Goal: Information Seeking & Learning: Learn about a topic

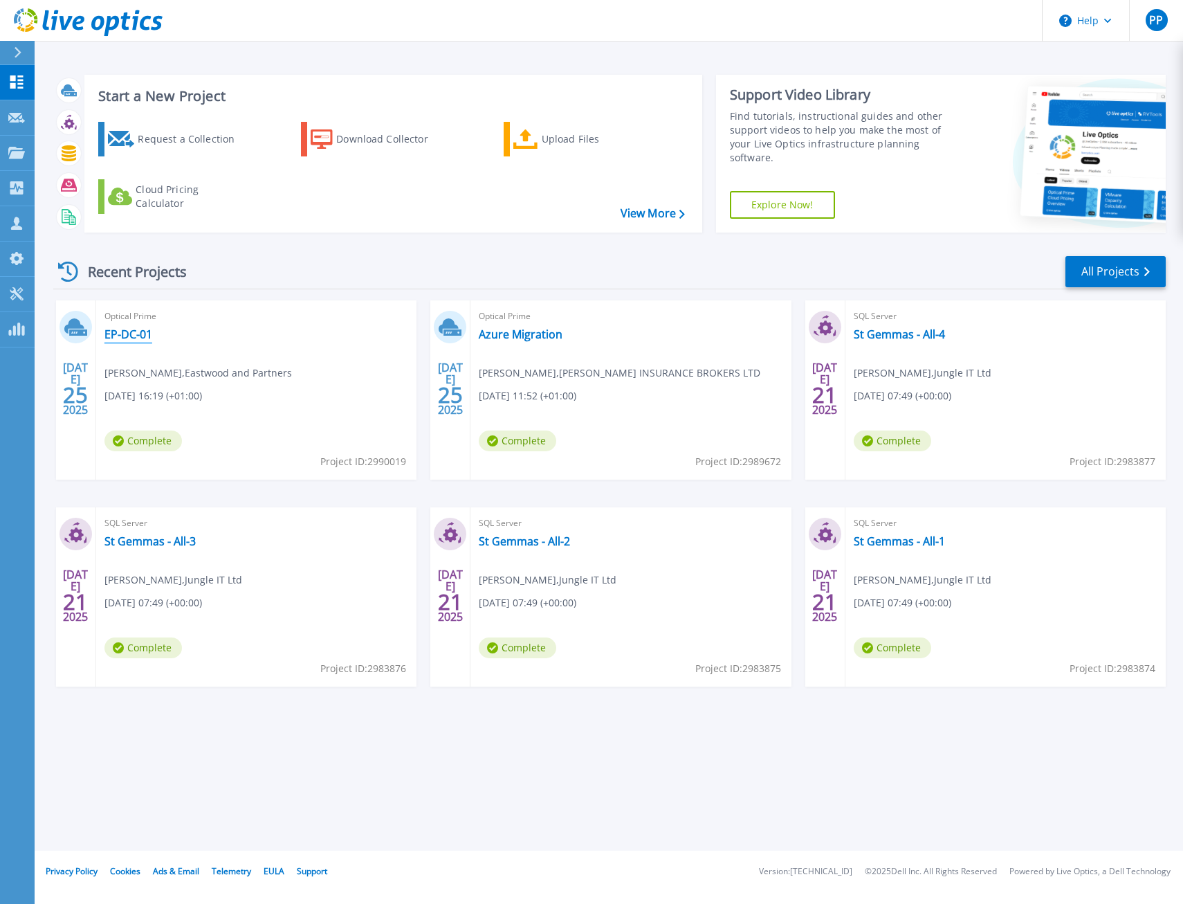
click at [147, 331] on link "EP-DC-01" at bounding box center [128, 334] width 48 height 14
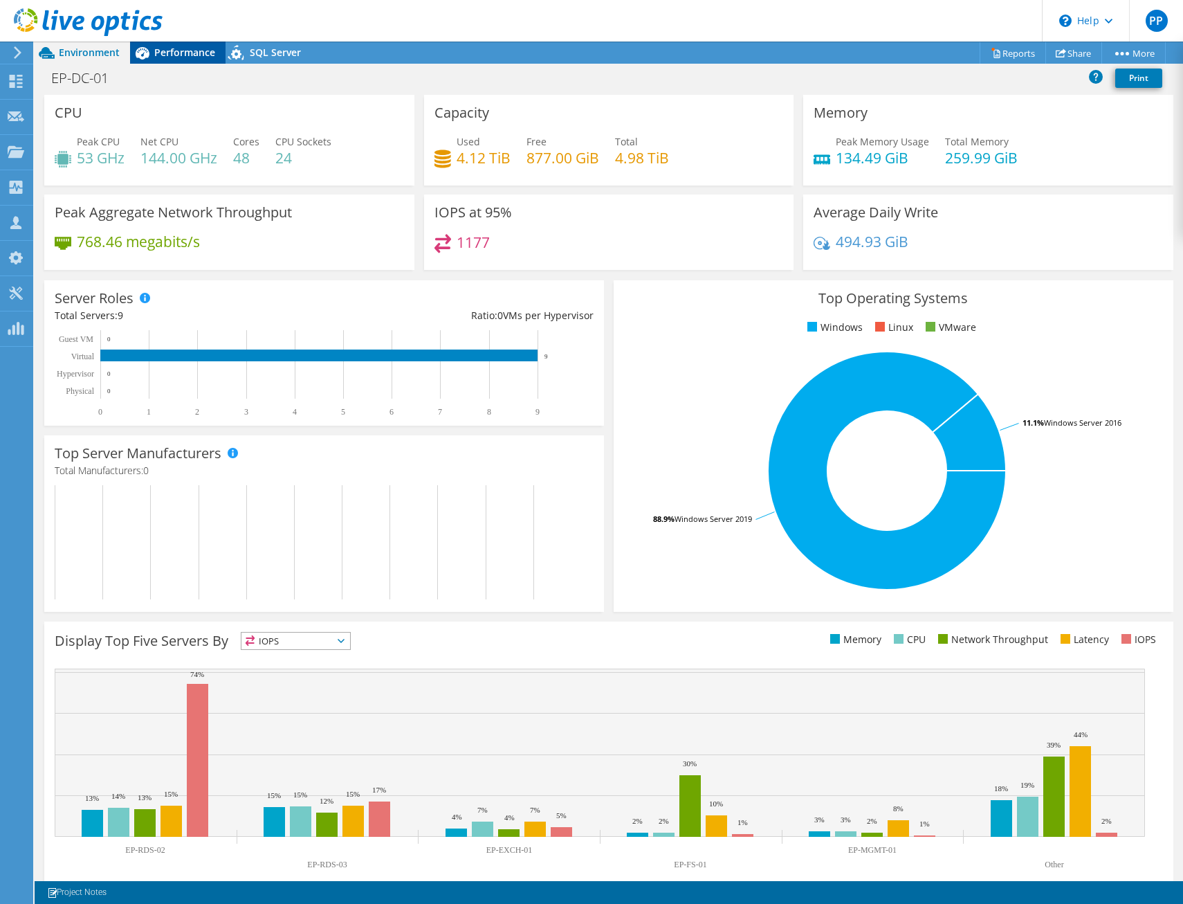
click at [185, 58] on span "Performance" at bounding box center [184, 52] width 61 height 13
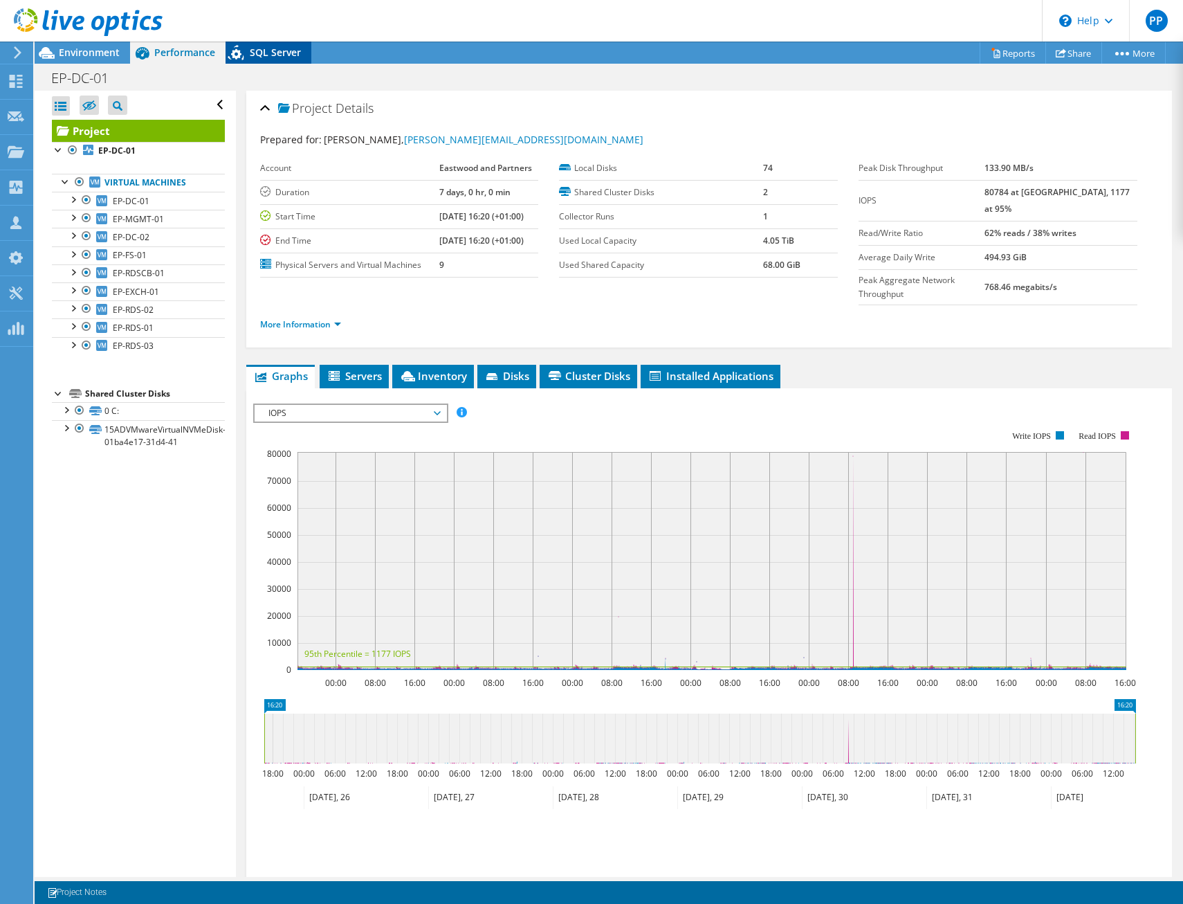
click at [270, 57] on span "SQL Server" at bounding box center [275, 52] width 51 height 13
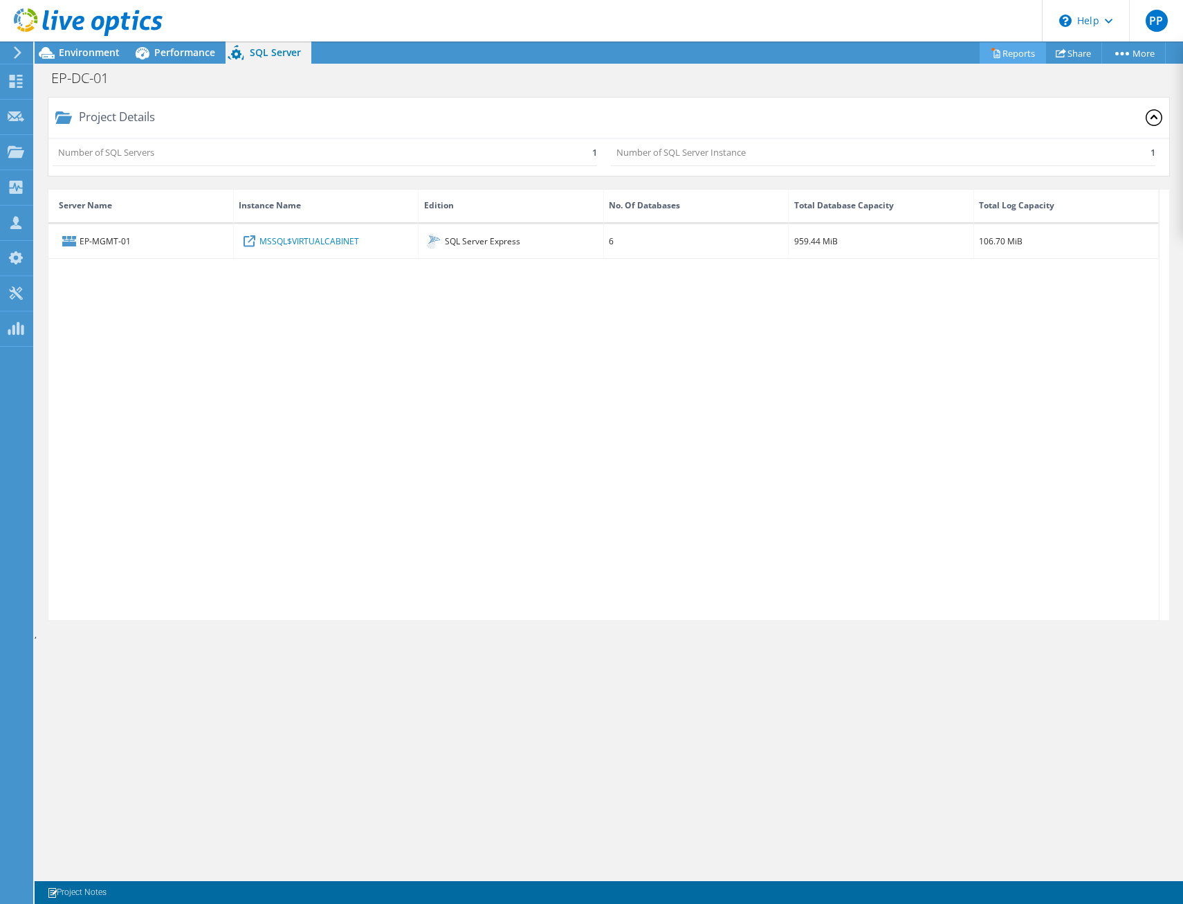
click at [1018, 57] on link "Reports" at bounding box center [1013, 52] width 66 height 21
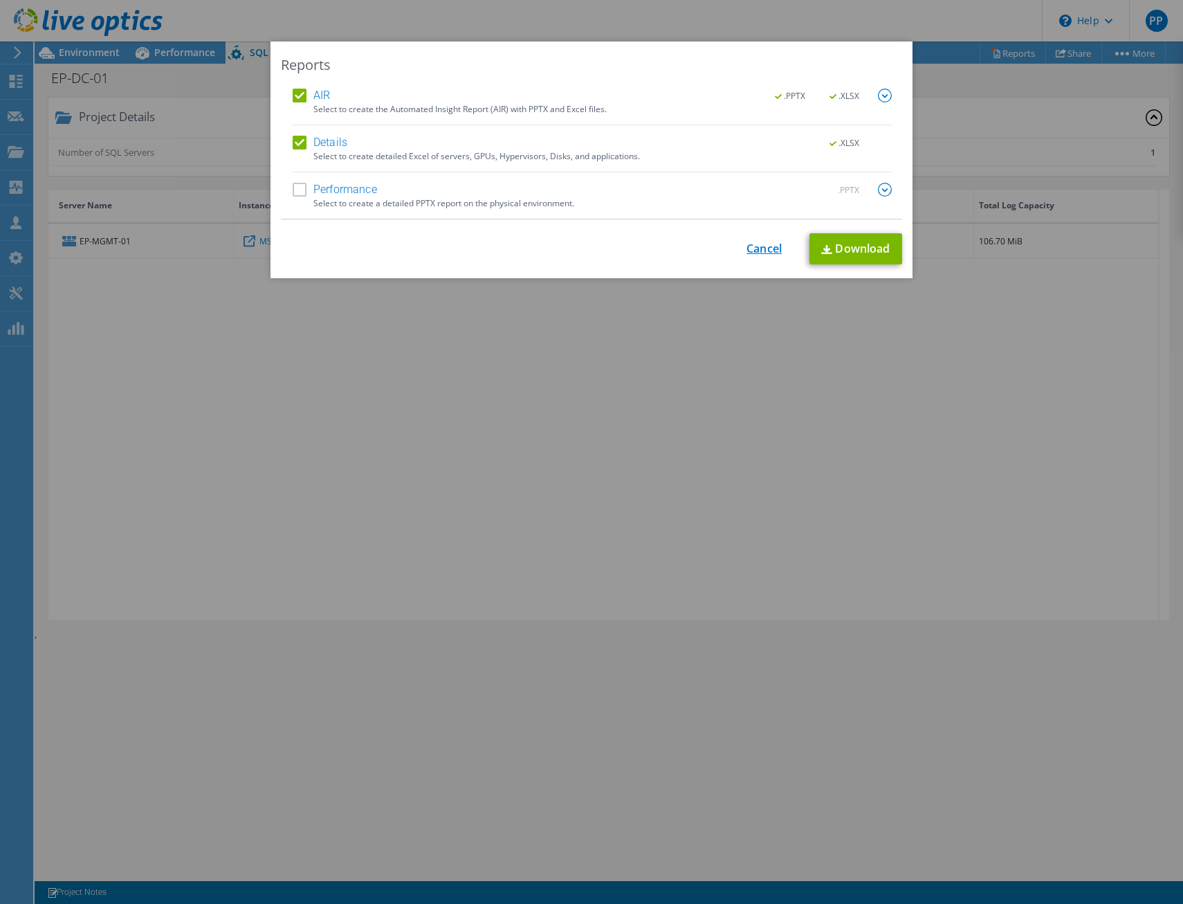
click at [756, 253] on link "Cancel" at bounding box center [764, 248] width 35 height 13
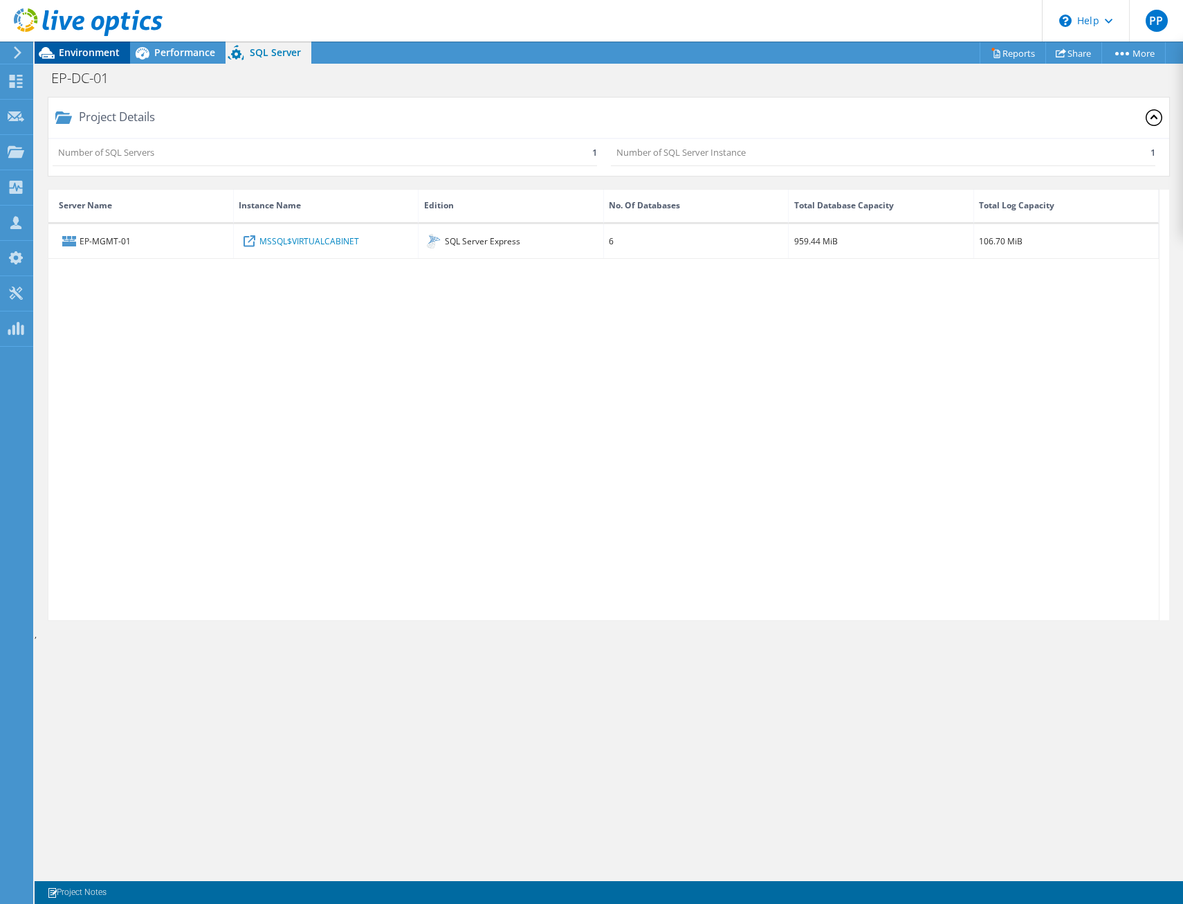
click at [90, 51] on span "Environment" at bounding box center [89, 52] width 61 height 13
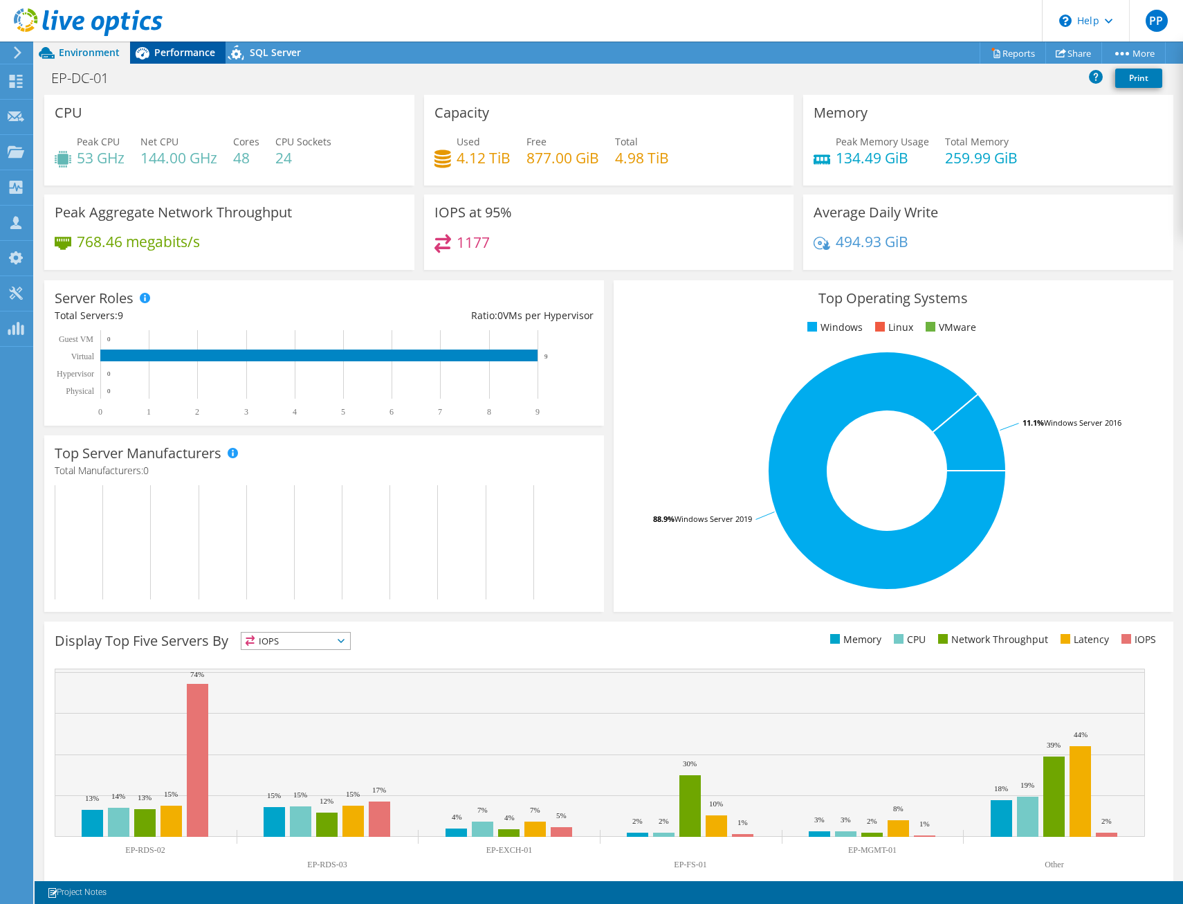
click at [180, 51] on span "Performance" at bounding box center [184, 52] width 61 height 13
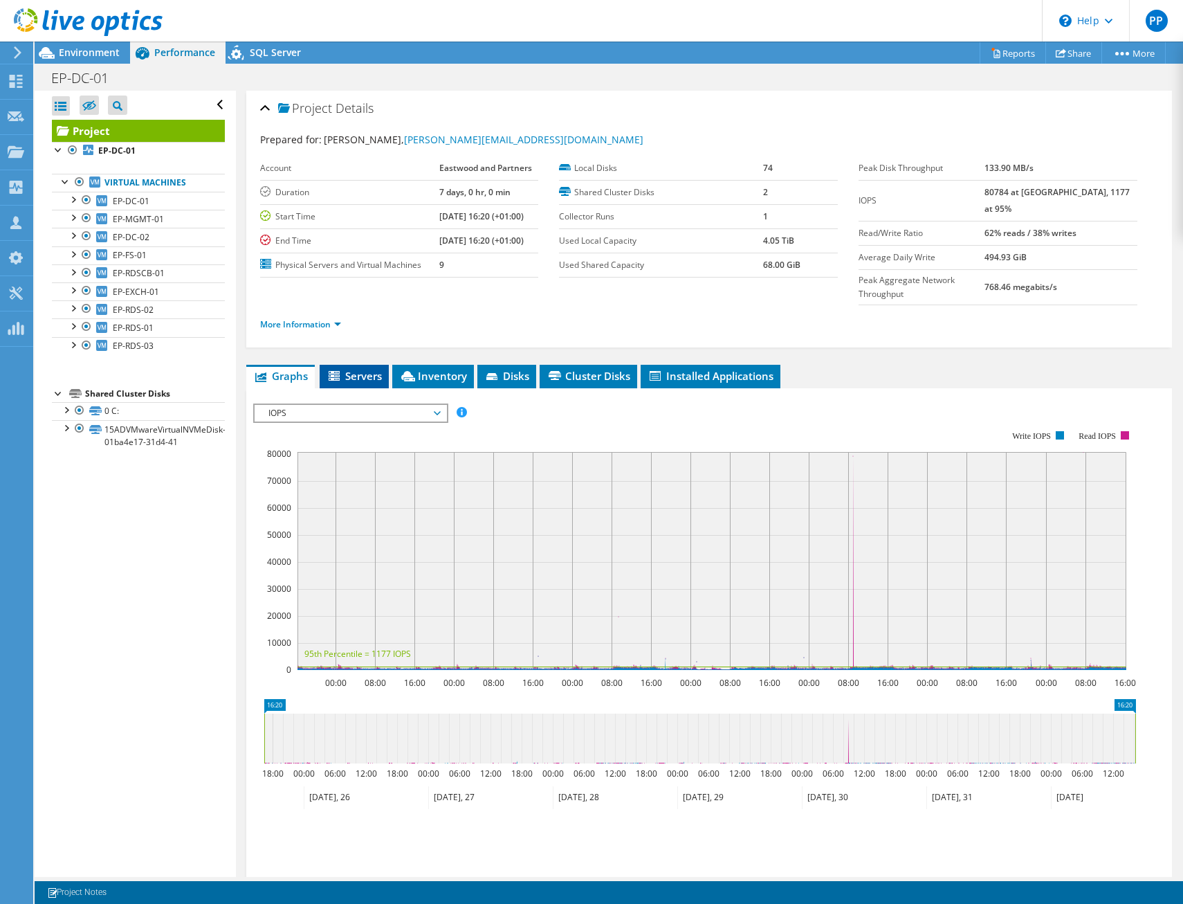
click at [377, 365] on li "Servers" at bounding box center [354, 377] width 69 height 24
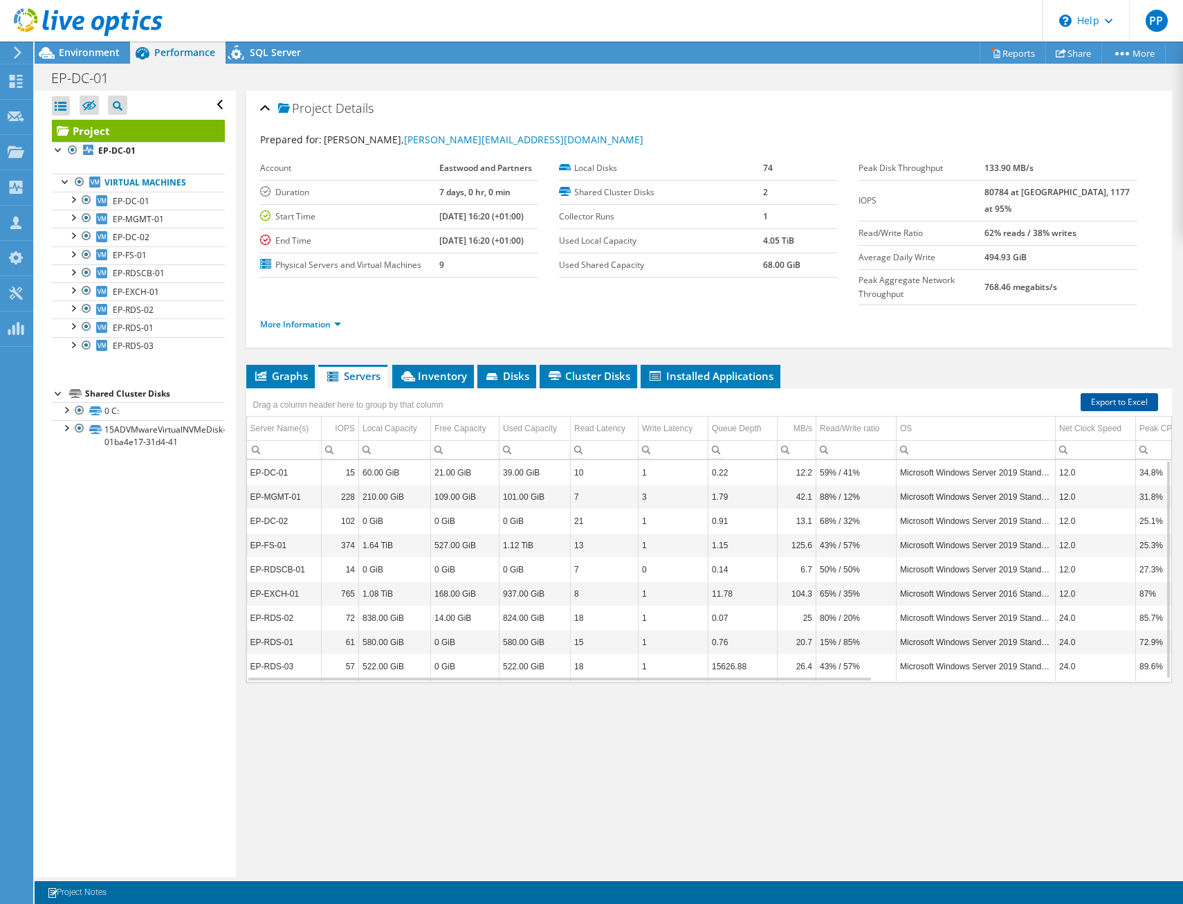
click at [1109, 393] on link "Export to Excel" at bounding box center [1119, 402] width 77 height 18
click at [190, 204] on link "EP-DC-01" at bounding box center [138, 201] width 173 height 18
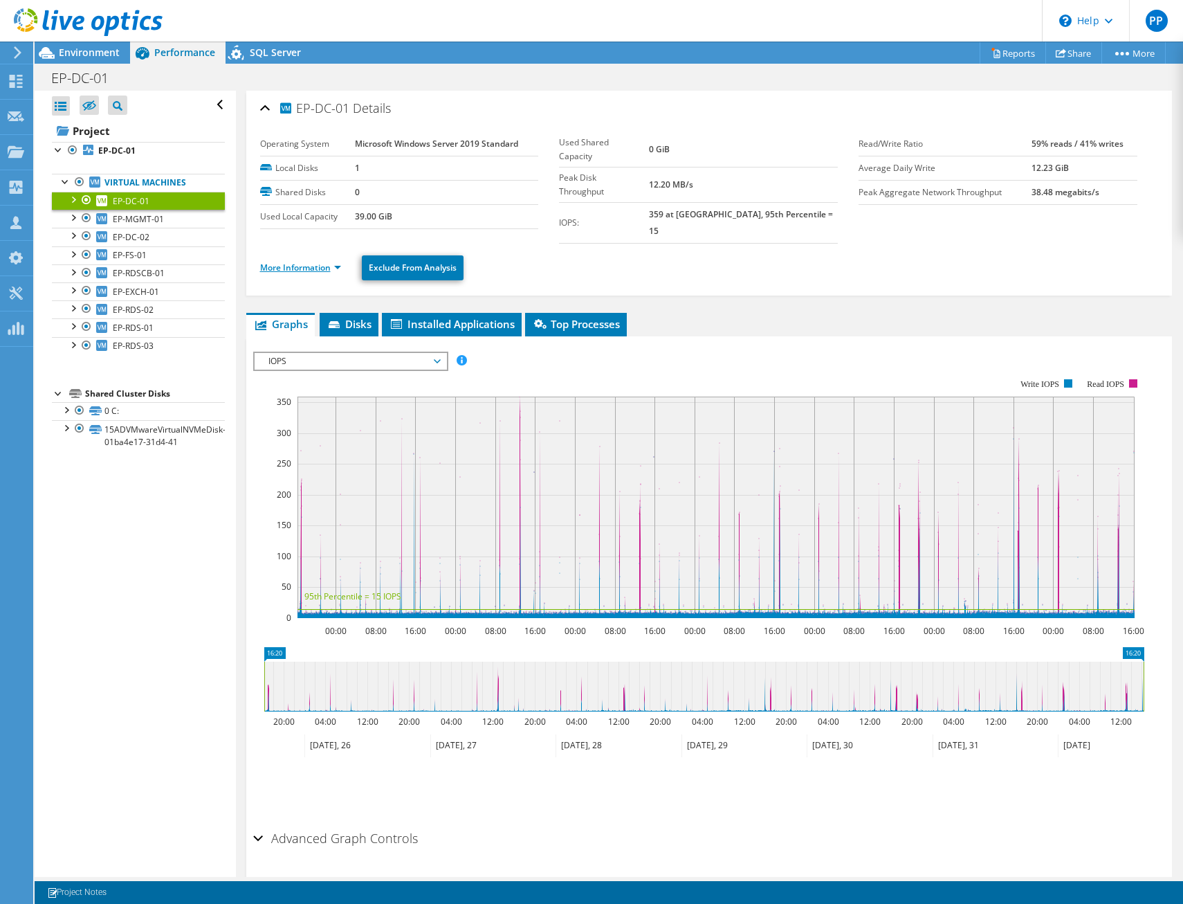
click at [312, 262] on link "More Information" at bounding box center [300, 268] width 81 height 12
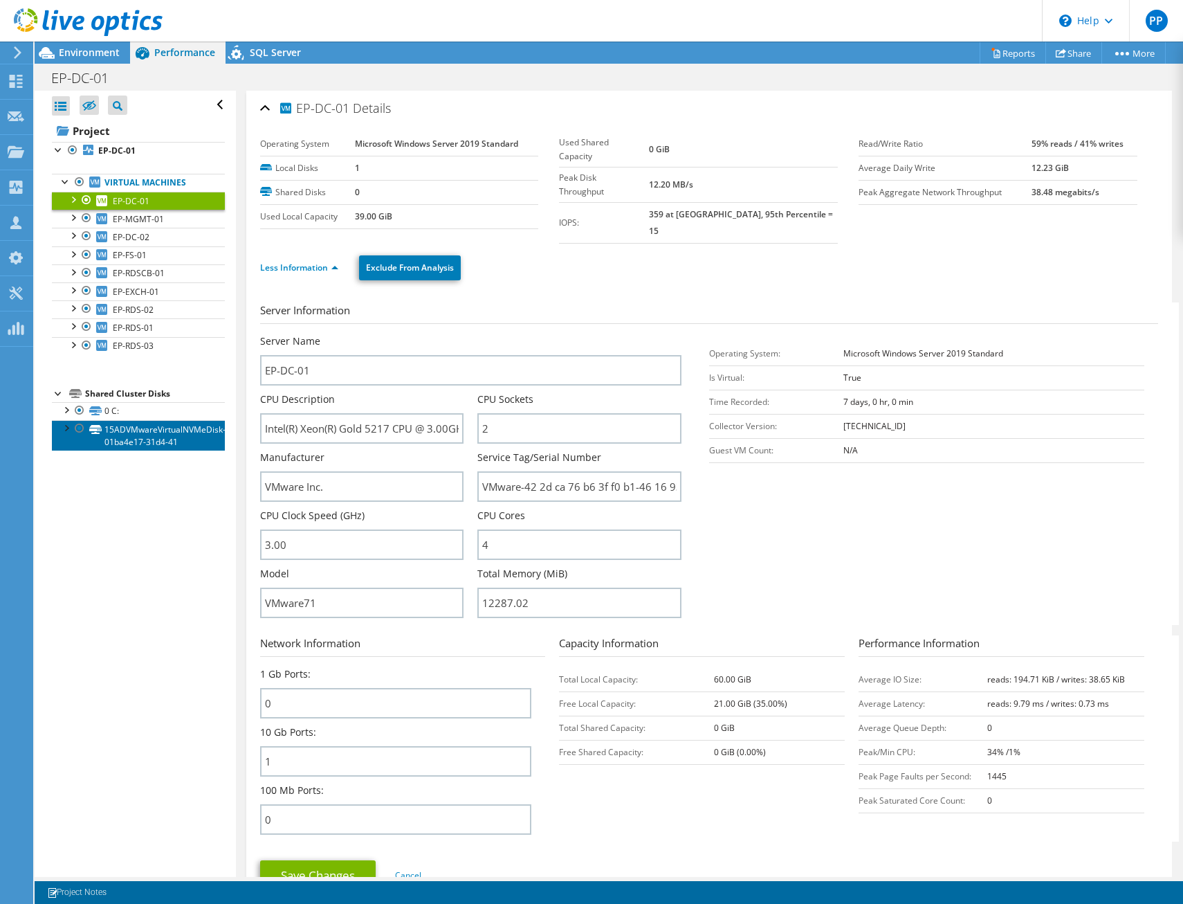
click at [143, 435] on link "15ADVMwareVirtualNVMeDisk-01ba4e17-31d4-41" at bounding box center [138, 435] width 173 height 30
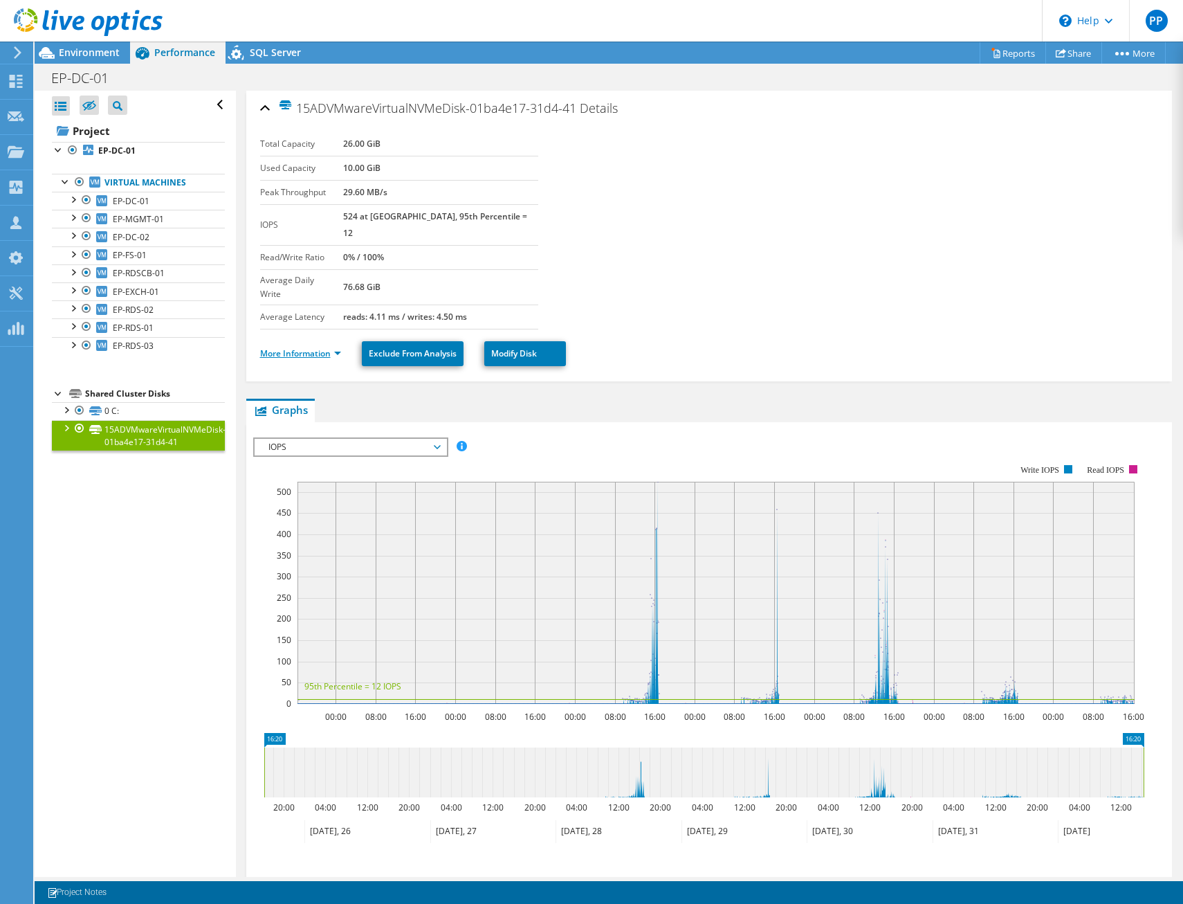
click at [323, 347] on link "More Information" at bounding box center [300, 353] width 81 height 12
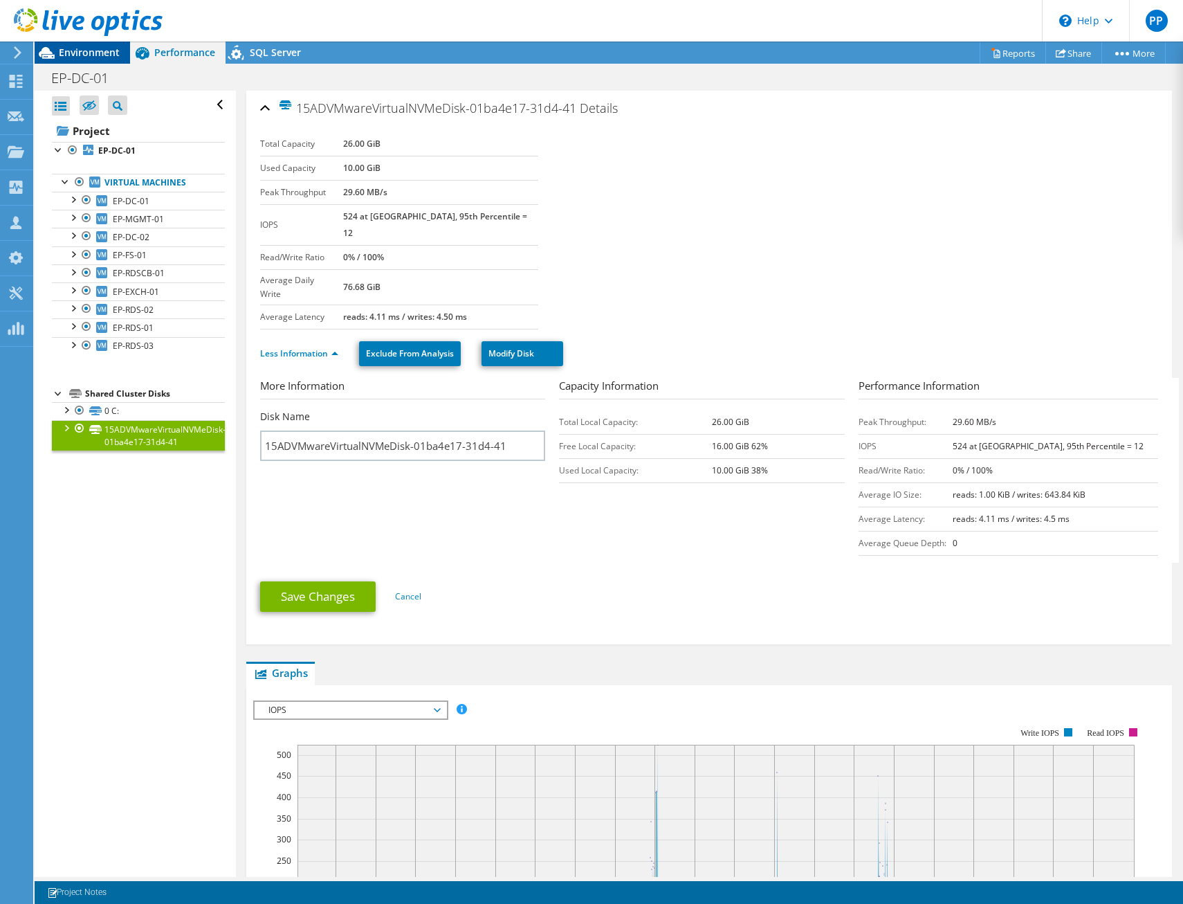
click at [75, 53] on span "Environment" at bounding box center [89, 52] width 61 height 13
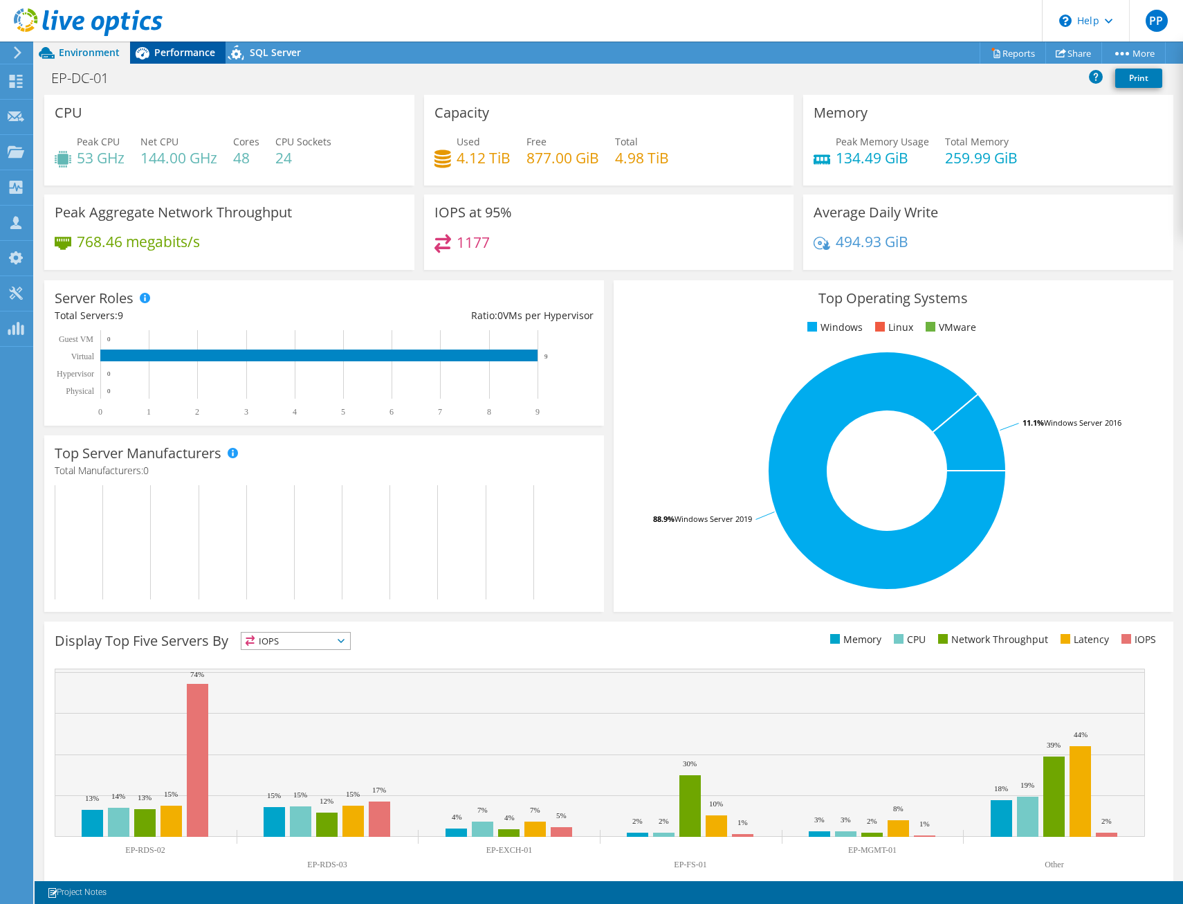
click at [171, 56] on span "Performance" at bounding box center [184, 52] width 61 height 13
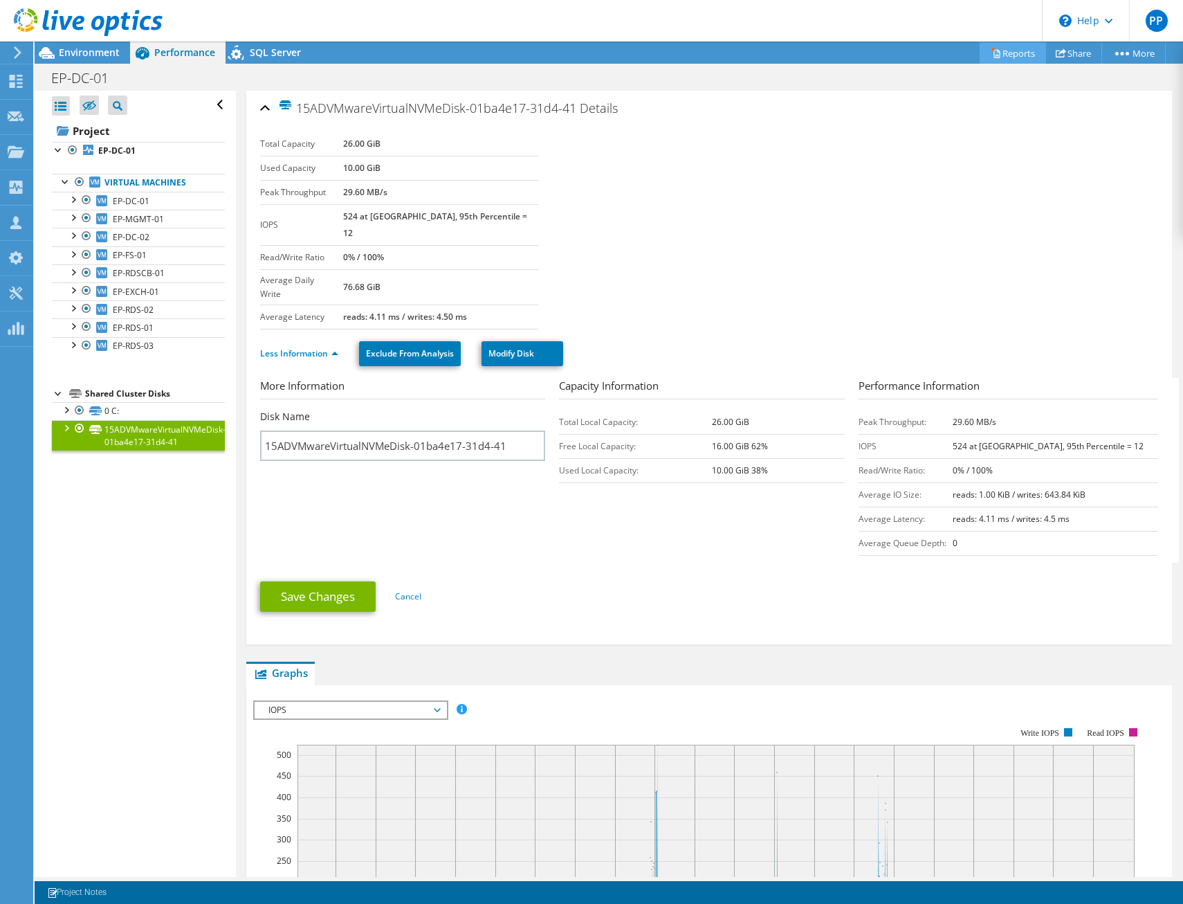
click at [991, 59] on link "Reports" at bounding box center [1013, 52] width 66 height 21
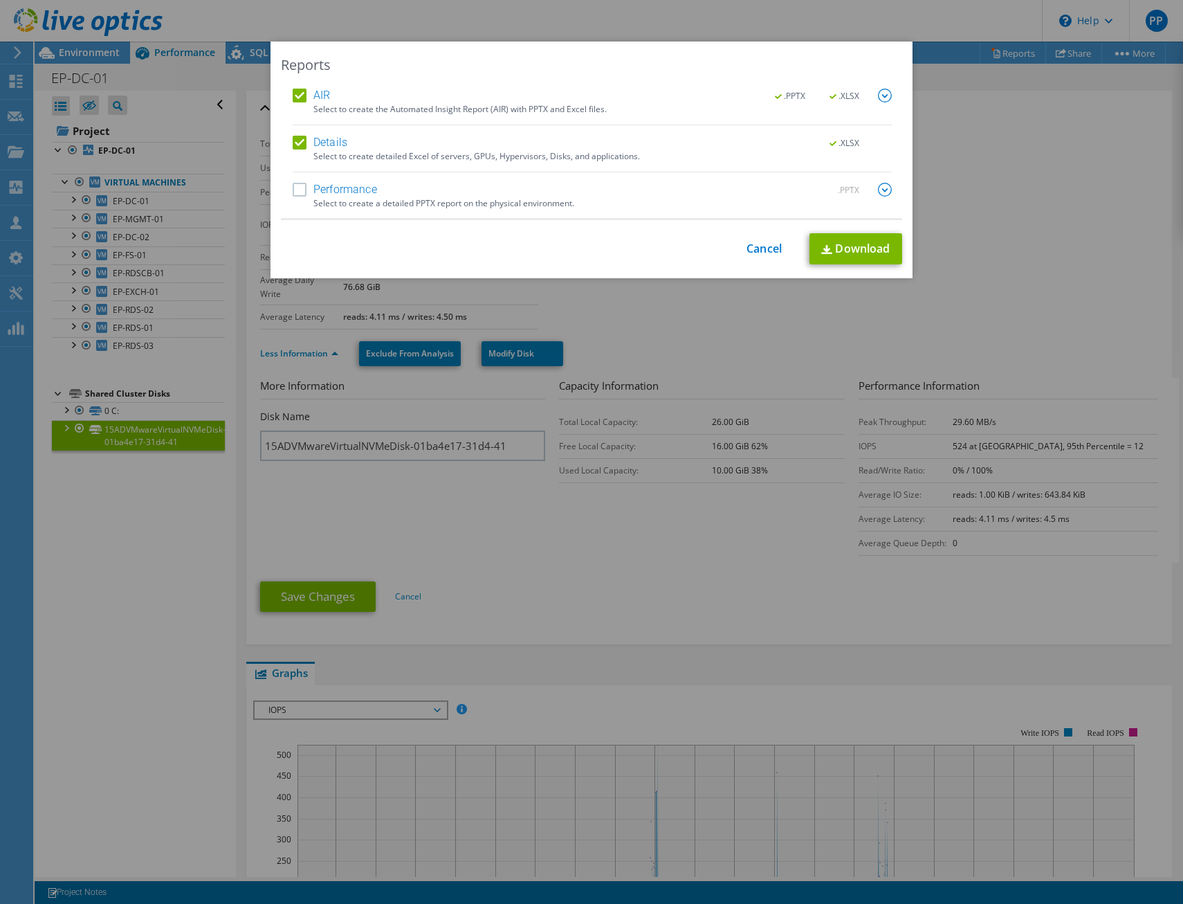
click at [301, 190] on label "Performance" at bounding box center [335, 190] width 84 height 14
click at [0, 0] on input "Performance" at bounding box center [0, 0] width 0 height 0
click at [846, 246] on link "Download" at bounding box center [856, 248] width 93 height 31
drag, startPoint x: 1086, startPoint y: 203, endPoint x: 1054, endPoint y: 217, distance: 34.1
click at [1086, 203] on div "Reports AIR .PPTX .XLSX Select to create the Automated Insight Report (AIR) wit…" at bounding box center [591, 452] width 1183 height 821
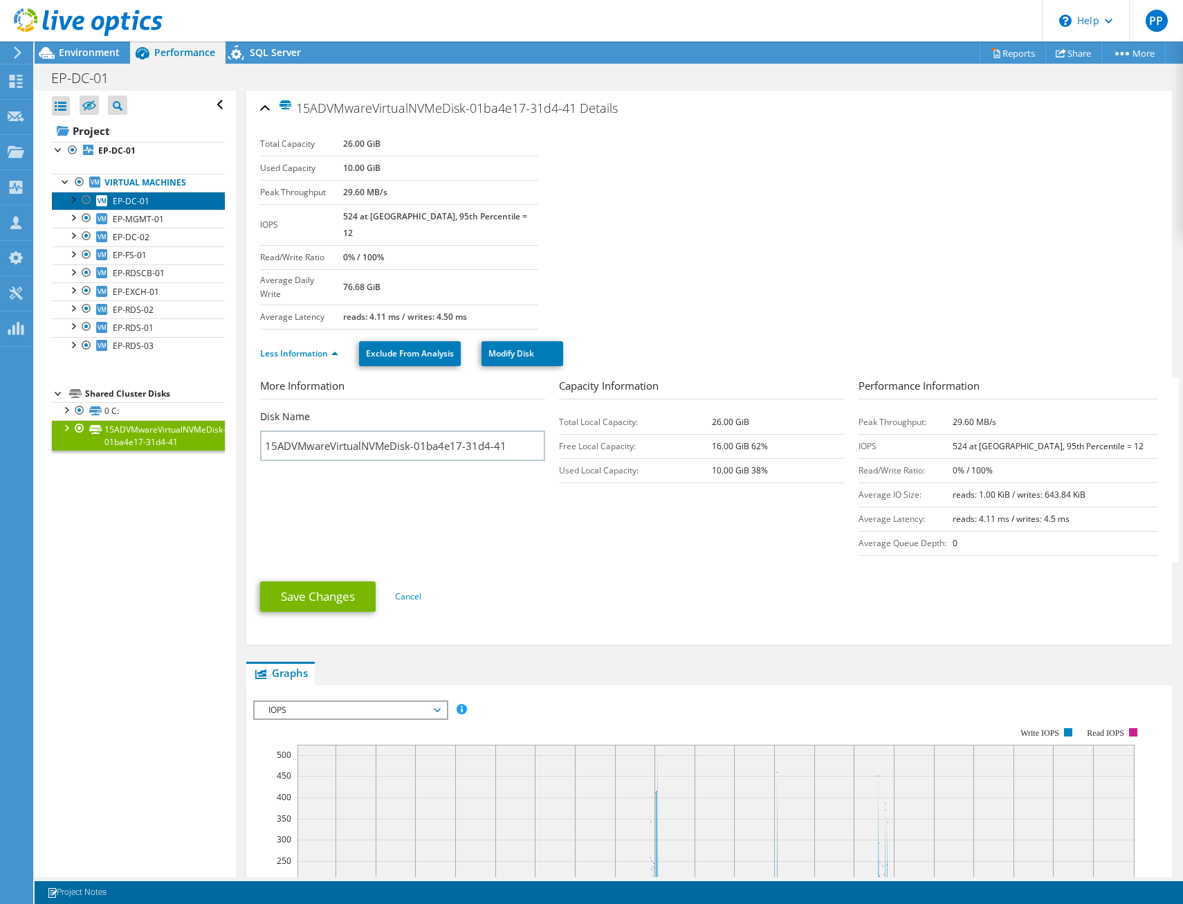
click at [155, 207] on link "EP-DC-01" at bounding box center [138, 201] width 173 height 18
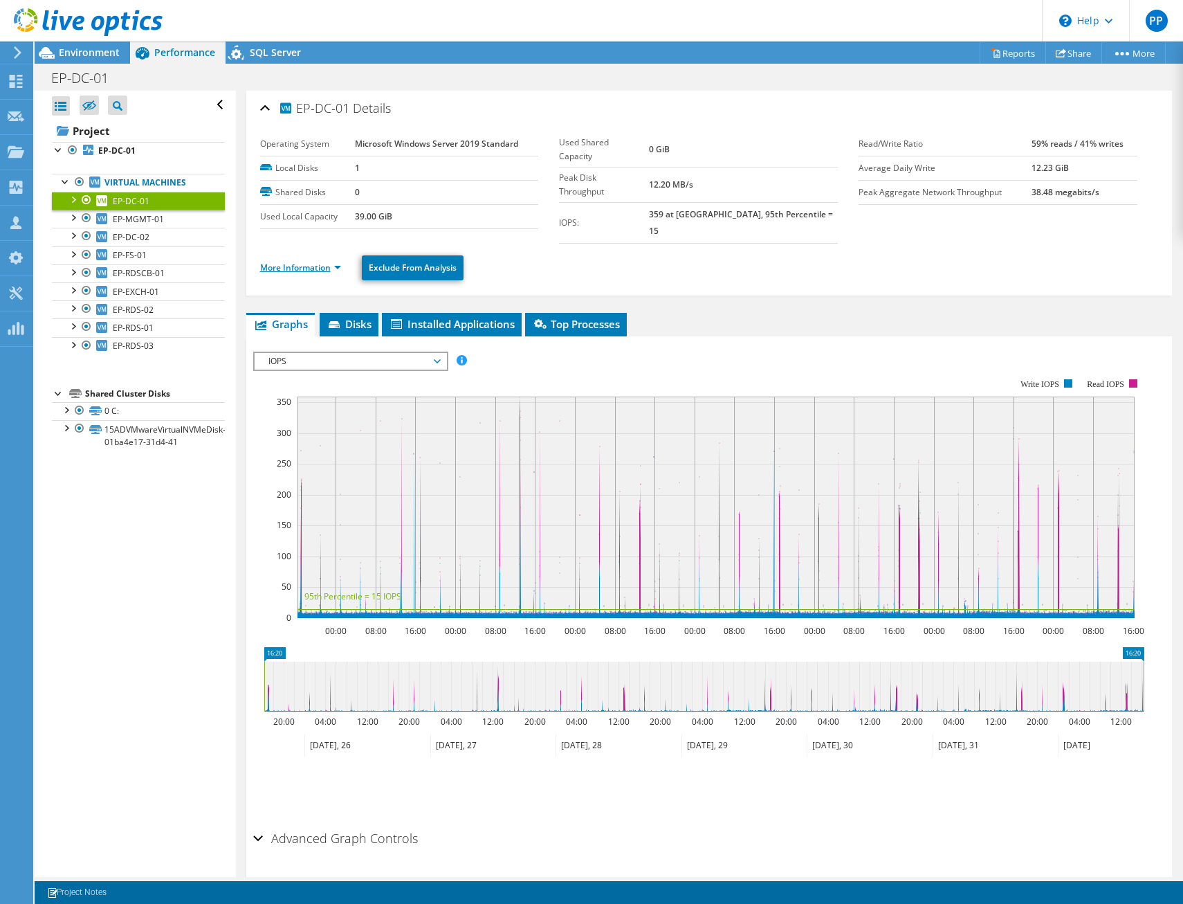
click at [325, 262] on link "More Information" at bounding box center [300, 268] width 81 height 12
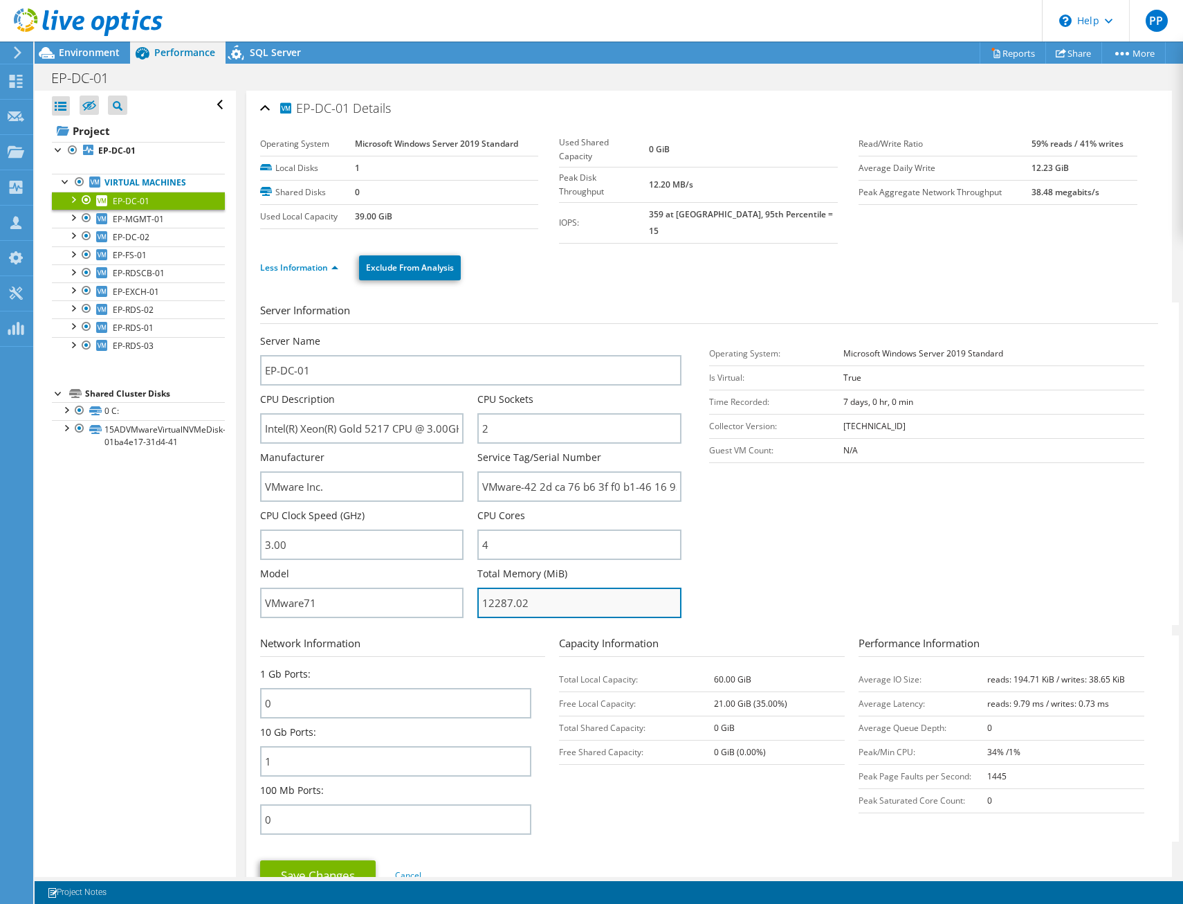
click at [546, 593] on input "12287.02" at bounding box center [579, 602] width 204 height 30
click at [146, 309] on span "EP-RDS-02" at bounding box center [133, 310] width 41 height 12
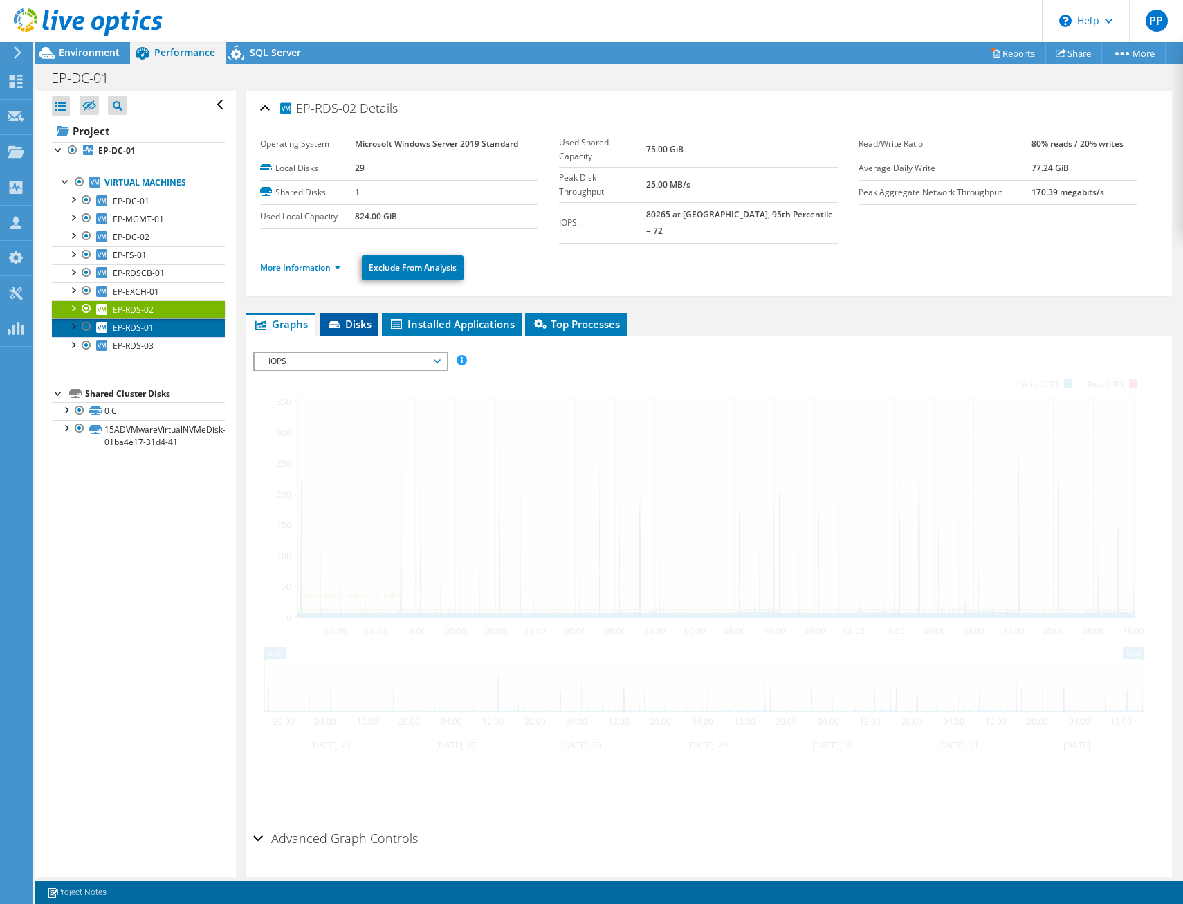
click at [180, 334] on link "EP-RDS-01" at bounding box center [138, 327] width 173 height 18
click at [353, 317] on span "Disks" at bounding box center [349, 324] width 45 height 14
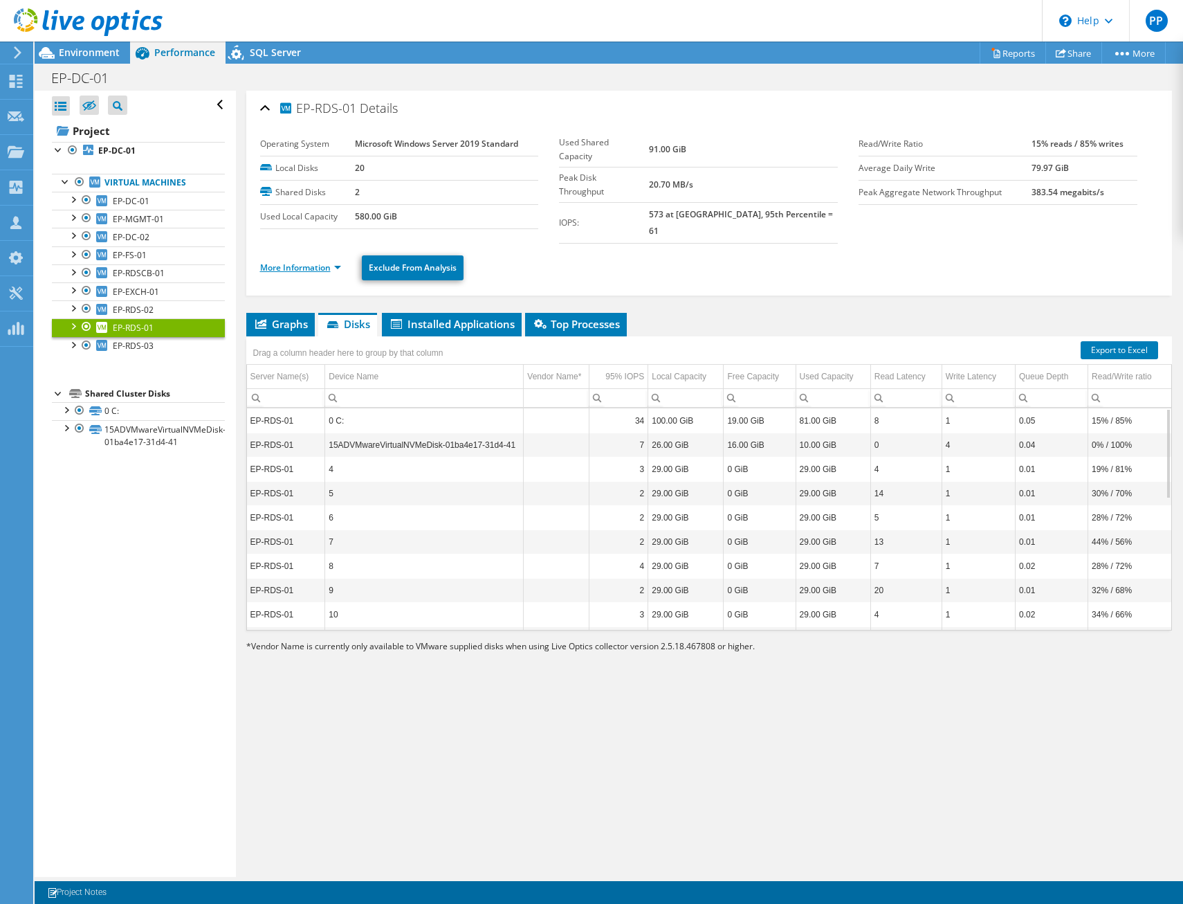
click at [329, 262] on link "More Information" at bounding box center [300, 268] width 81 height 12
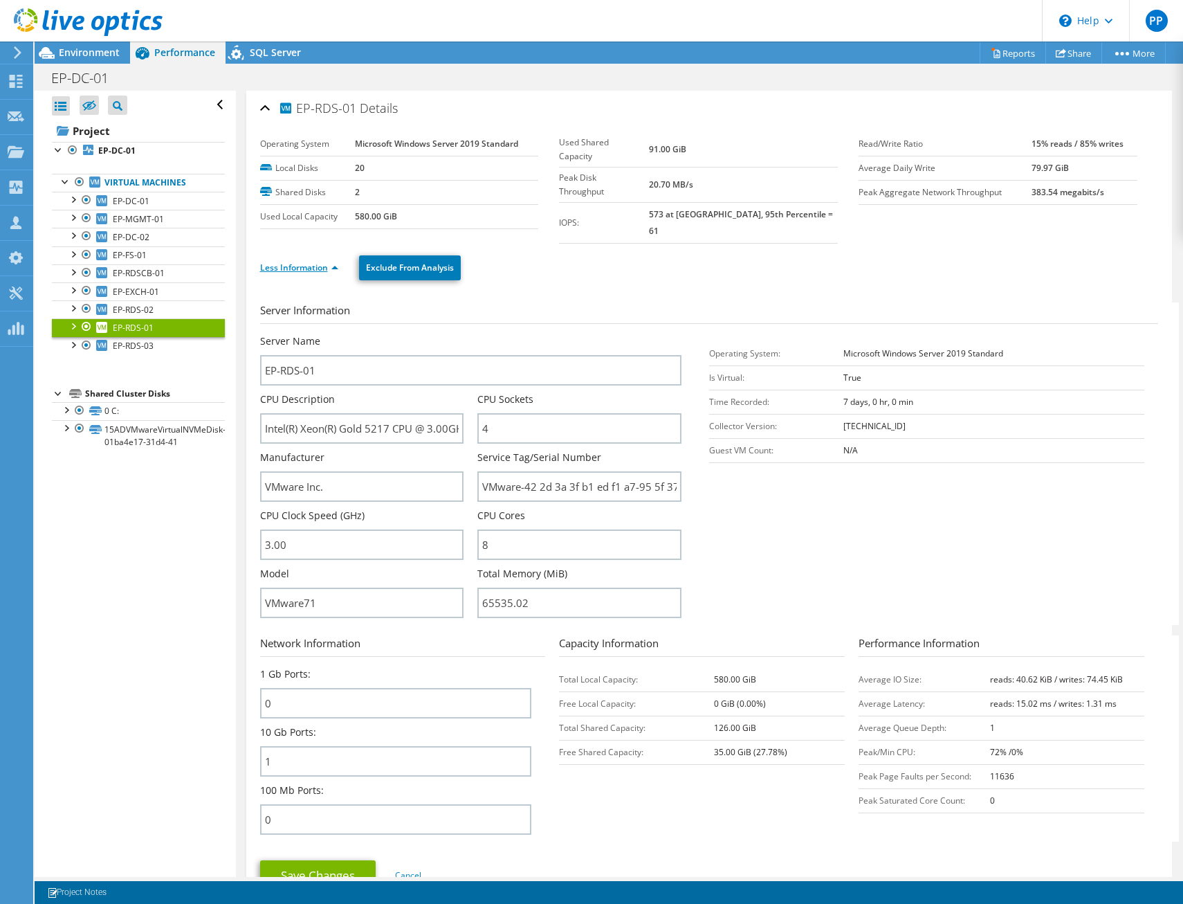
click at [321, 262] on link "Less Information" at bounding box center [299, 268] width 78 height 12
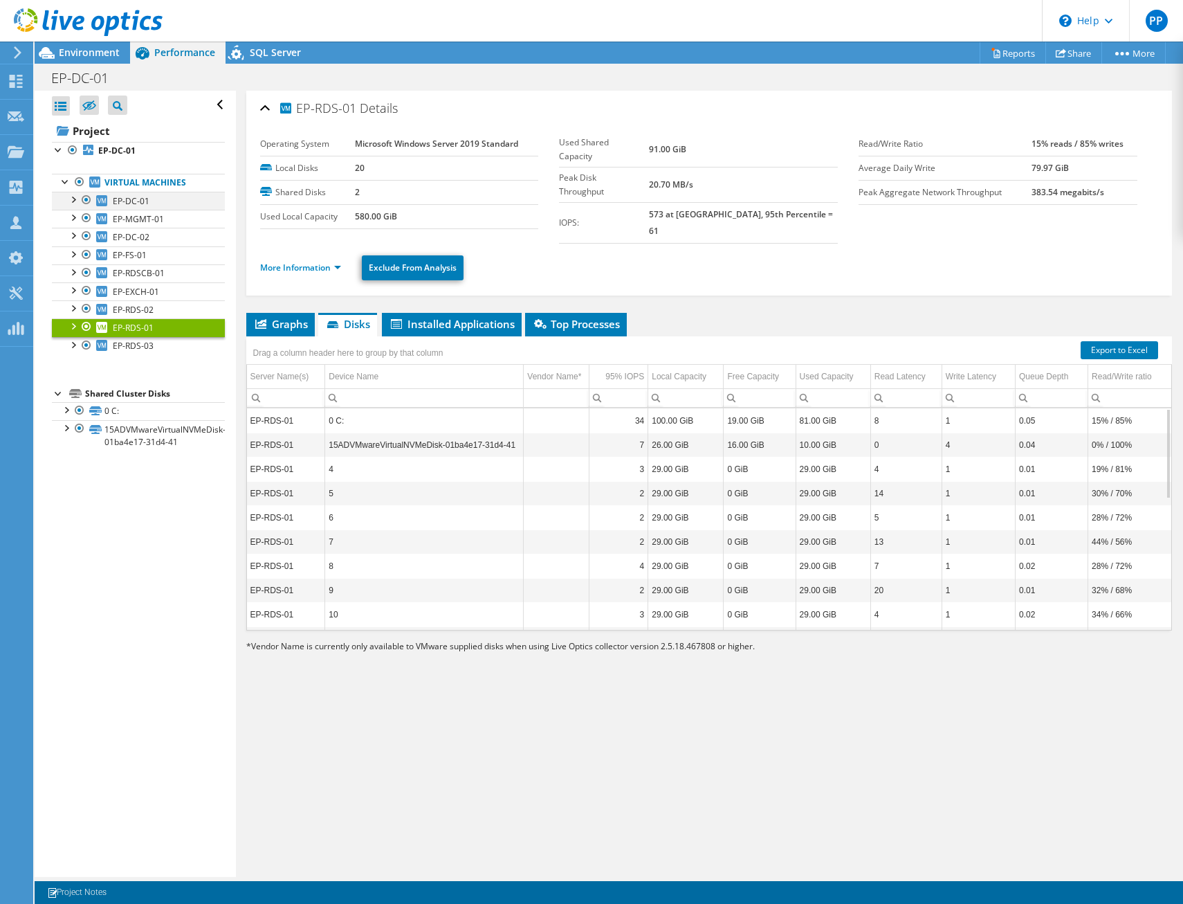
click at [78, 199] on div at bounding box center [73, 199] width 14 height 14
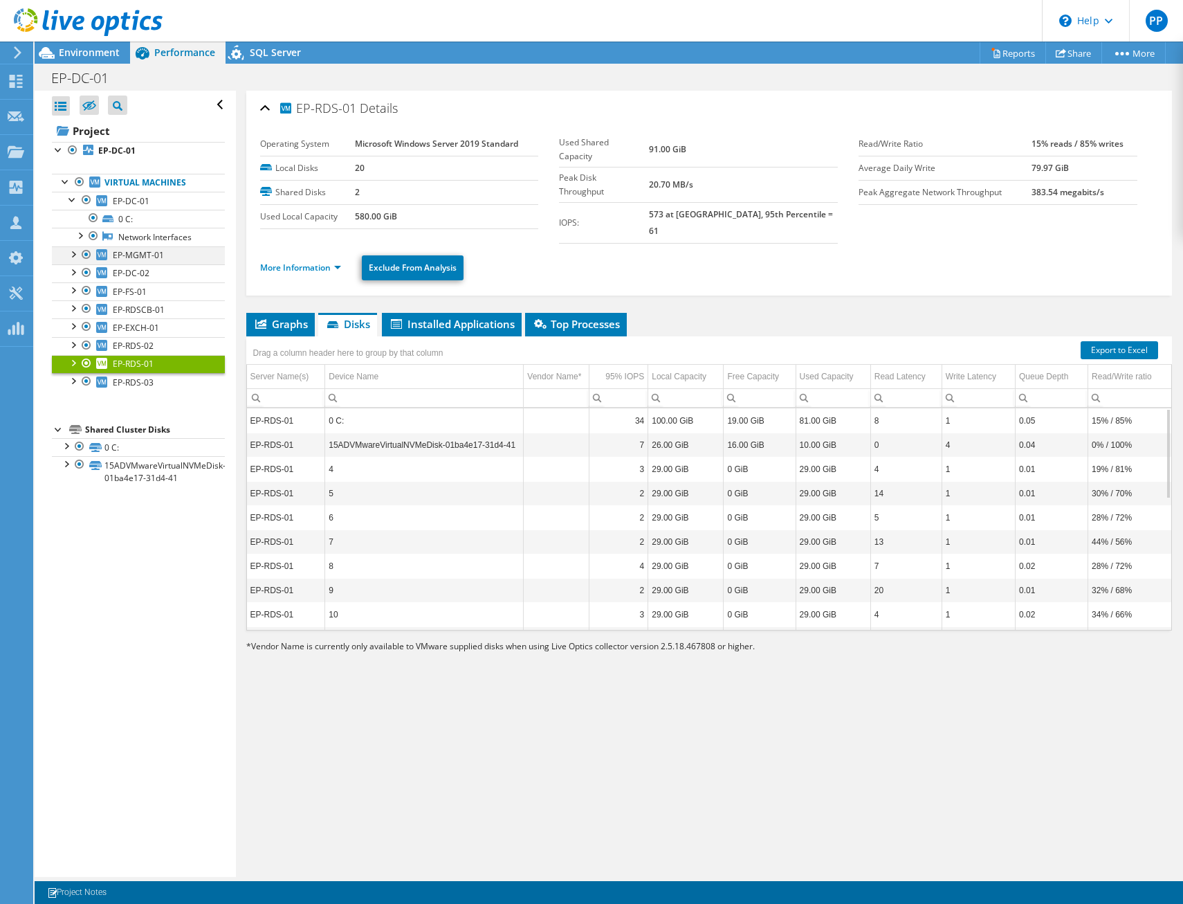
click at [72, 257] on div at bounding box center [73, 253] width 14 height 14
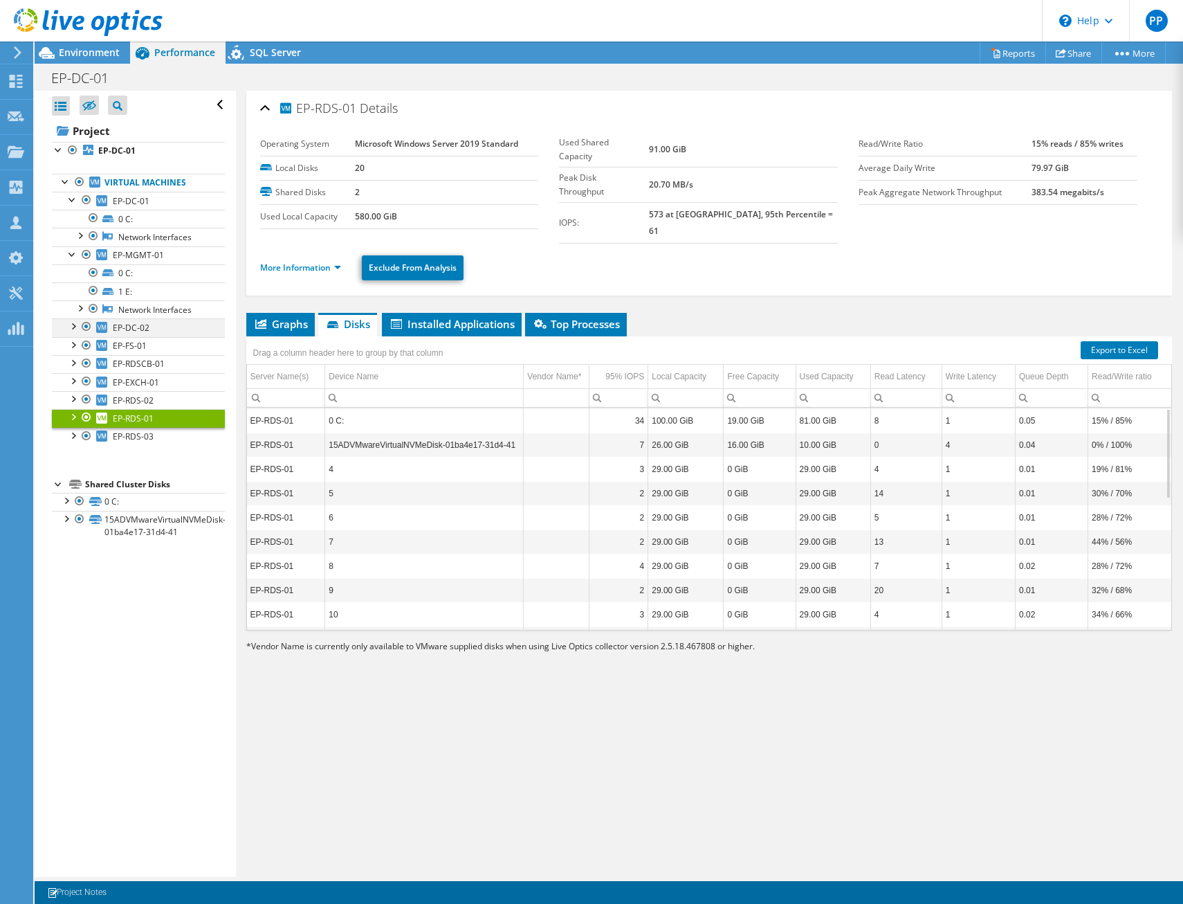
click at [69, 329] on div at bounding box center [73, 325] width 14 height 14
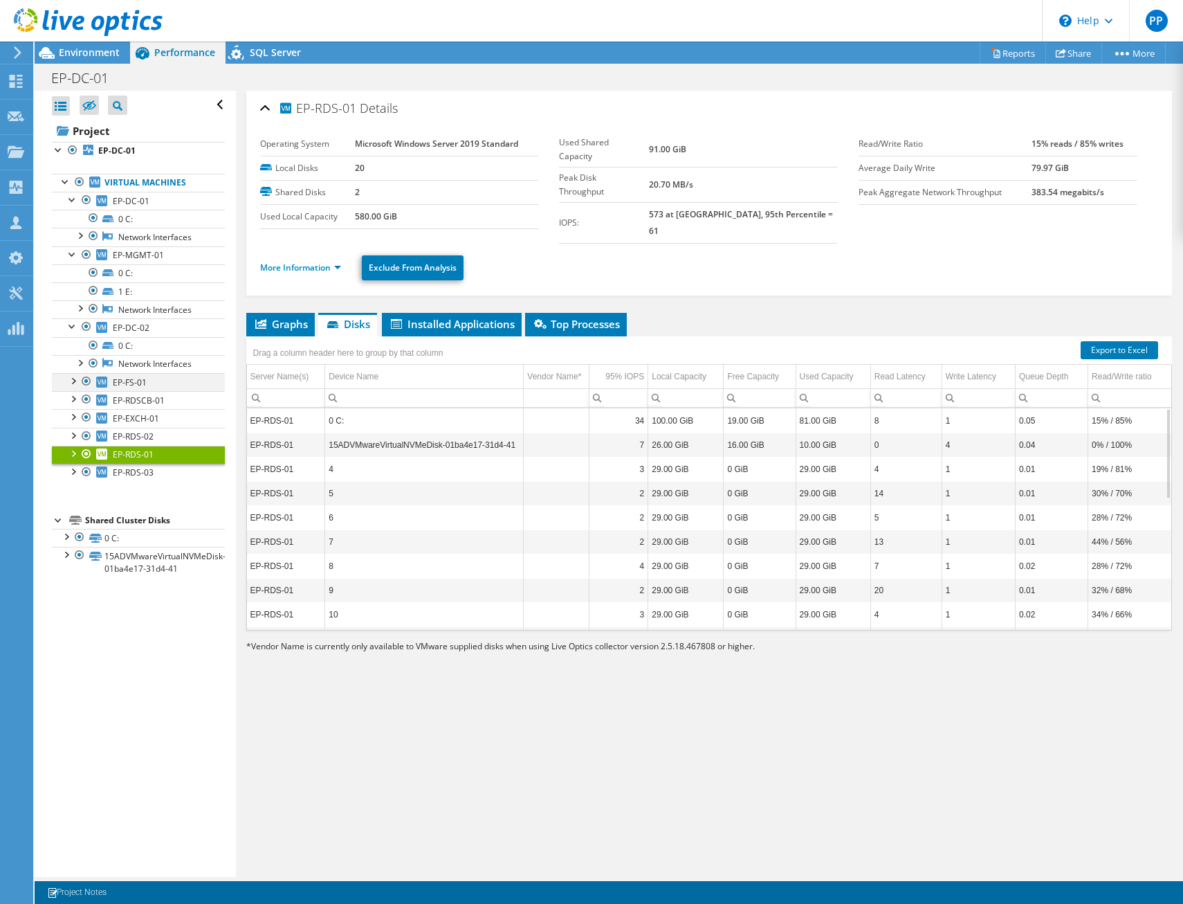
click at [69, 385] on div at bounding box center [73, 380] width 14 height 14
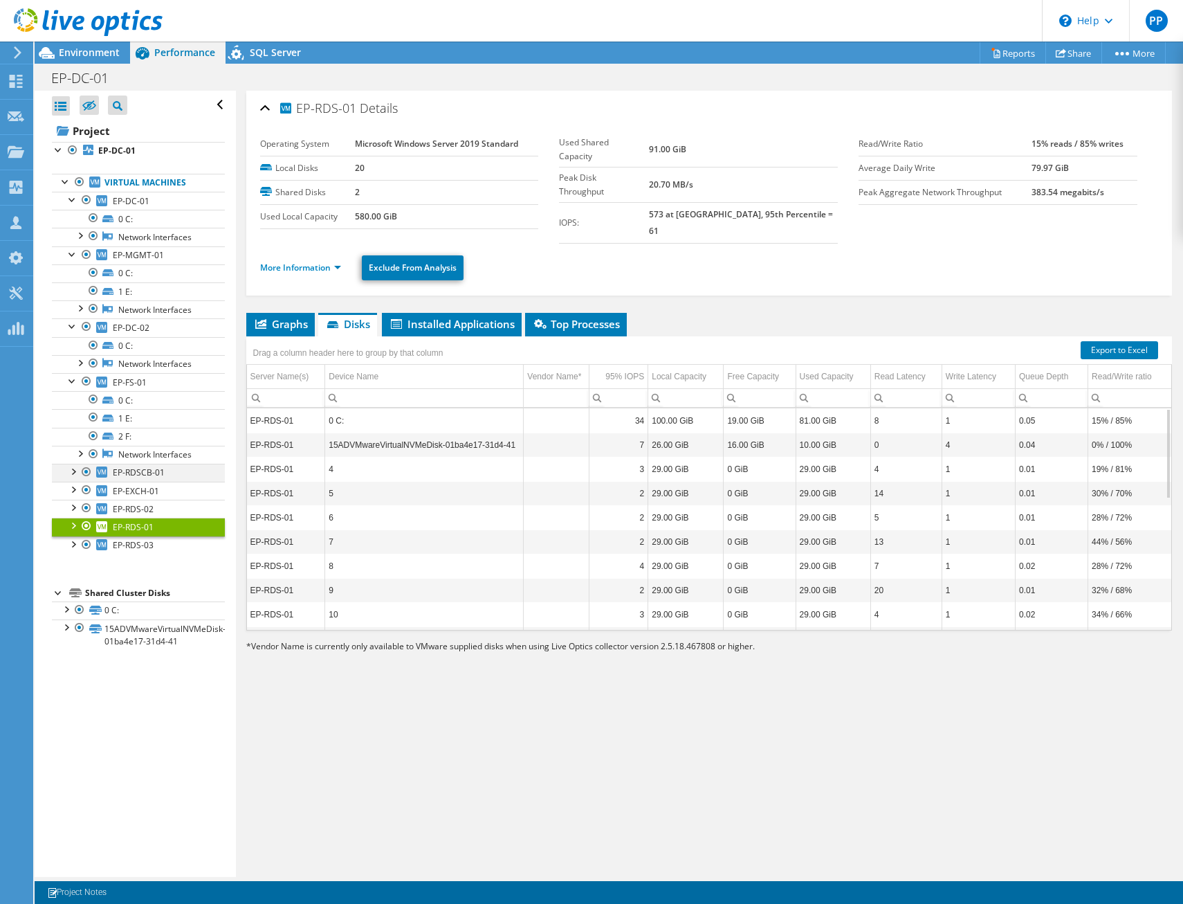
click at [66, 470] on div at bounding box center [73, 471] width 14 height 14
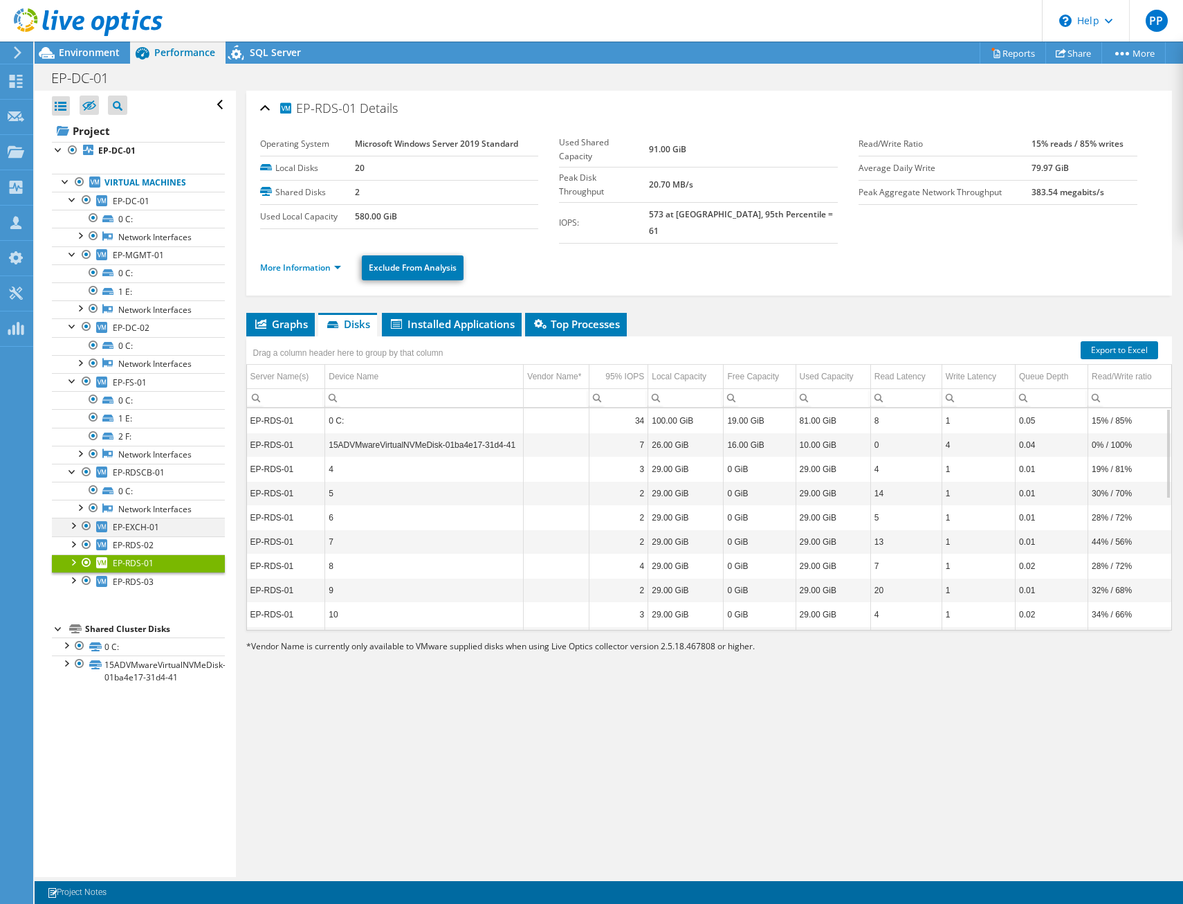
click at [68, 522] on div at bounding box center [73, 525] width 14 height 14
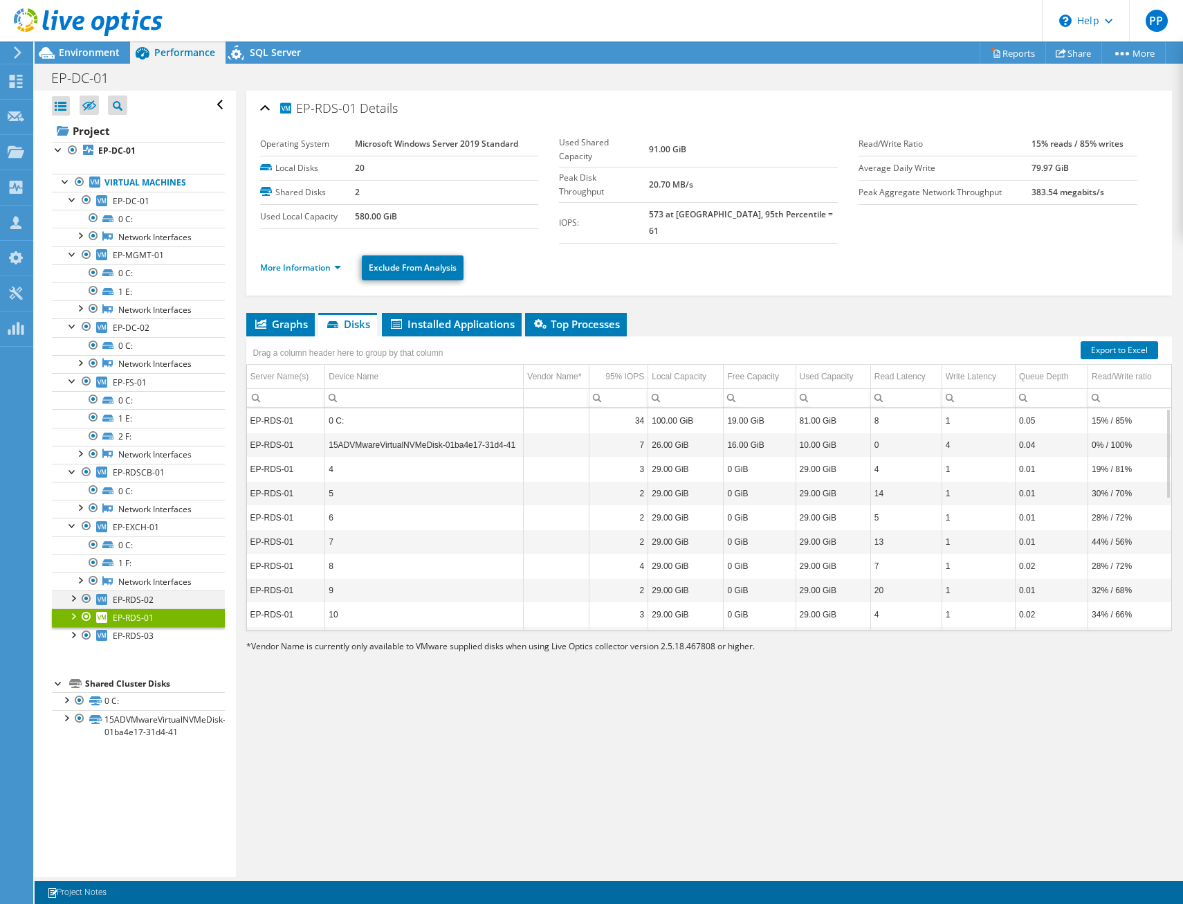
click at [68, 597] on div at bounding box center [73, 597] width 14 height 14
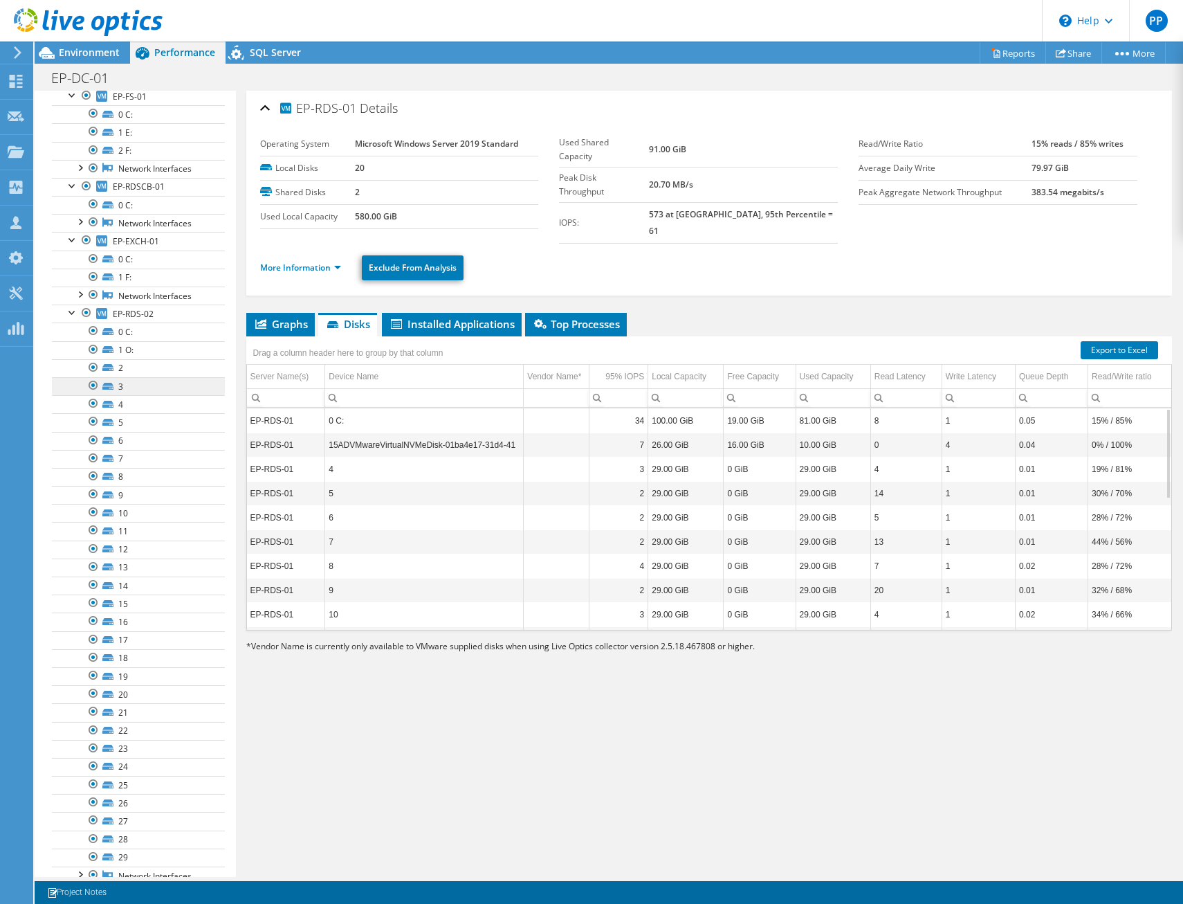
scroll to position [138, 0]
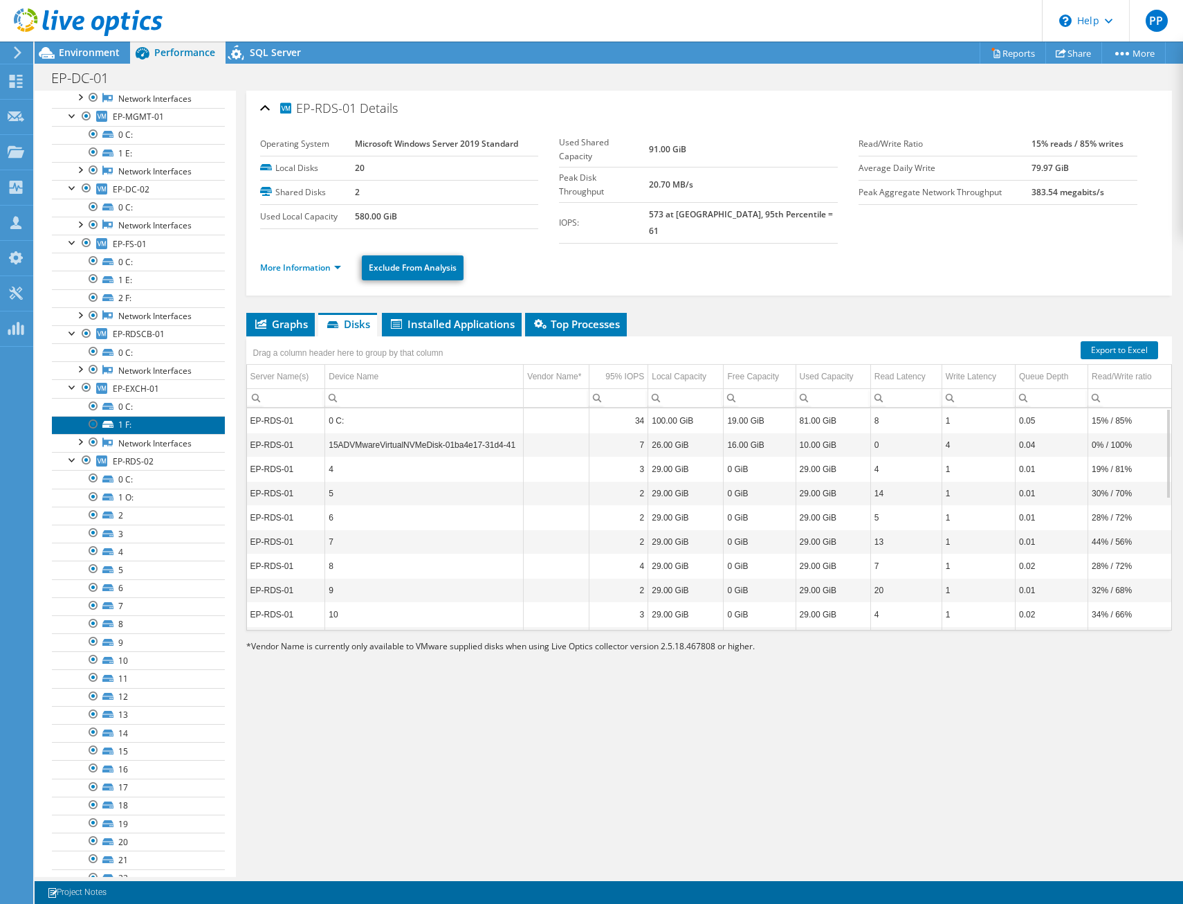
click at [154, 430] on link "1 F:" at bounding box center [138, 425] width 173 height 18
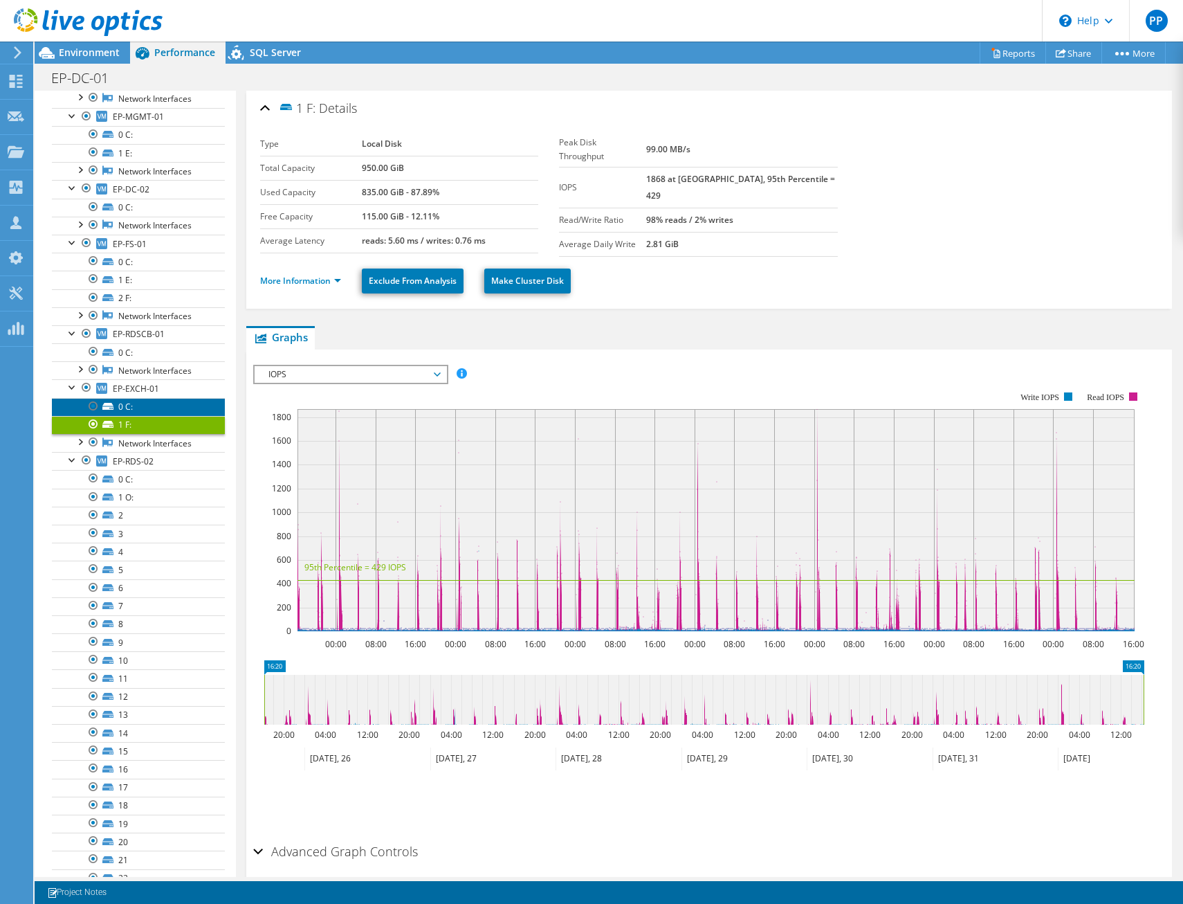
click at [157, 403] on link "0 C:" at bounding box center [138, 407] width 173 height 18
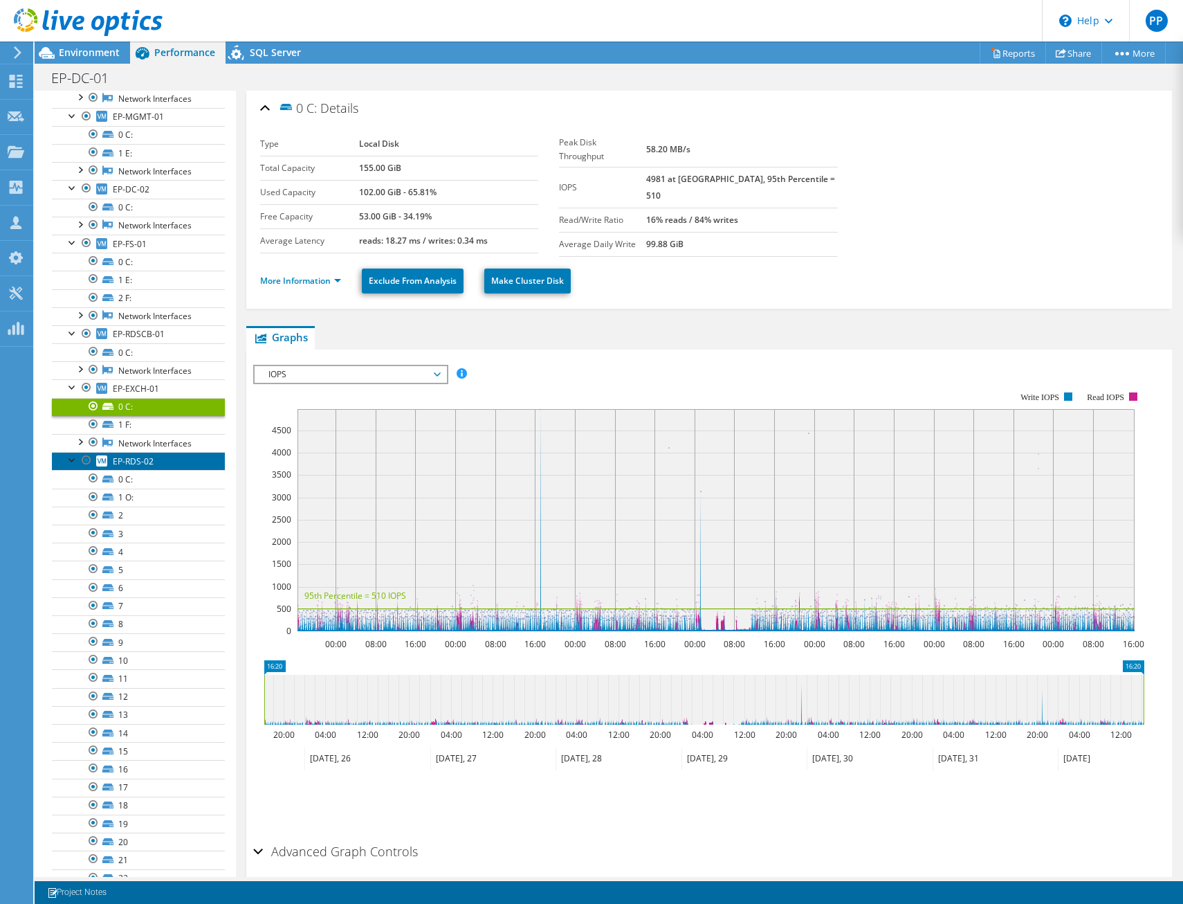
click at [65, 457] on link "EP-RDS-02" at bounding box center [138, 461] width 173 height 18
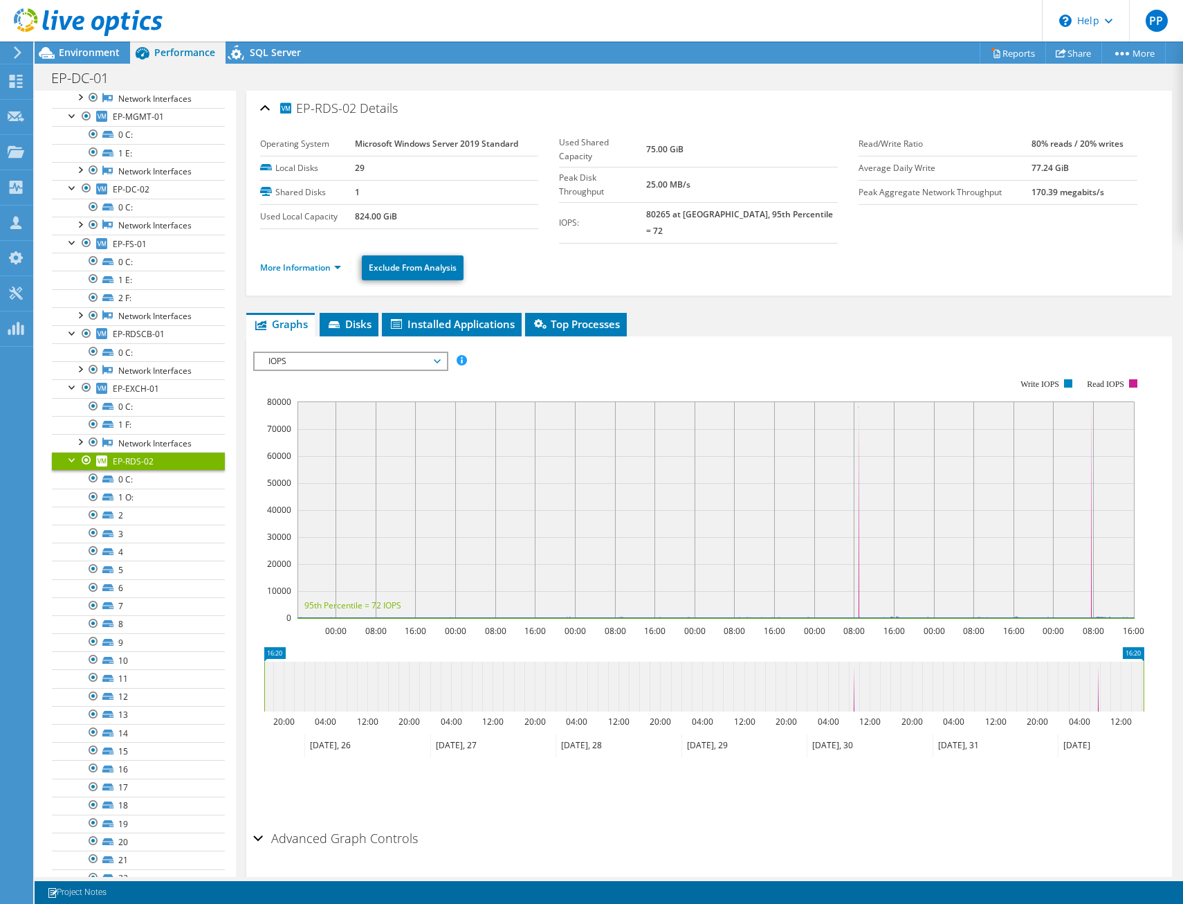
click at [70, 459] on div at bounding box center [73, 459] width 14 height 14
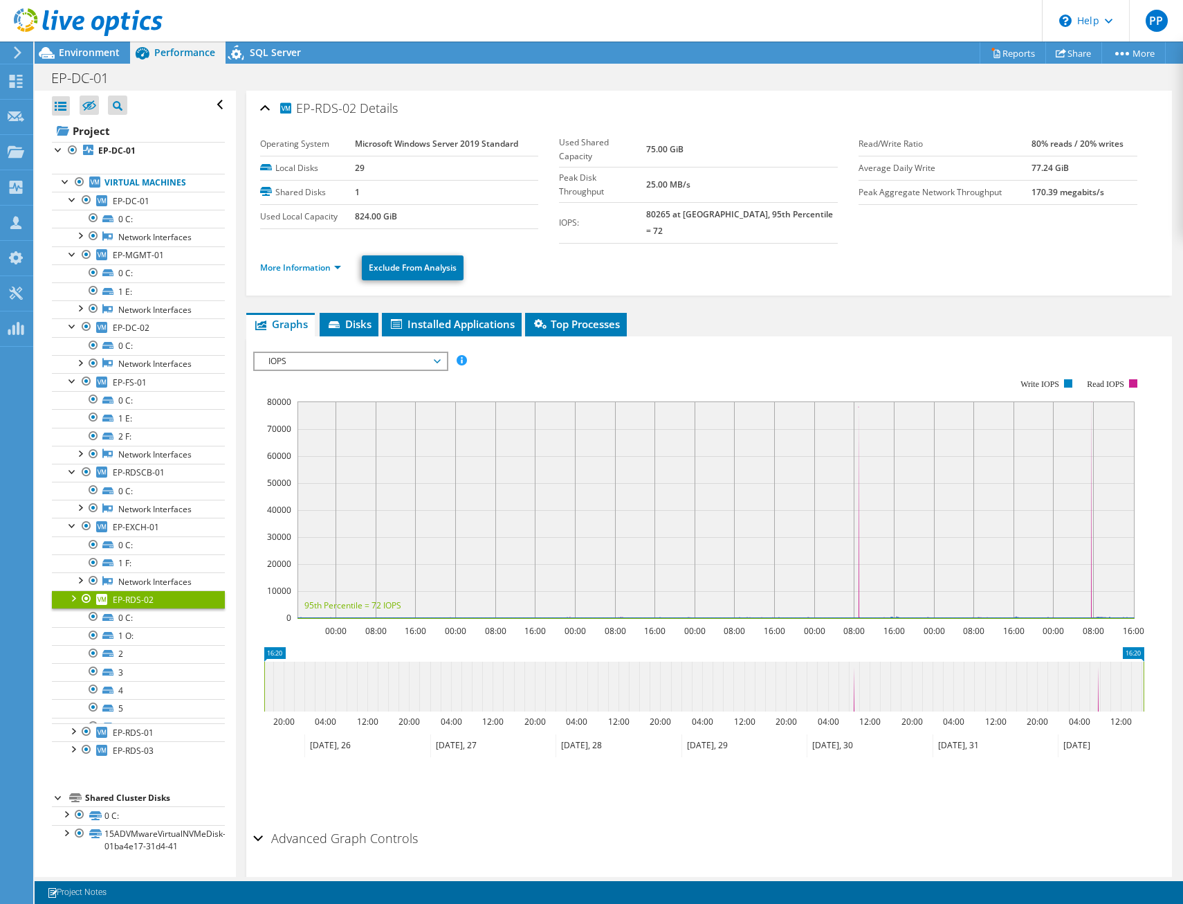
scroll to position [0, 0]
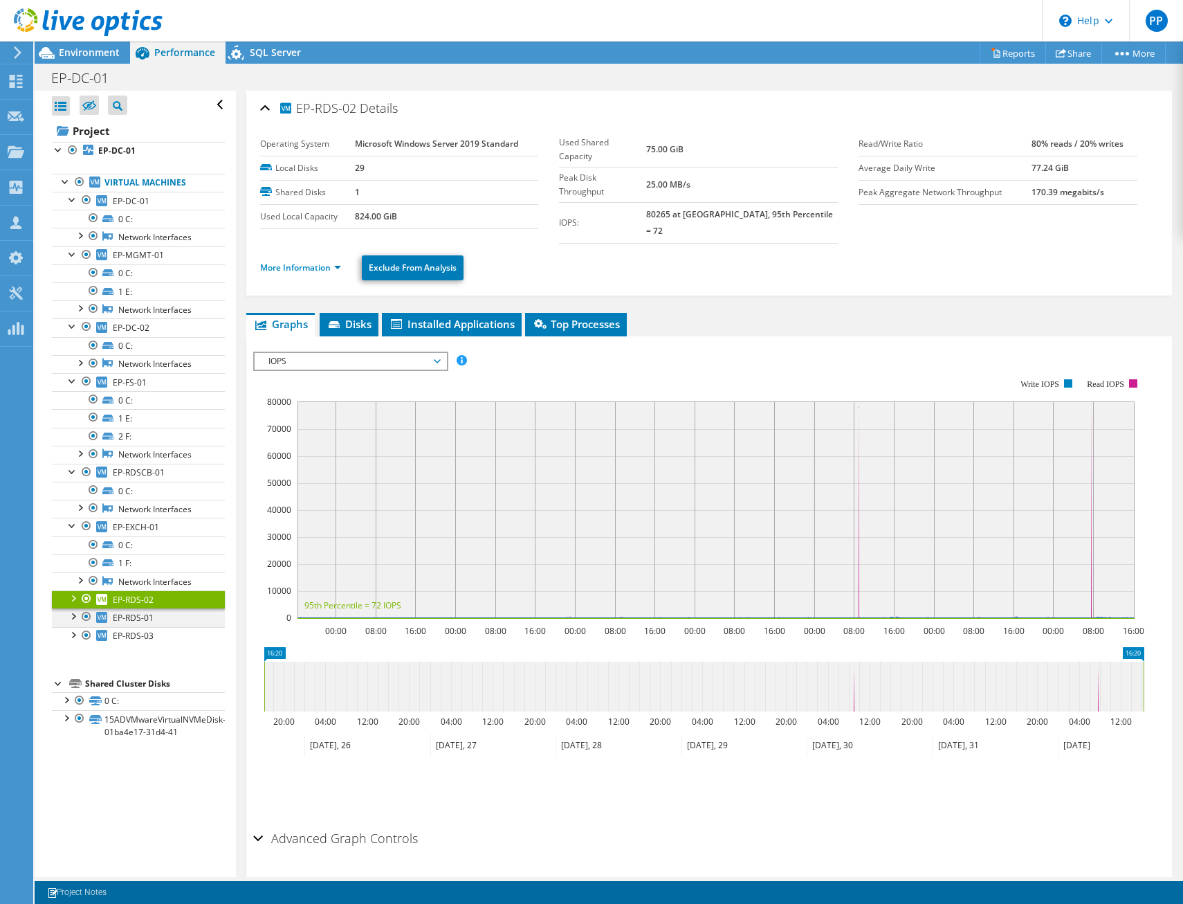
click at [68, 619] on div at bounding box center [73, 615] width 14 height 14
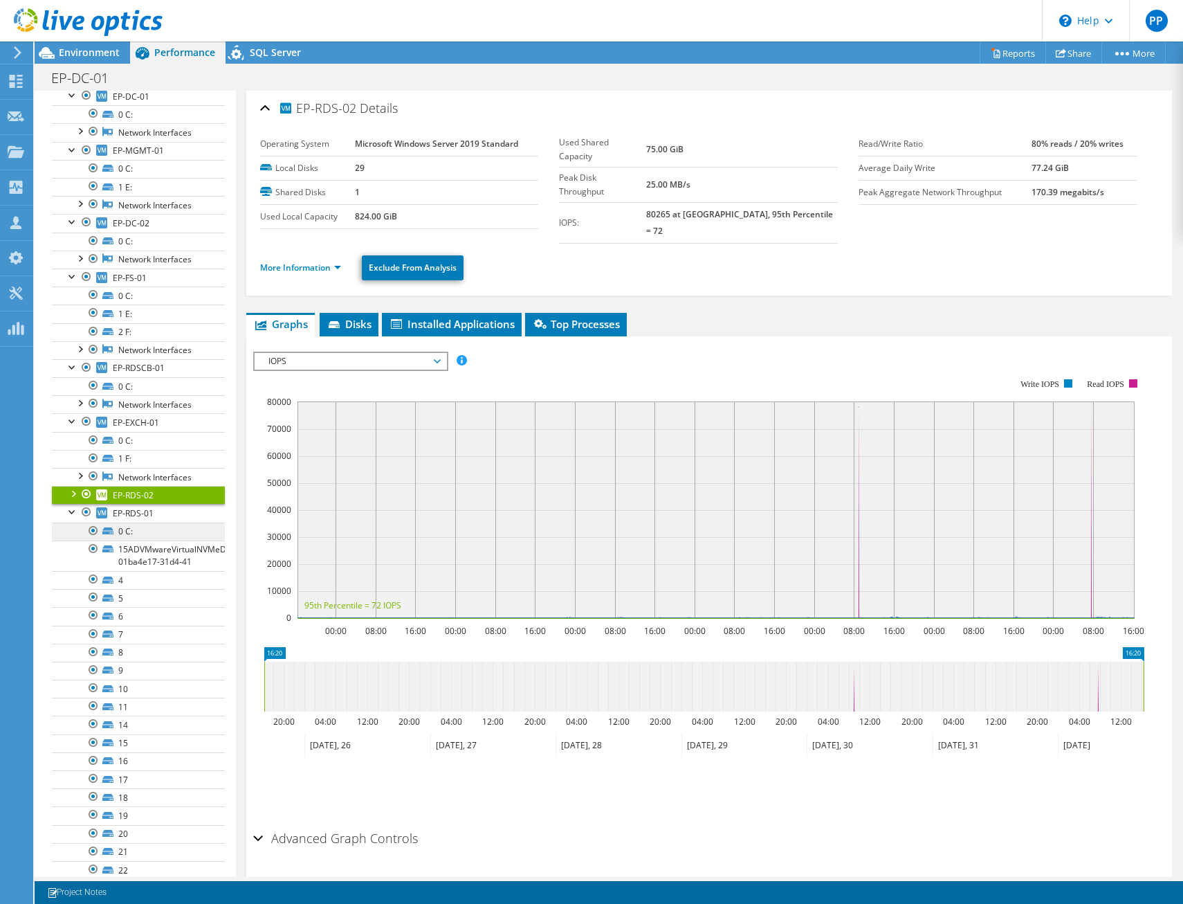
scroll to position [102, 0]
click at [70, 515] on div at bounding box center [73, 513] width 14 height 14
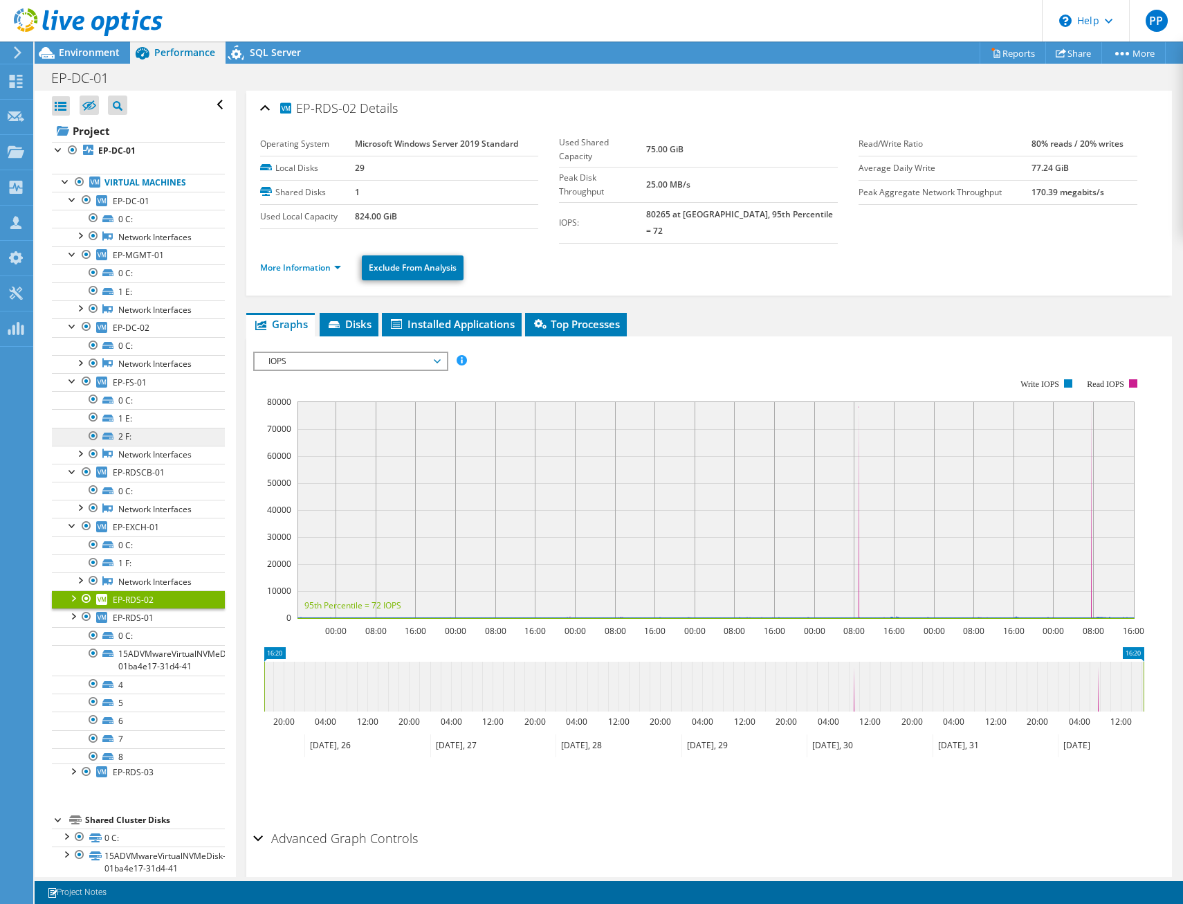
scroll to position [0, 0]
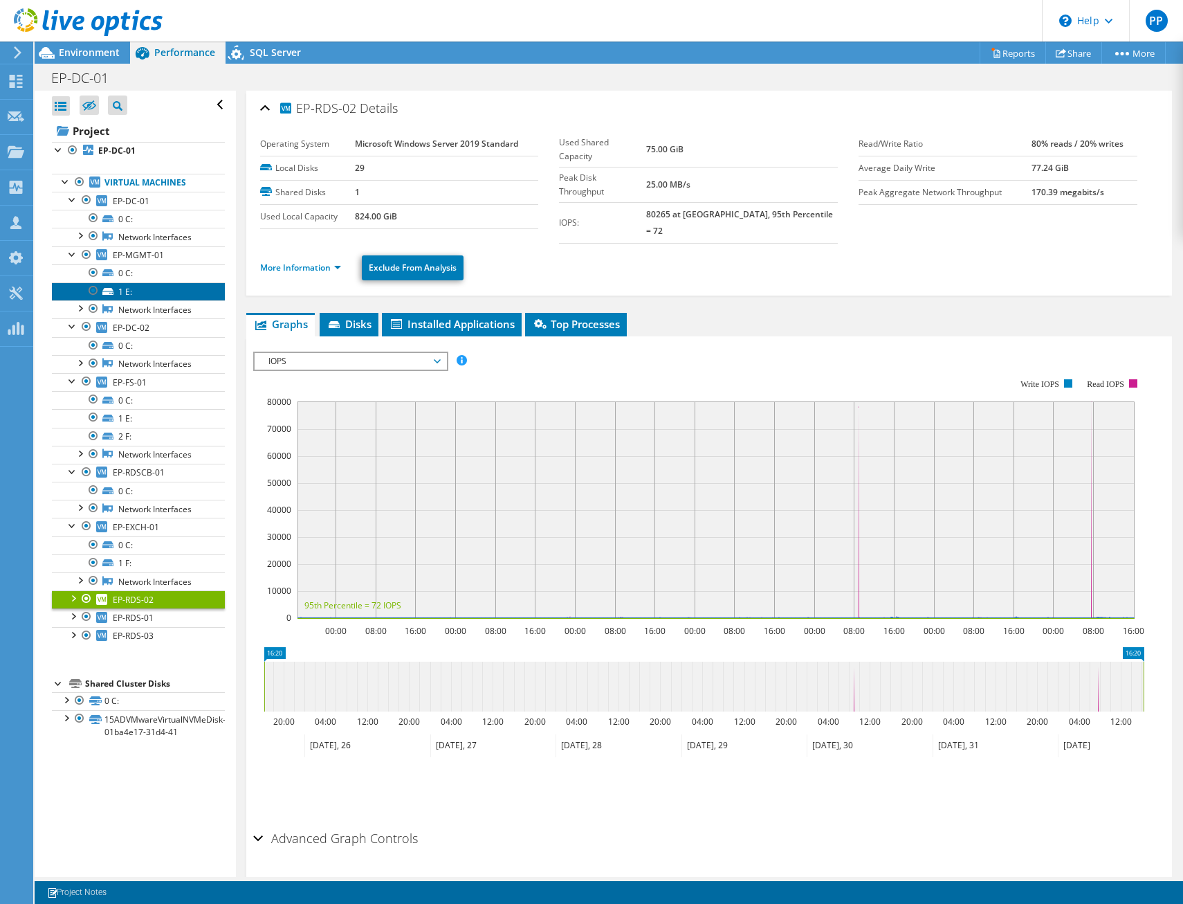
click at [163, 291] on link "1 E:" at bounding box center [138, 291] width 173 height 18
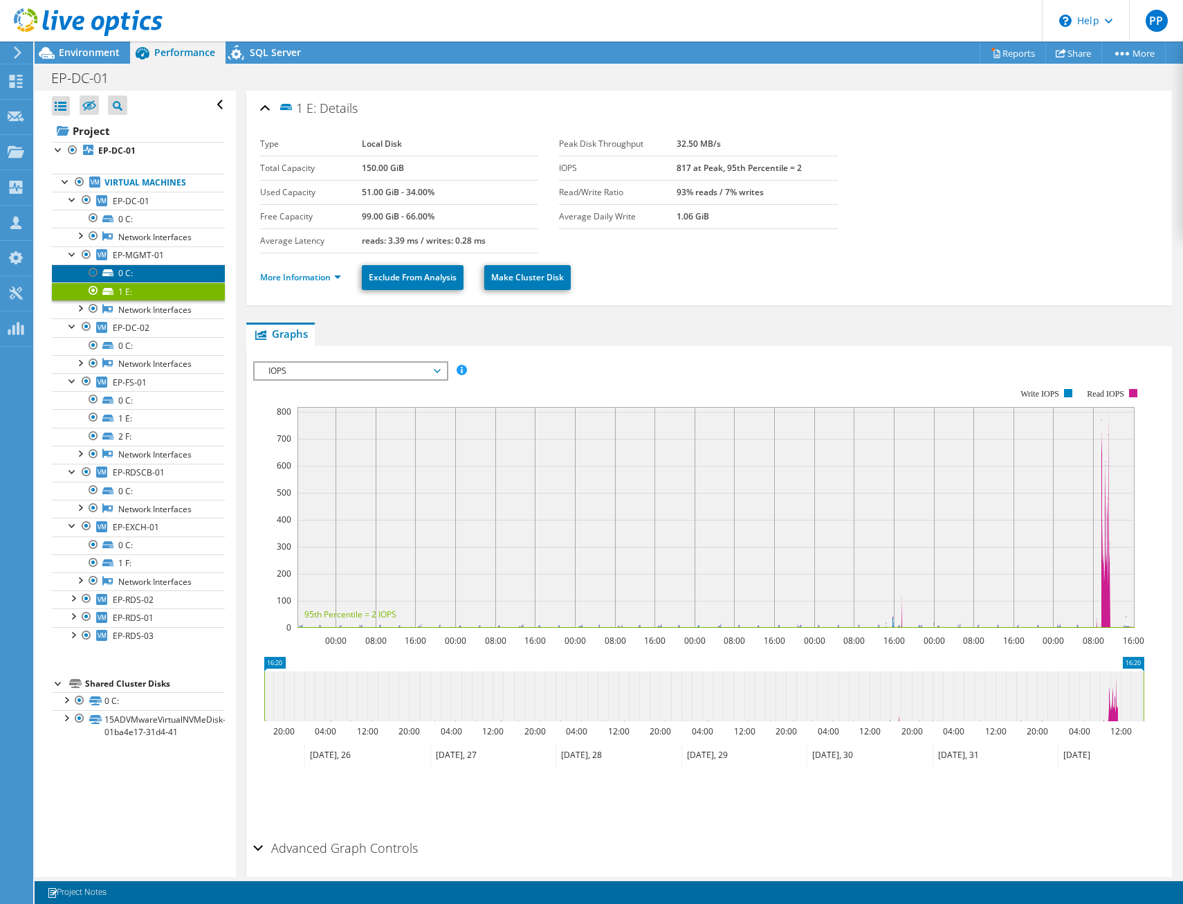
click at [131, 272] on link "0 C:" at bounding box center [138, 273] width 173 height 18
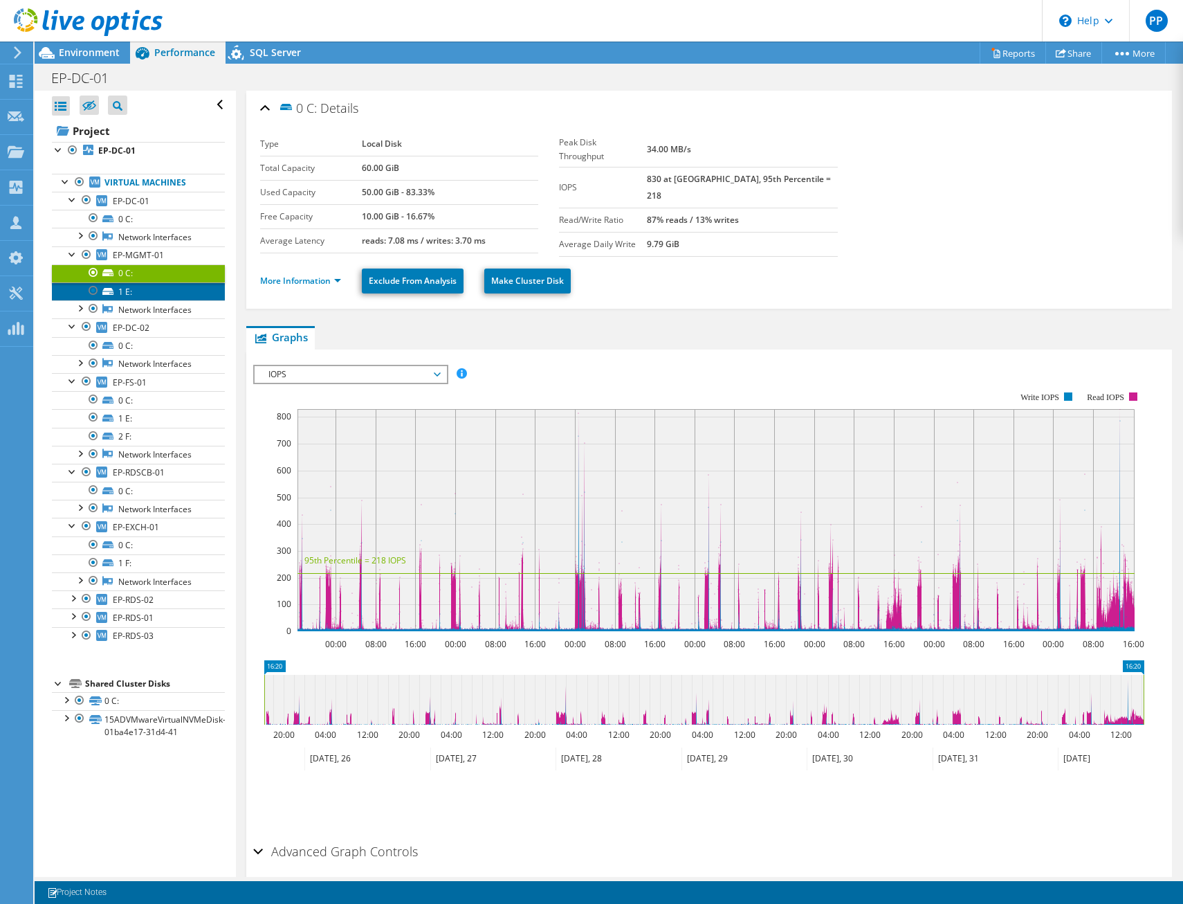
click at [158, 288] on link "1 E:" at bounding box center [138, 291] width 173 height 18
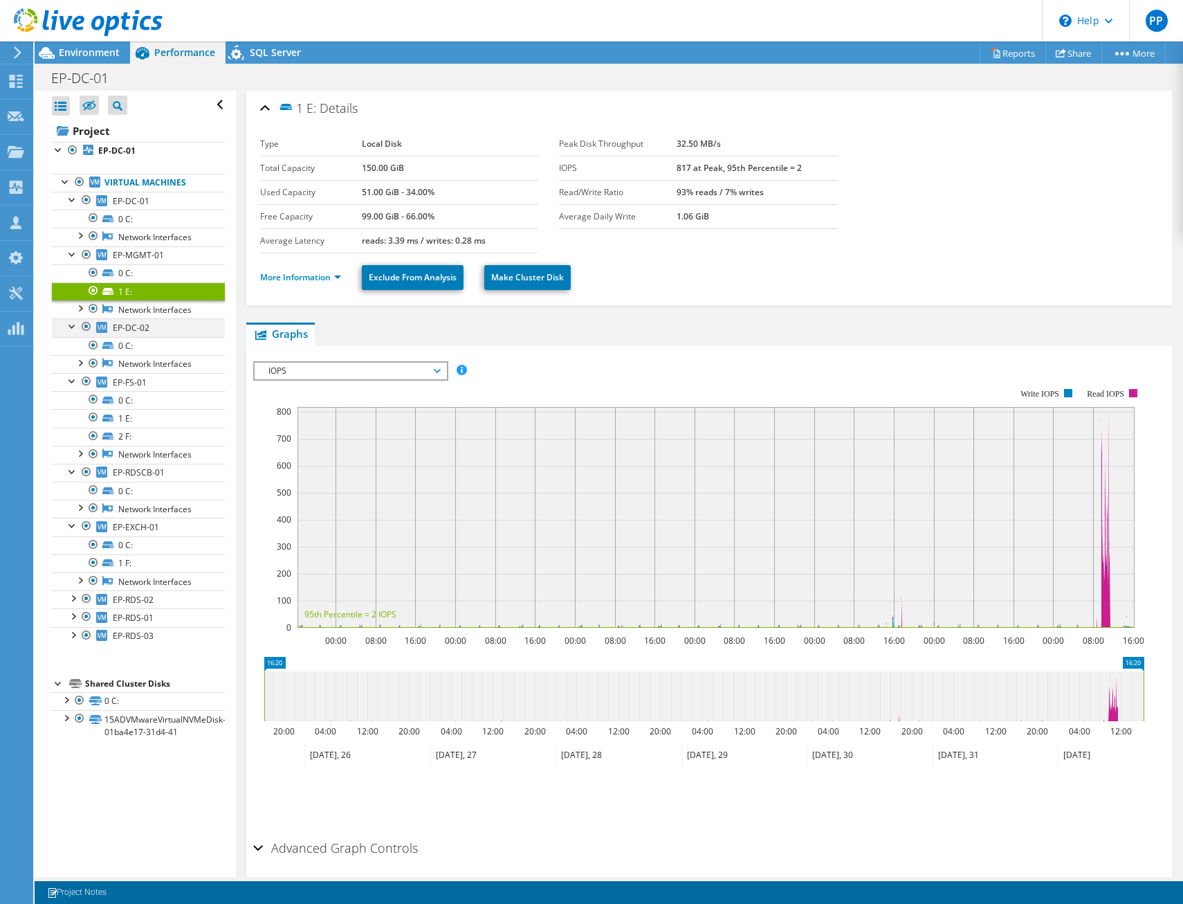
drag, startPoint x: 71, startPoint y: 330, endPoint x: 41, endPoint y: 222, distance: 112.0
click at [71, 330] on div at bounding box center [73, 325] width 14 height 14
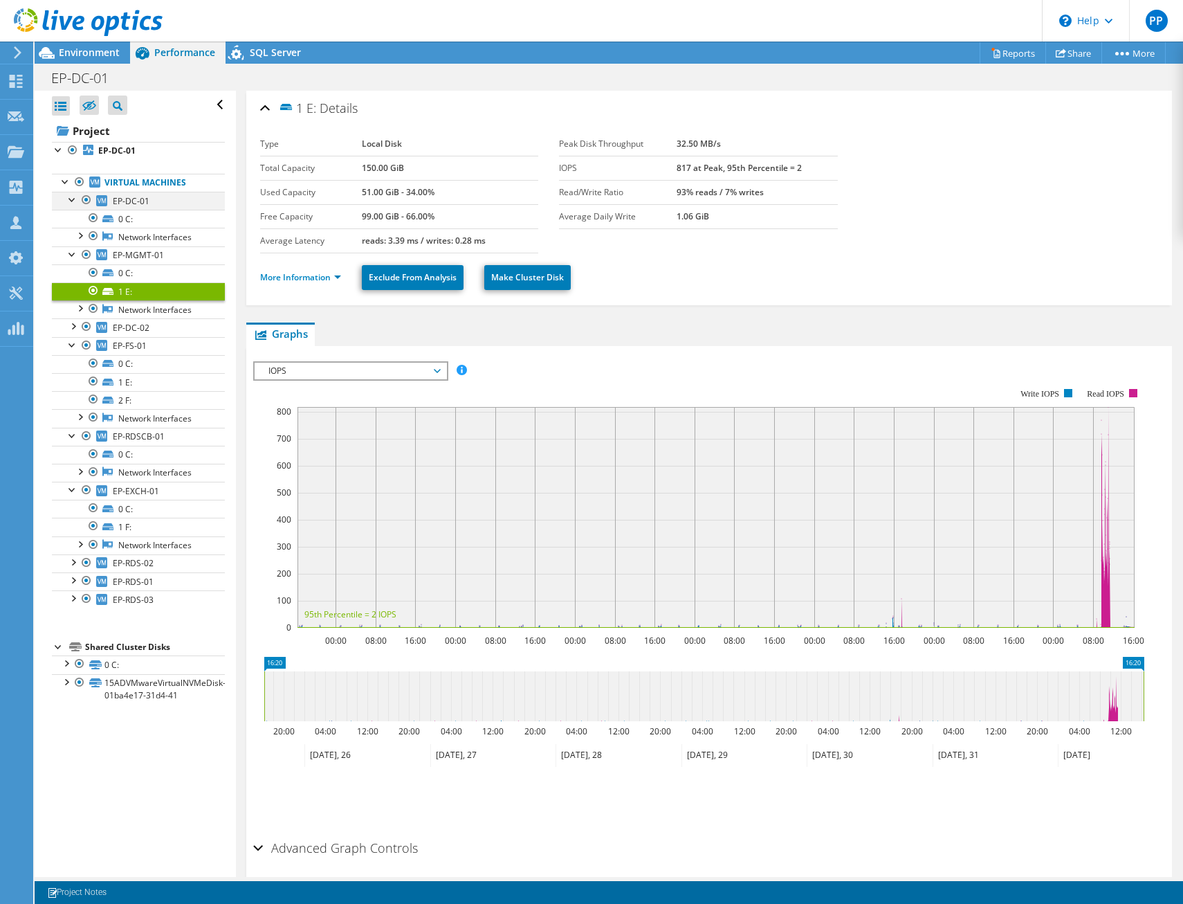
click at [71, 199] on div at bounding box center [73, 199] width 14 height 14
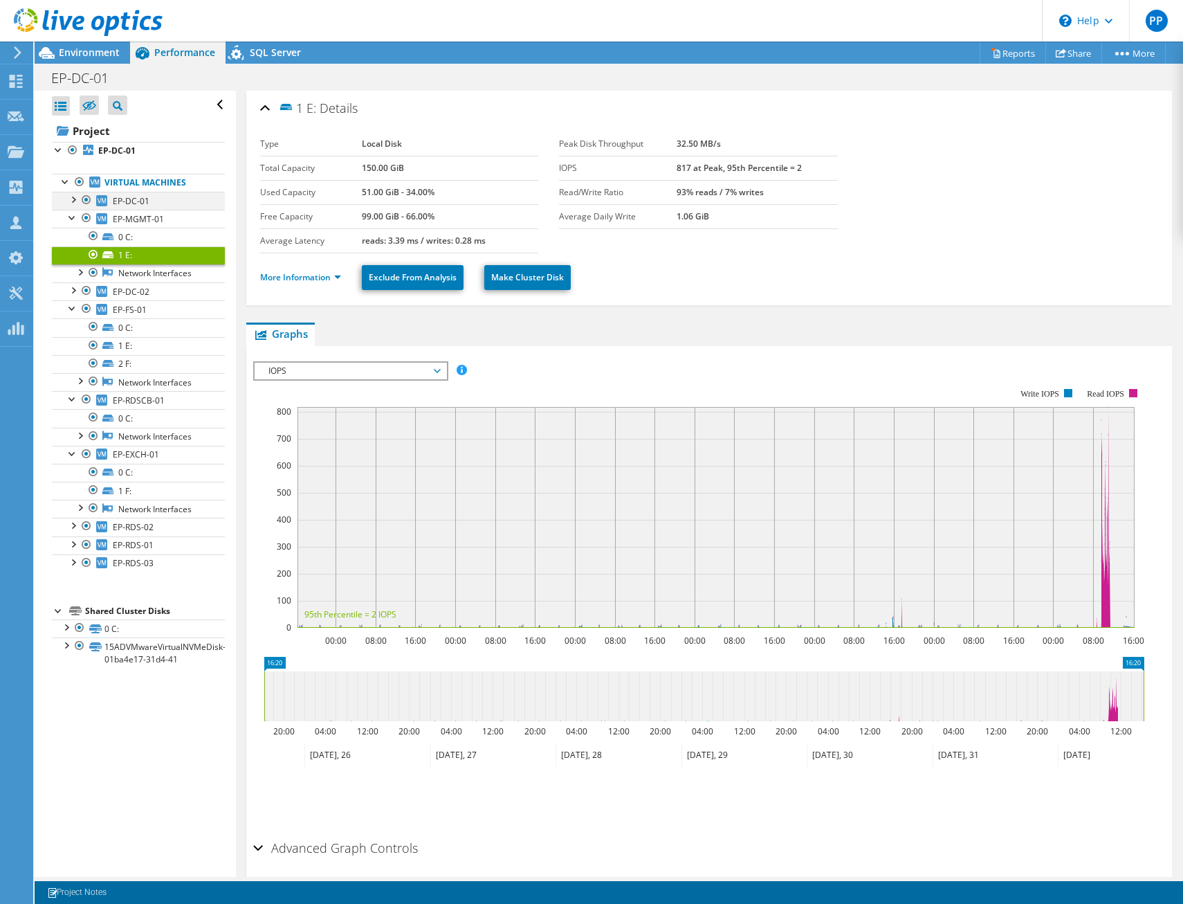
click at [75, 202] on div at bounding box center [73, 199] width 14 height 14
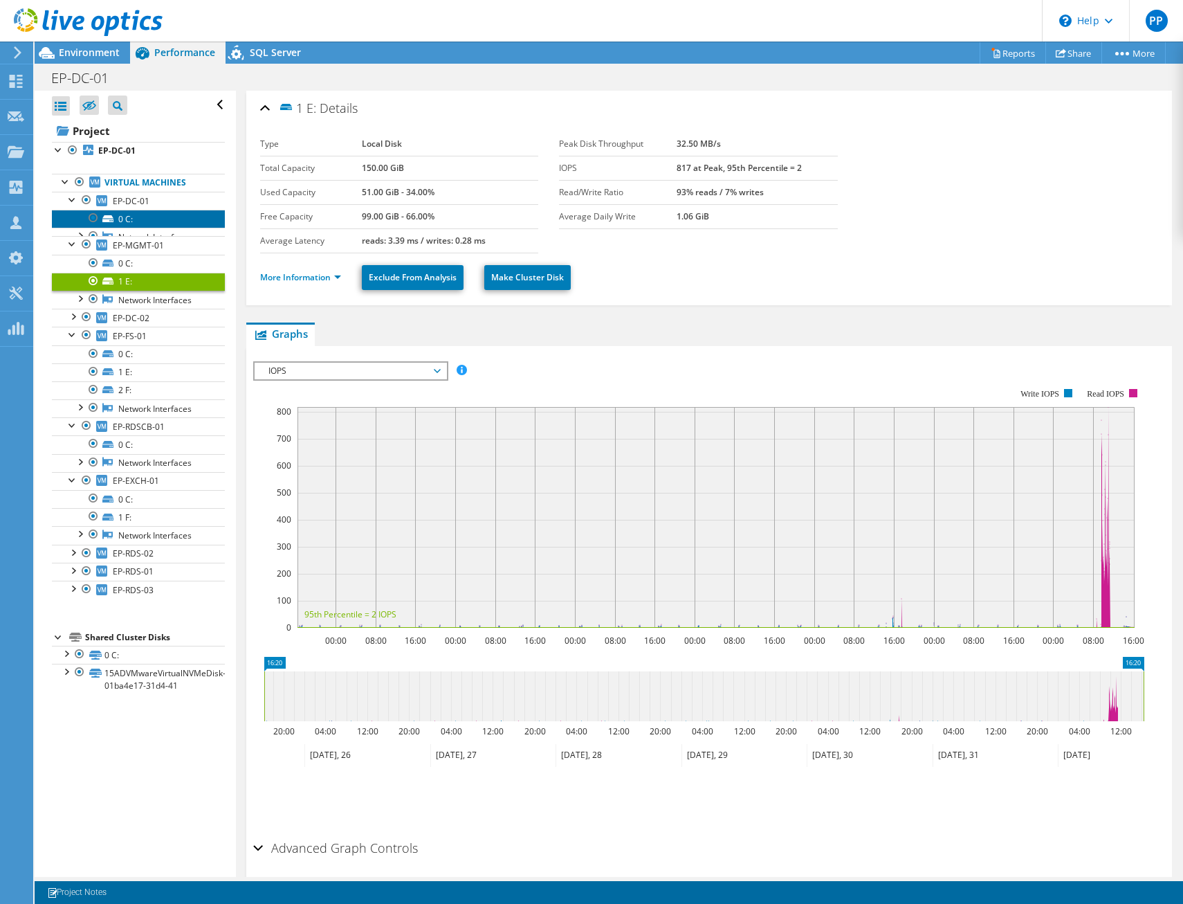
click at [163, 223] on link "0 C:" at bounding box center [138, 219] width 173 height 18
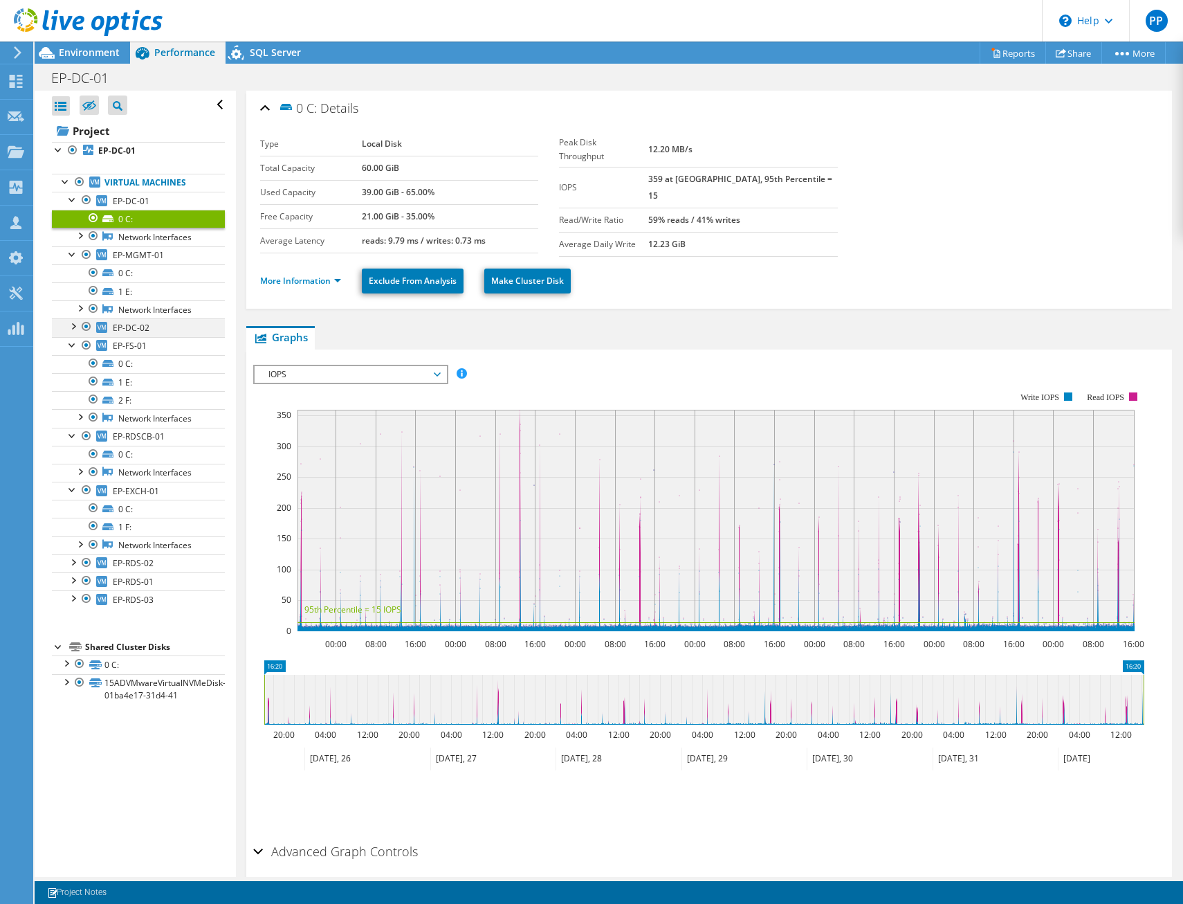
click at [75, 325] on div at bounding box center [73, 325] width 14 height 14
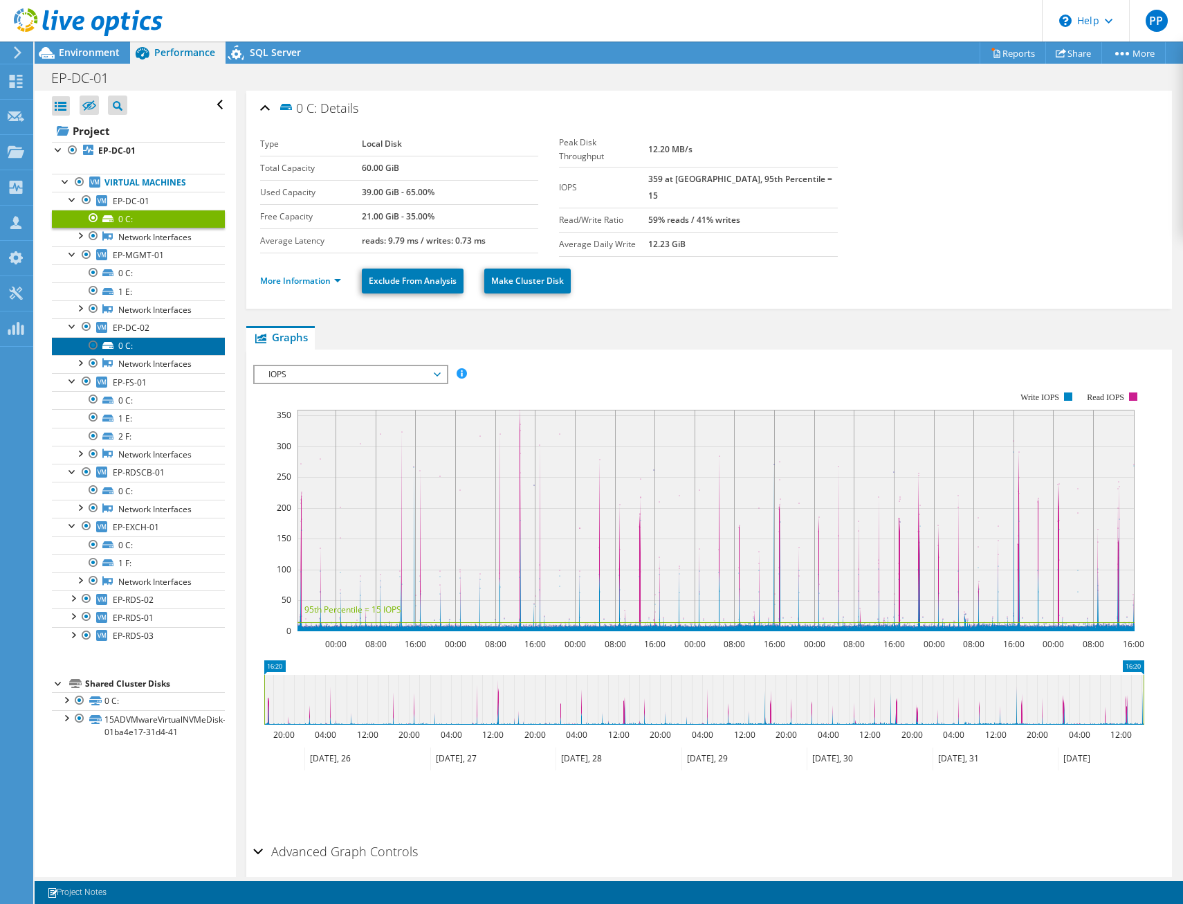
click at [153, 347] on link "0 C:" at bounding box center [138, 346] width 173 height 18
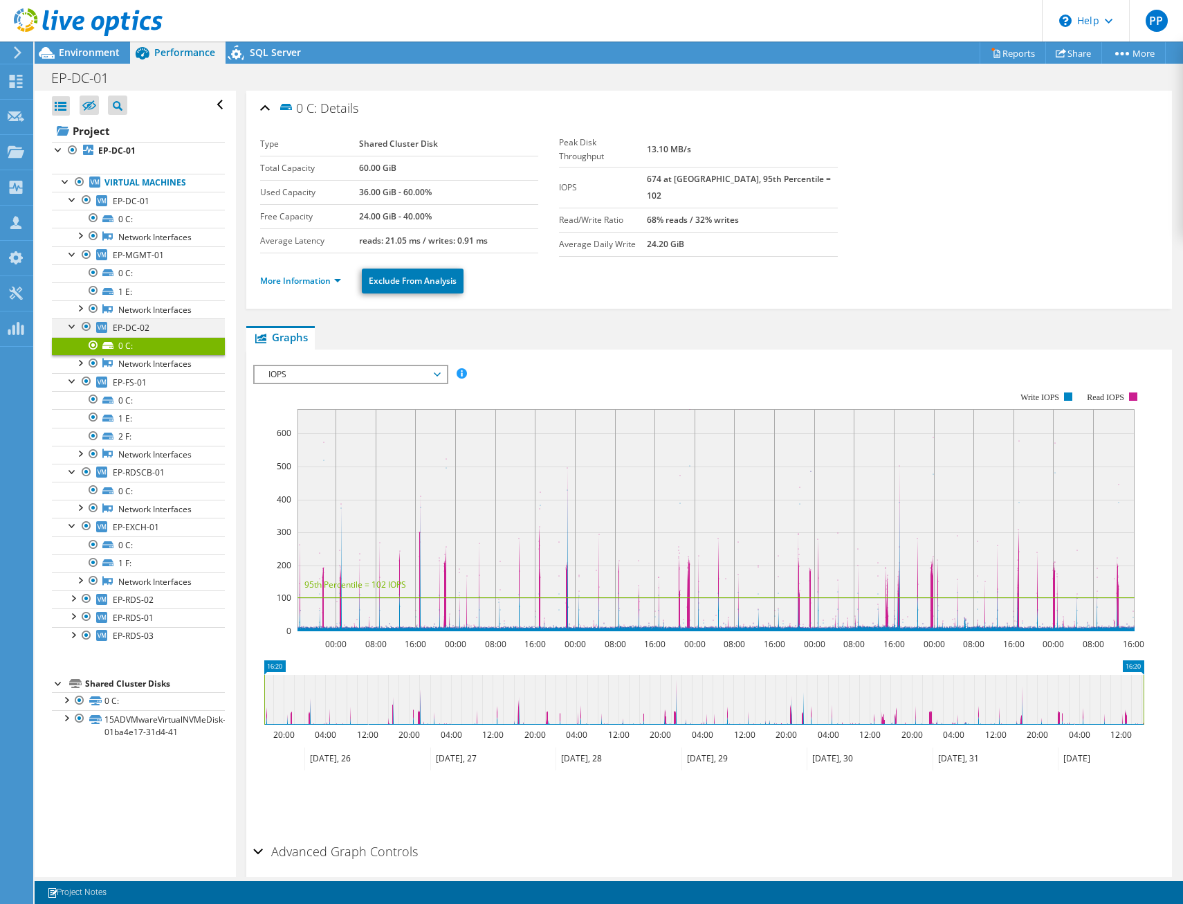
click at [66, 320] on div at bounding box center [73, 325] width 14 height 14
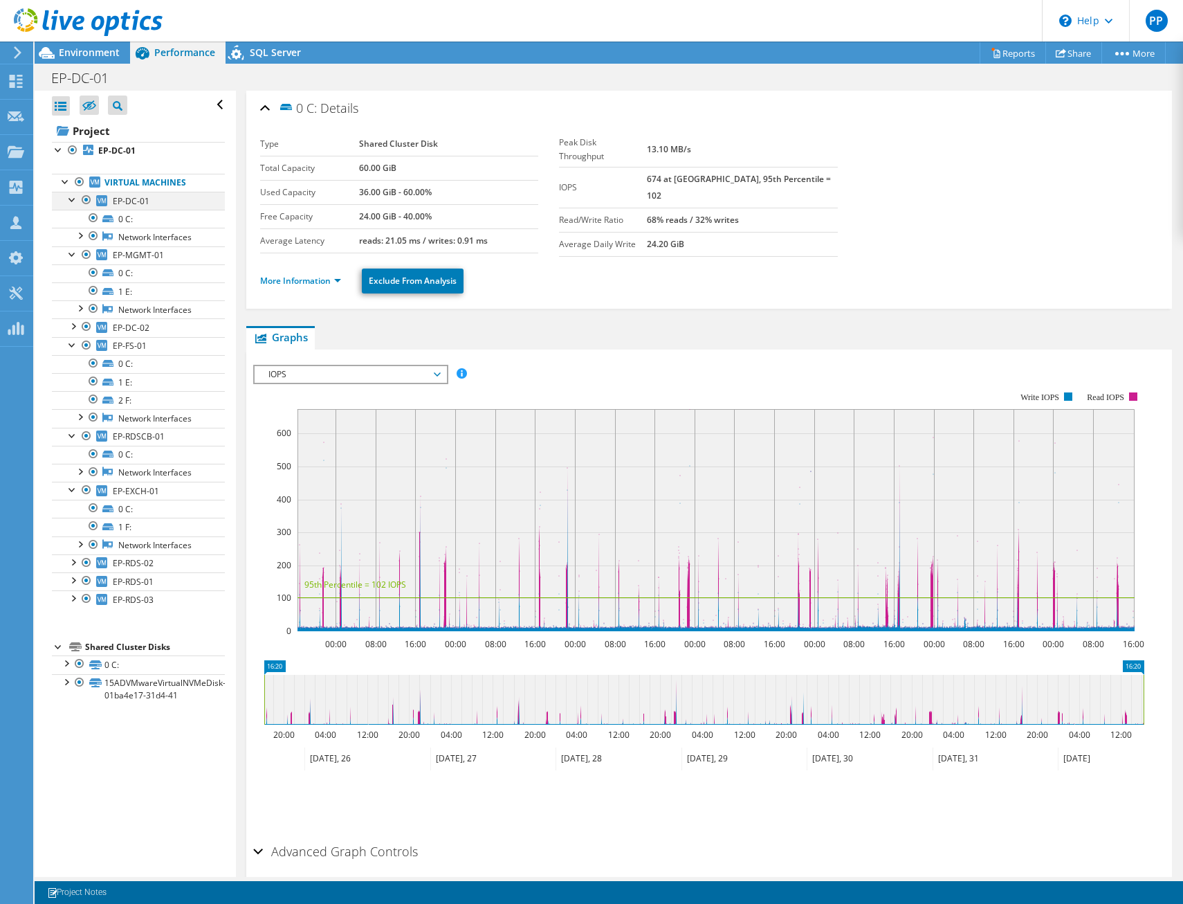
click at [72, 202] on div at bounding box center [73, 199] width 14 height 14
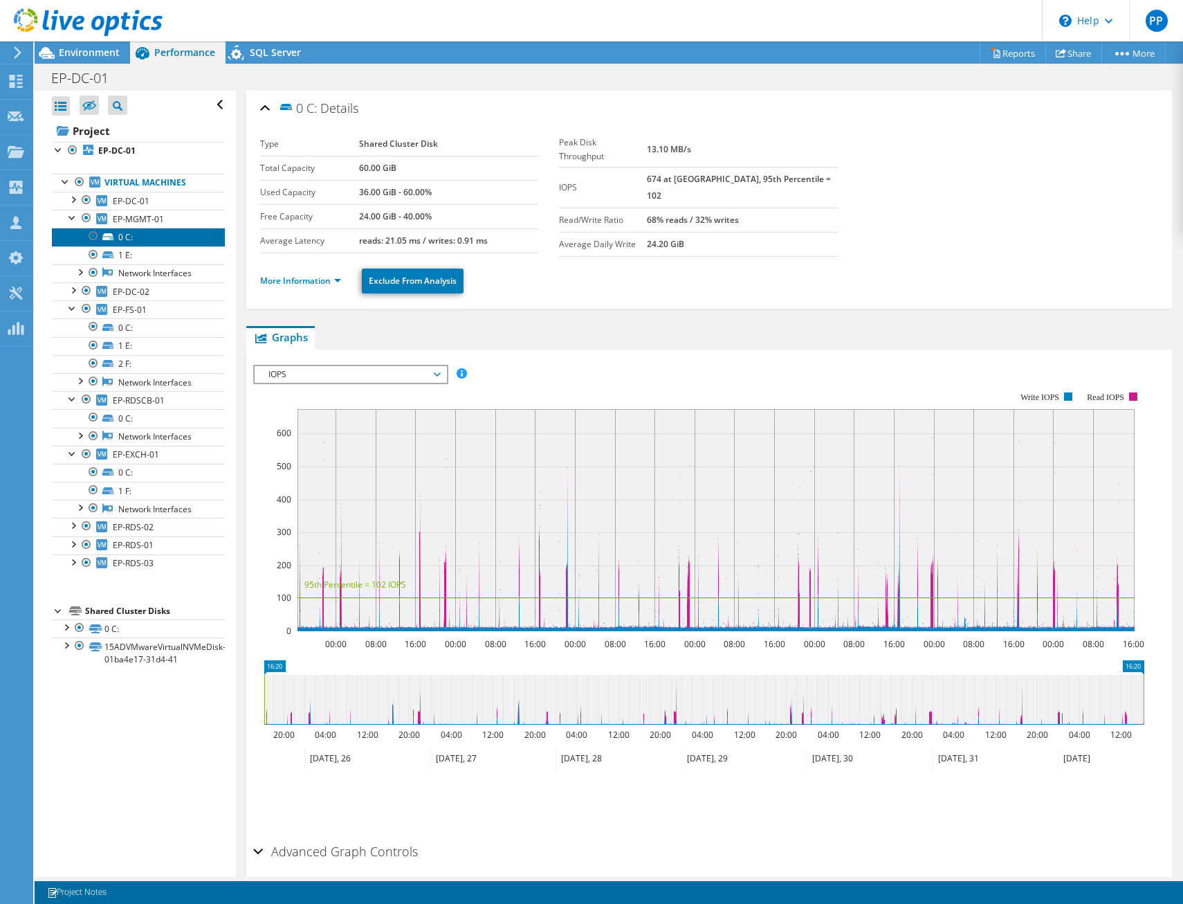
click at [159, 240] on link "0 C:" at bounding box center [138, 237] width 173 height 18
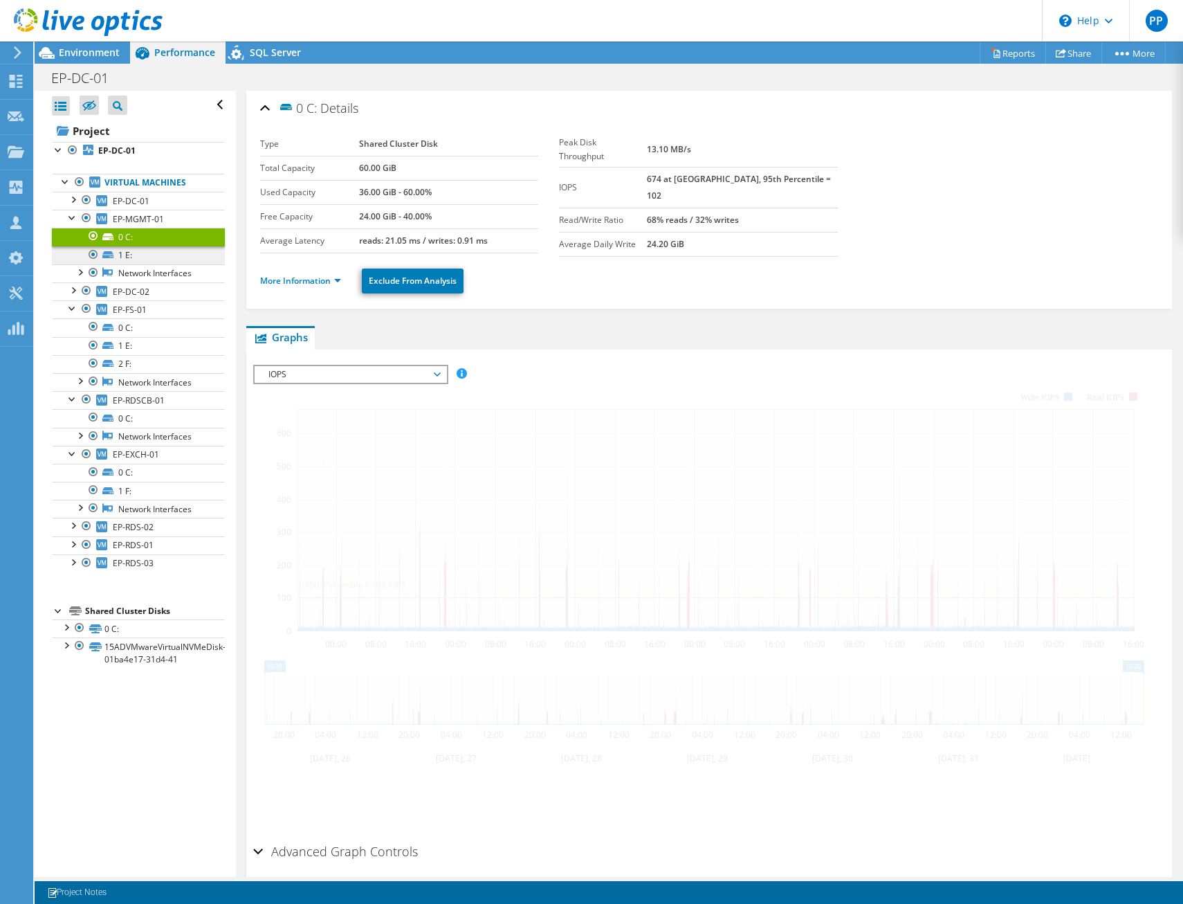
click at [154, 264] on link "Network Interfaces" at bounding box center [138, 273] width 173 height 18
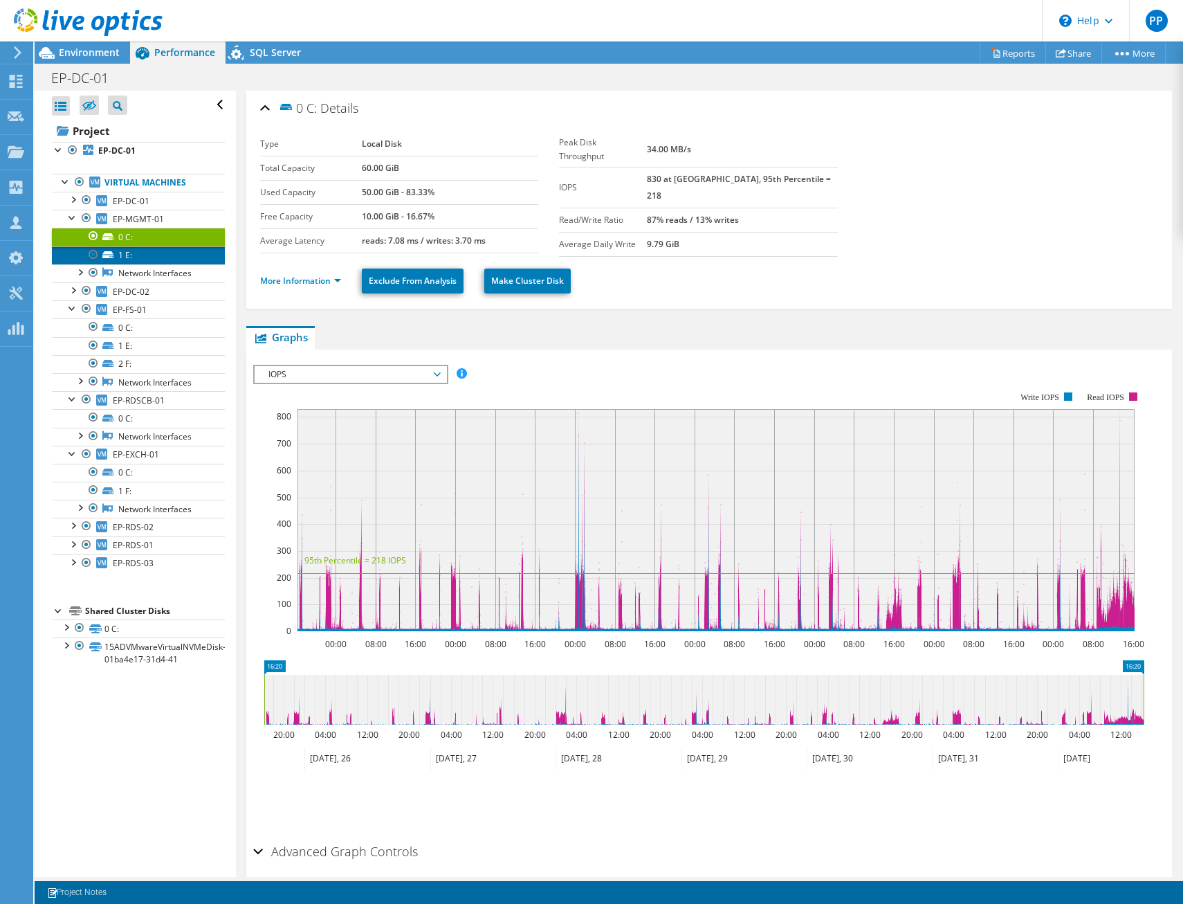
click at [154, 258] on link "1 E:" at bounding box center [138, 255] width 173 height 18
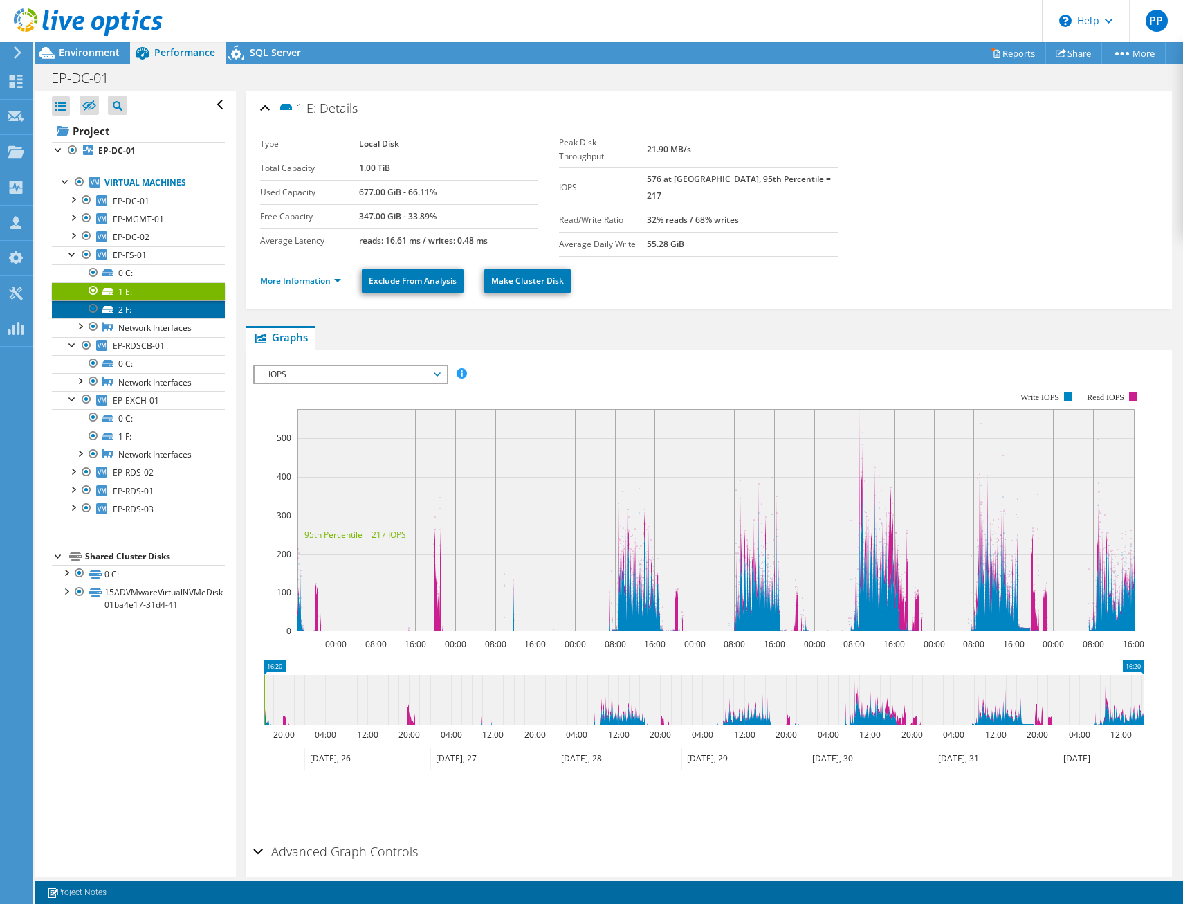
click at [167, 307] on link "2 F:" at bounding box center [138, 309] width 173 height 18
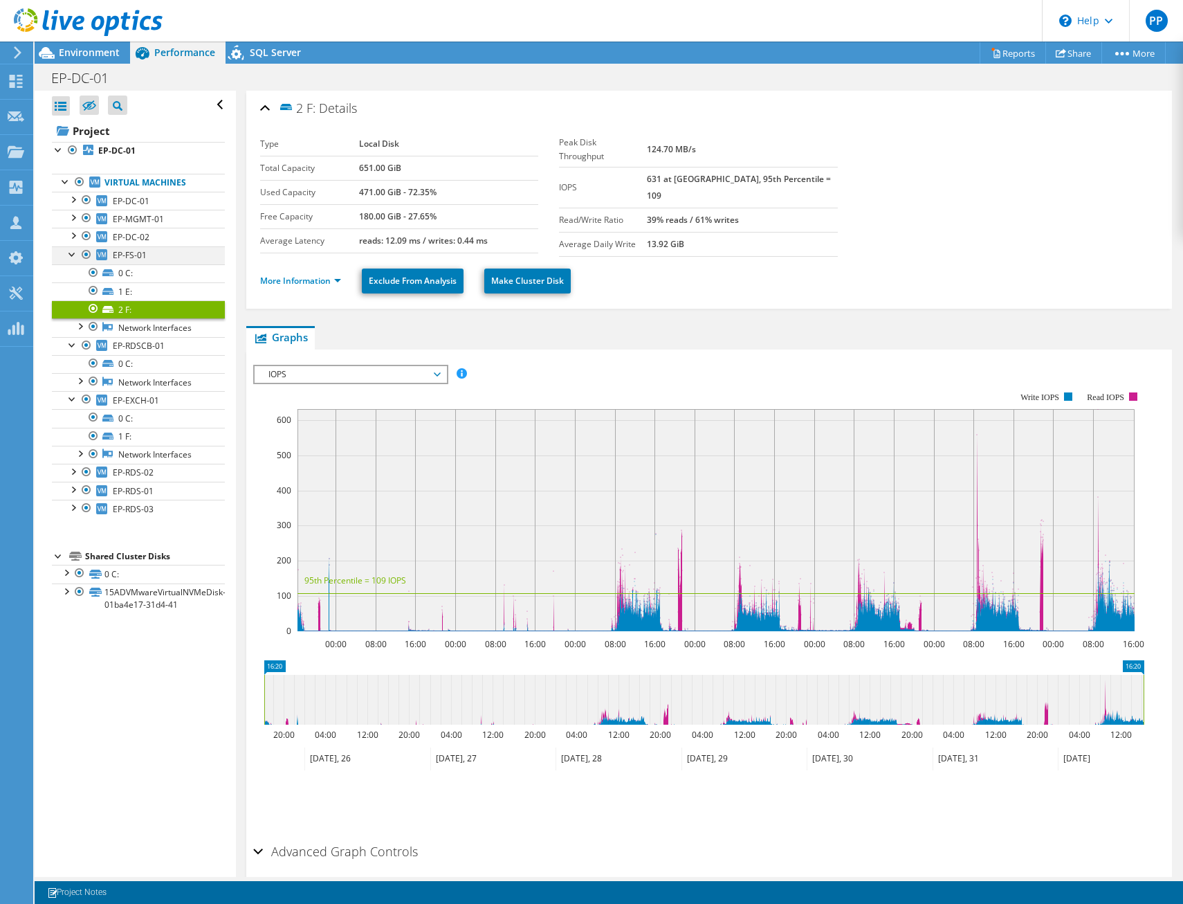
click at [71, 255] on div at bounding box center [73, 253] width 14 height 14
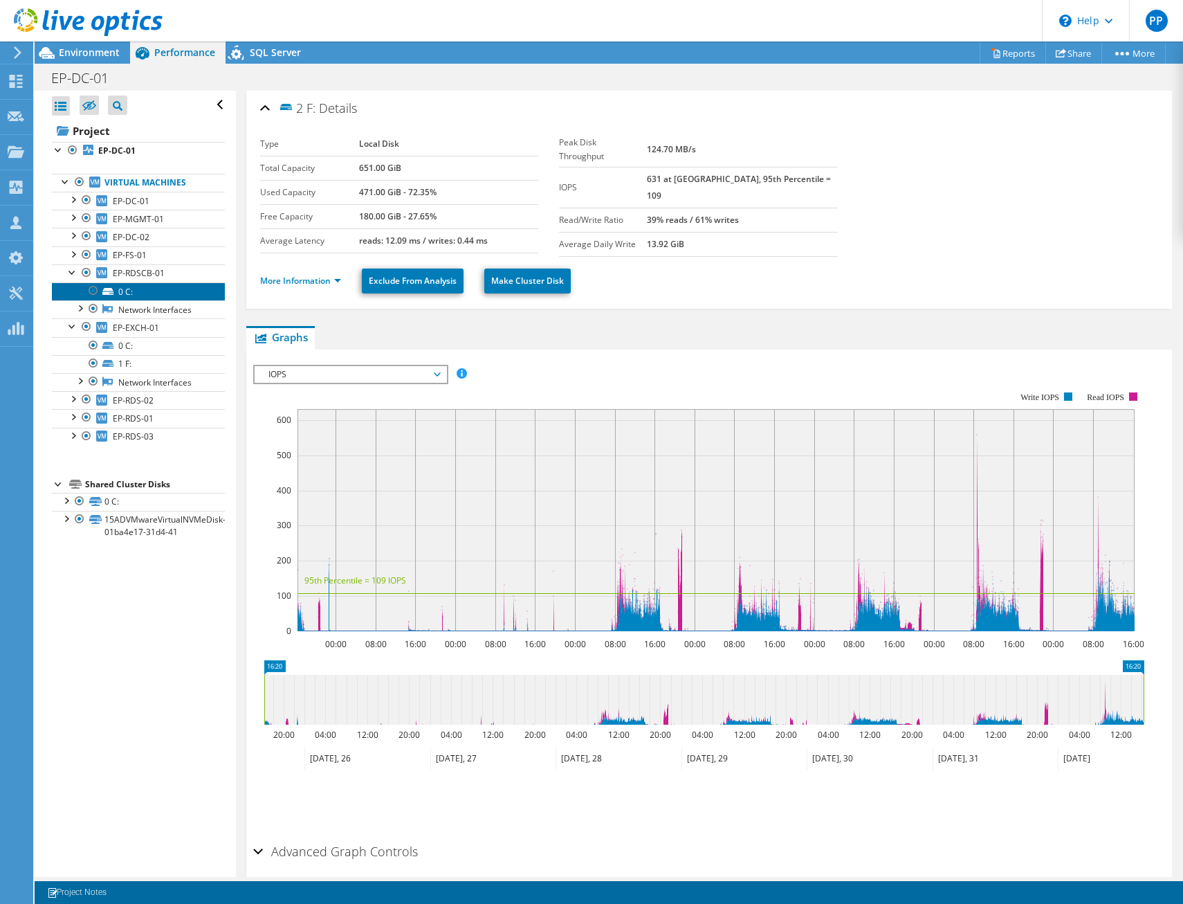
click at [156, 293] on link "0 C:" at bounding box center [138, 291] width 173 height 18
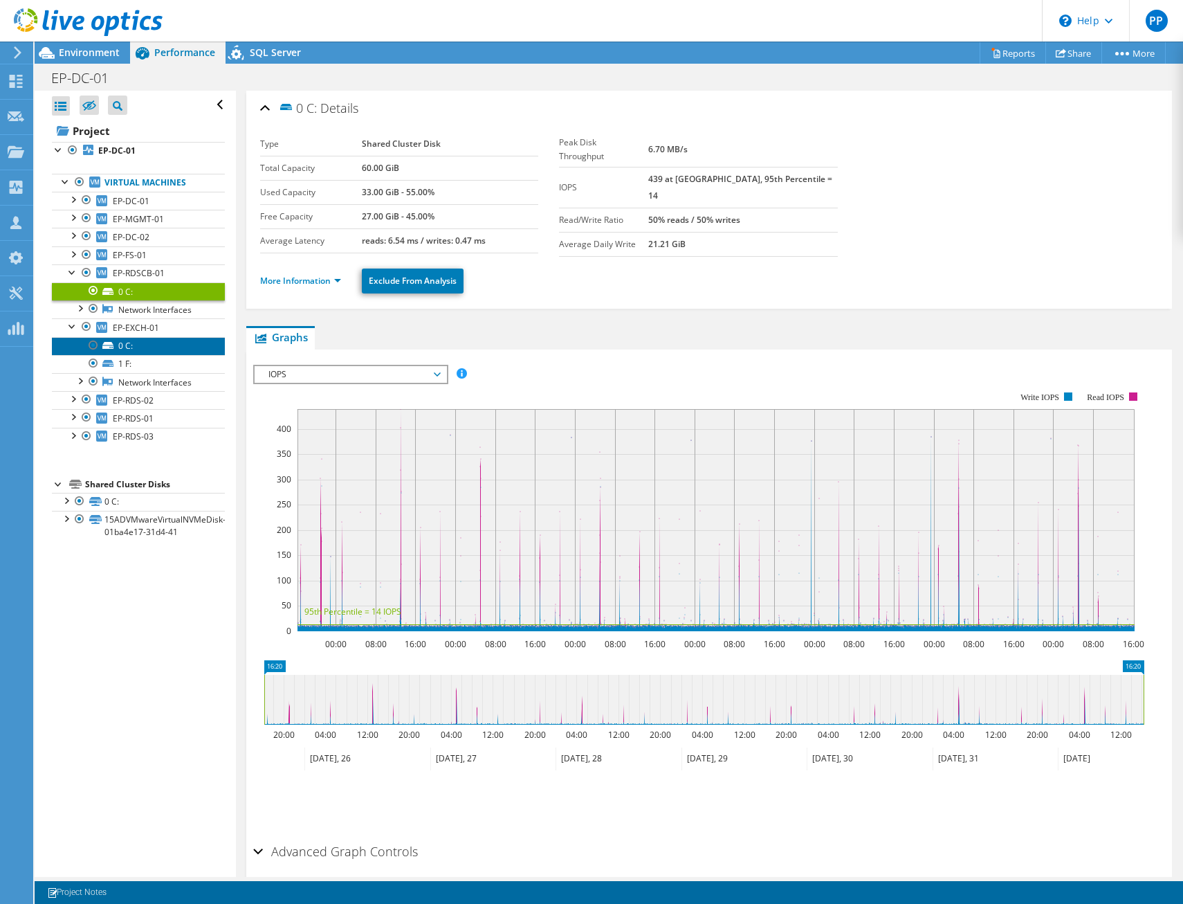
click at [142, 344] on link "0 C:" at bounding box center [138, 346] width 173 height 18
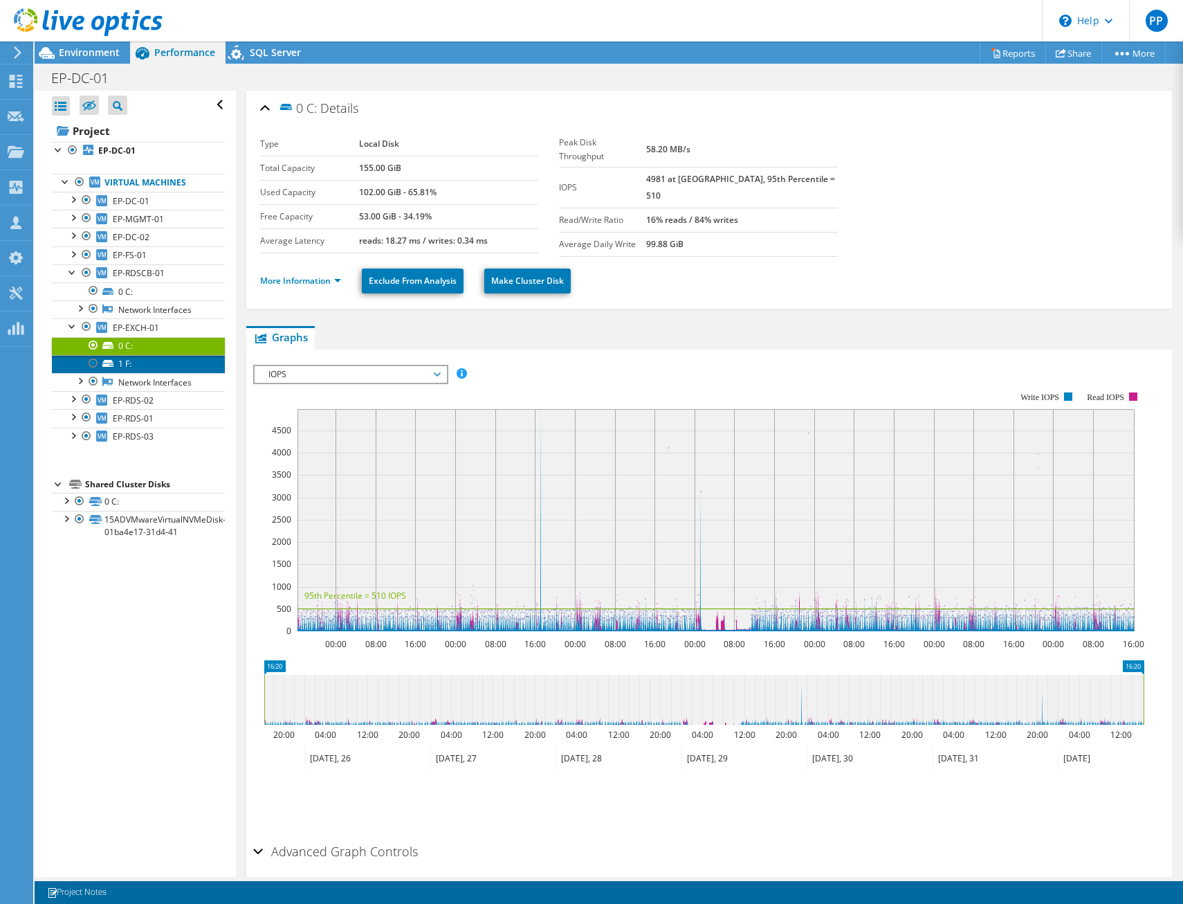
click at [138, 367] on link "1 F:" at bounding box center [138, 364] width 173 height 18
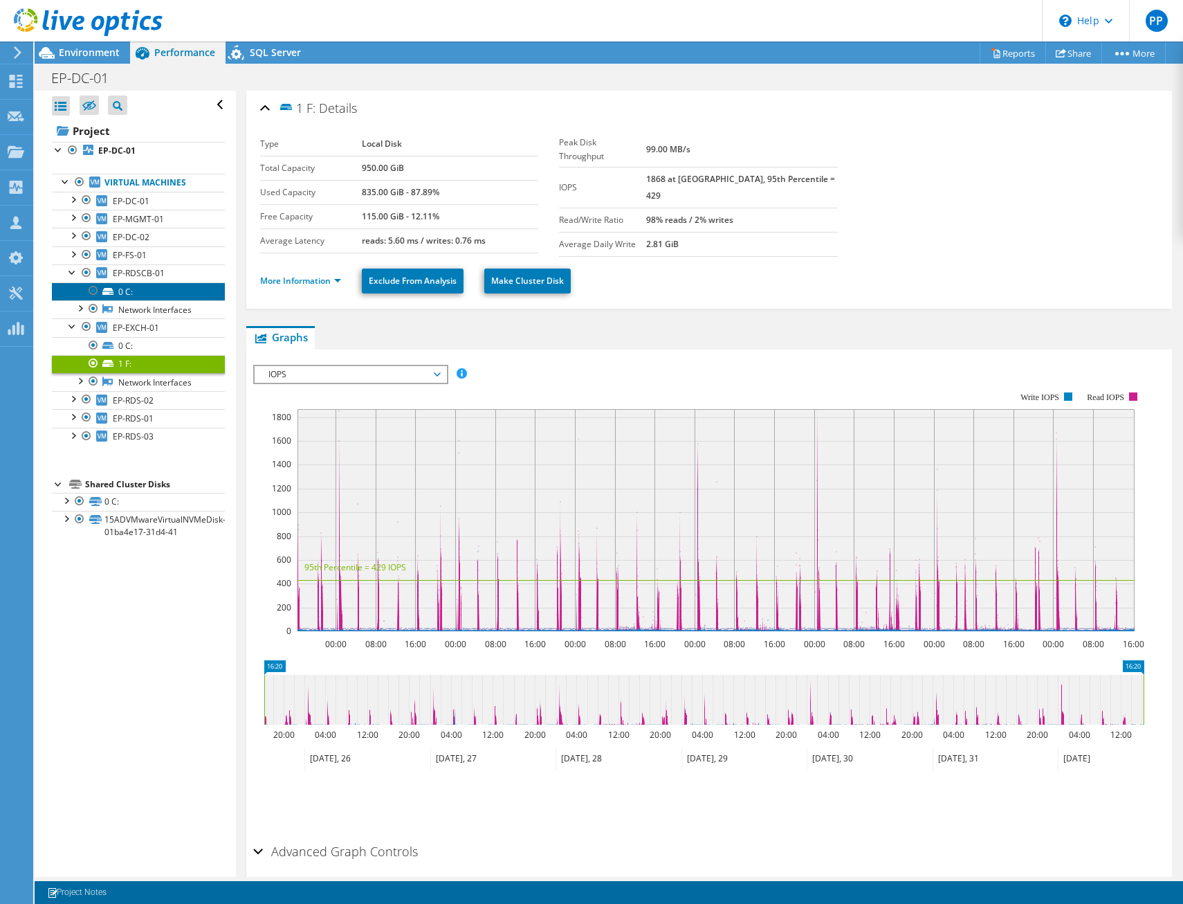
click at [155, 293] on link "0 C:" at bounding box center [138, 291] width 173 height 18
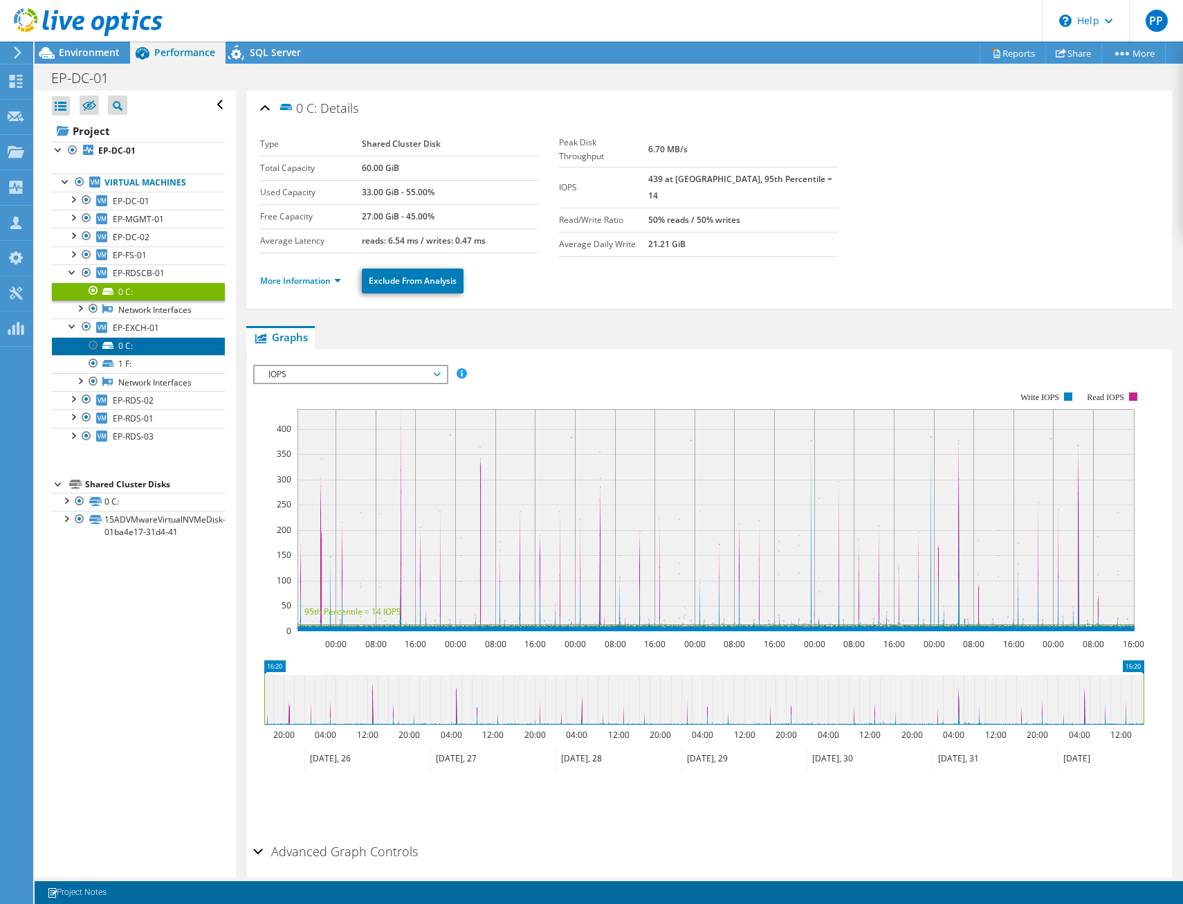
click at [153, 347] on link "0 C:" at bounding box center [138, 346] width 173 height 18
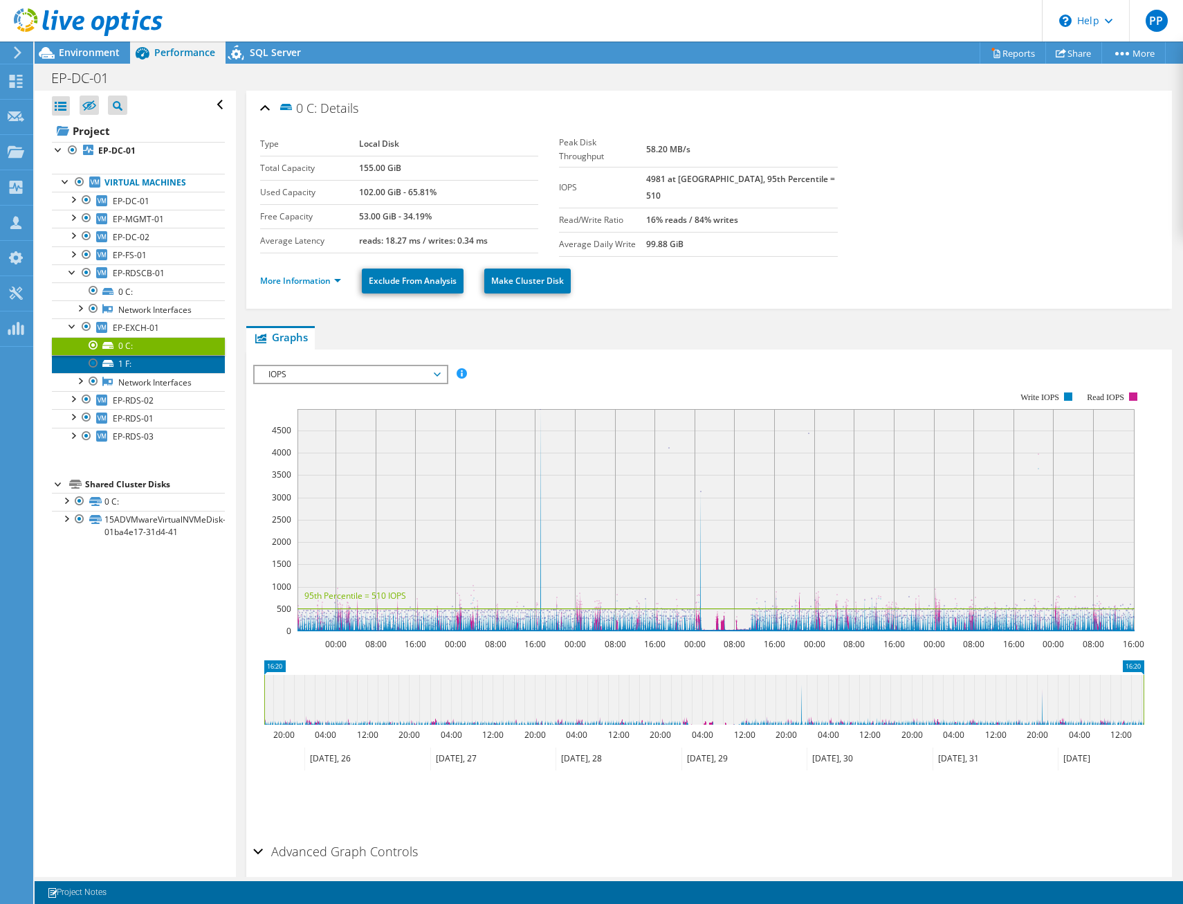
click at [145, 364] on link "1 F:" at bounding box center [138, 364] width 173 height 18
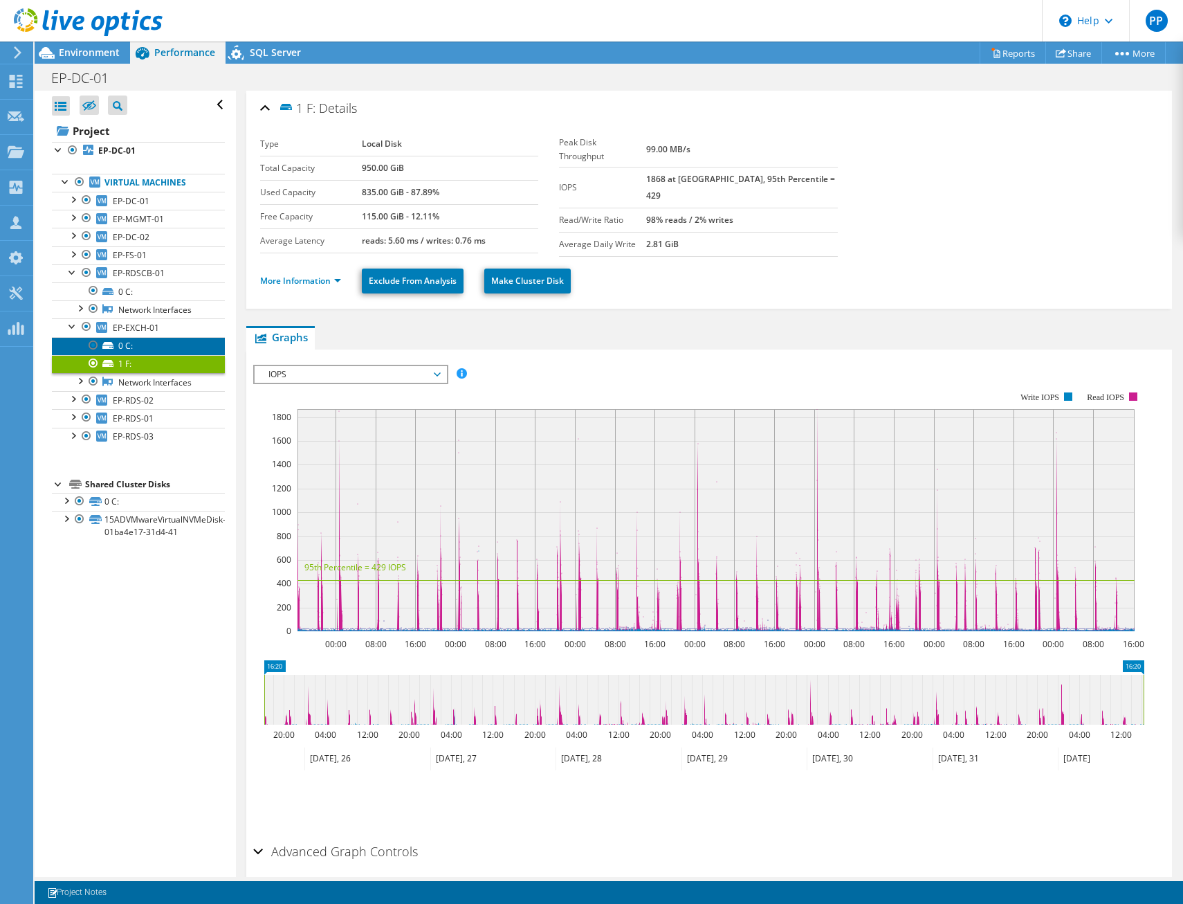
click at [150, 345] on link "0 C:" at bounding box center [138, 346] width 173 height 18
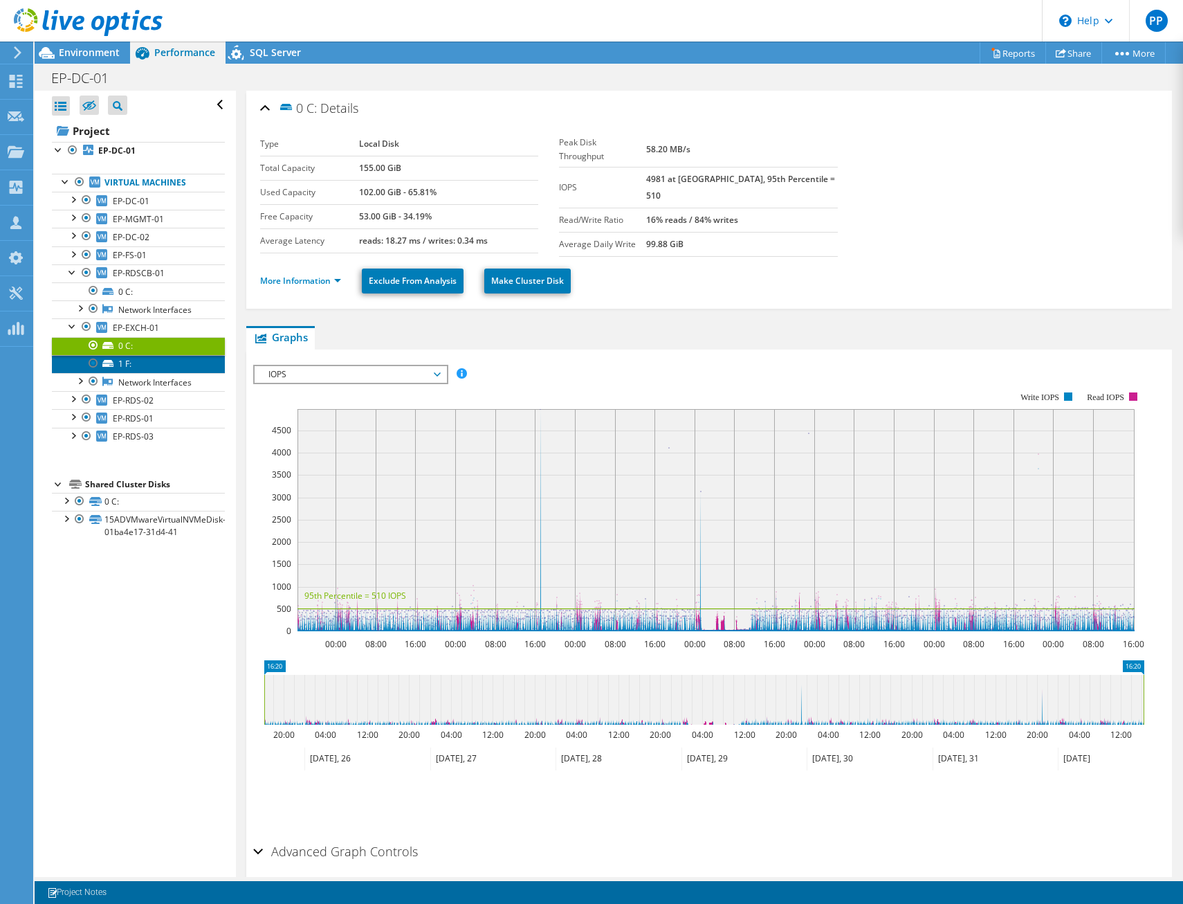
click at [152, 359] on link "1 F:" at bounding box center [138, 364] width 173 height 18
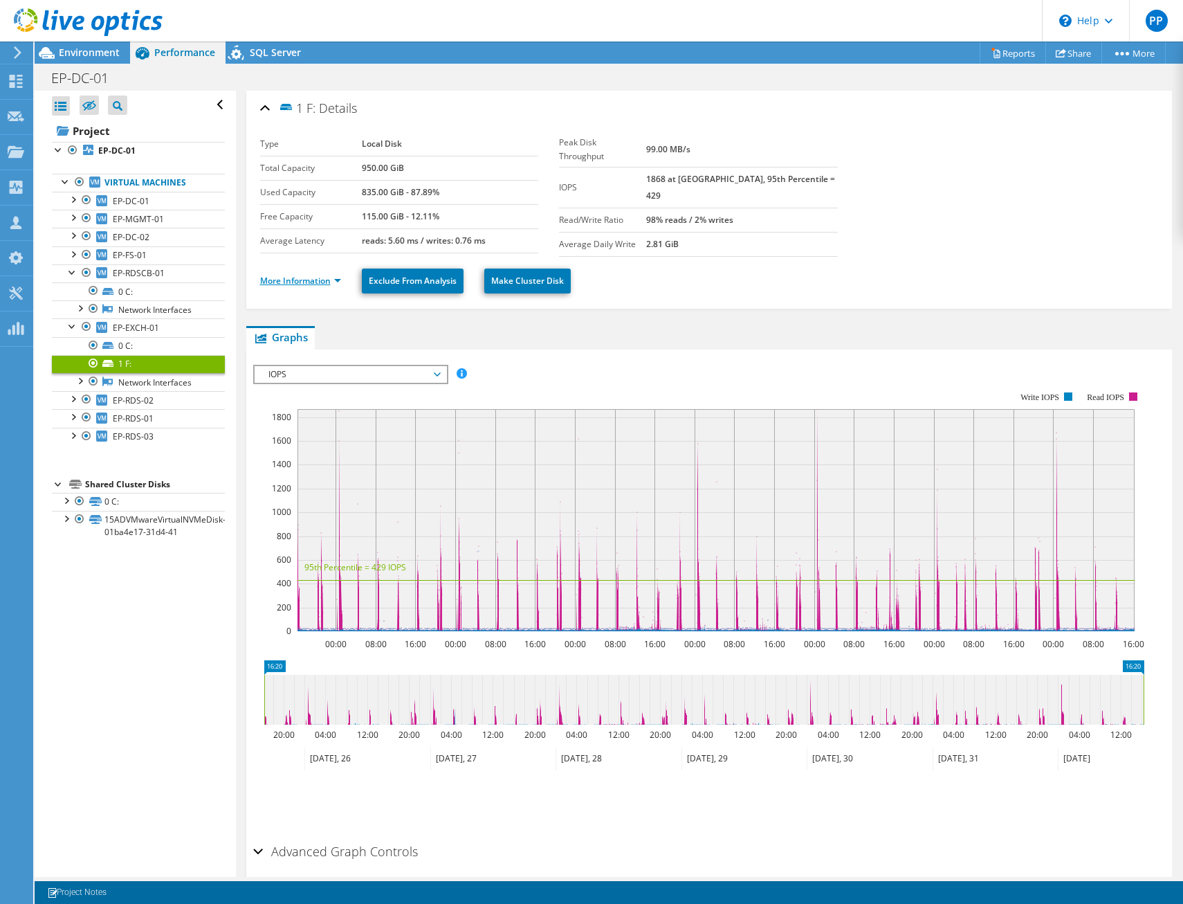
click at [322, 280] on link "More Information" at bounding box center [300, 281] width 81 height 12
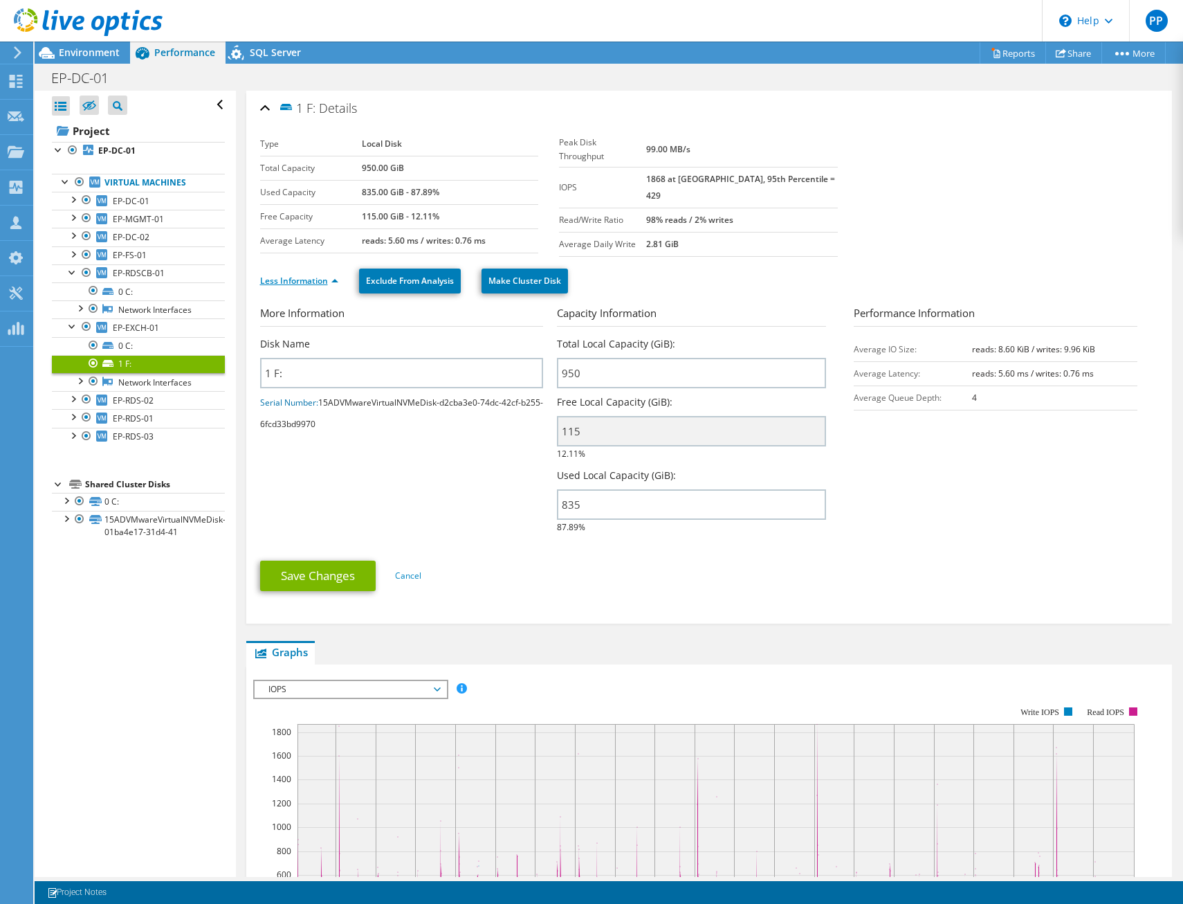
click at [322, 280] on link "Less Information" at bounding box center [299, 281] width 78 height 12
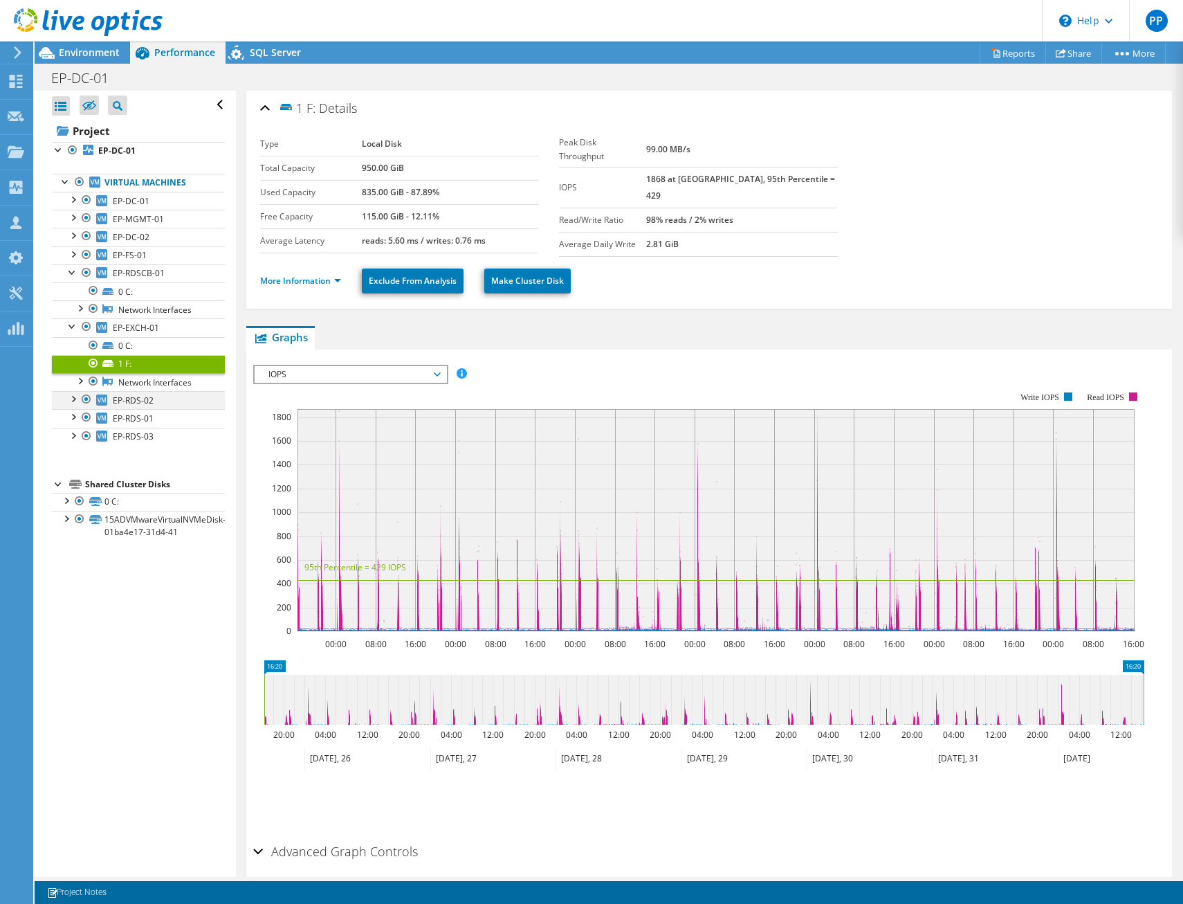
click at [71, 396] on div at bounding box center [73, 398] width 14 height 14
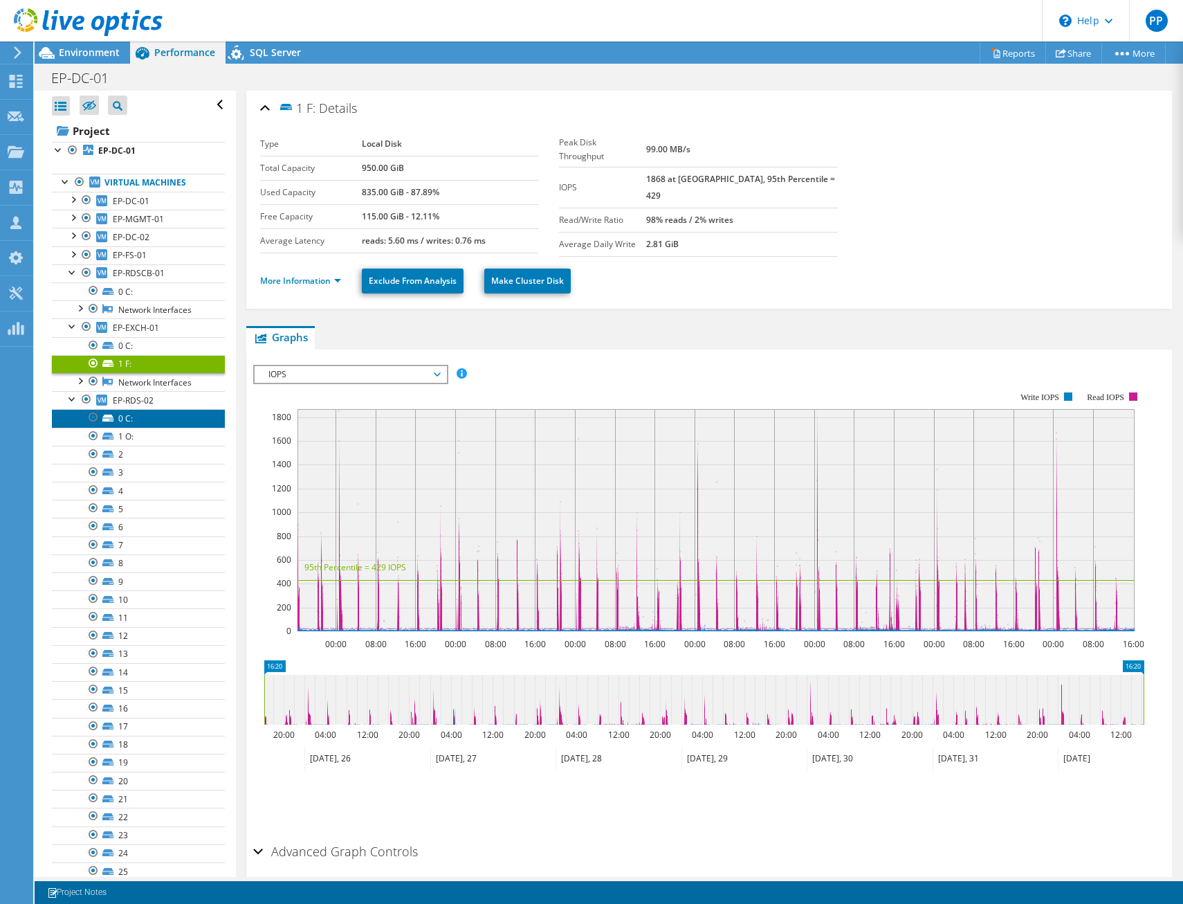
click at [156, 422] on link "0 C:" at bounding box center [138, 418] width 173 height 18
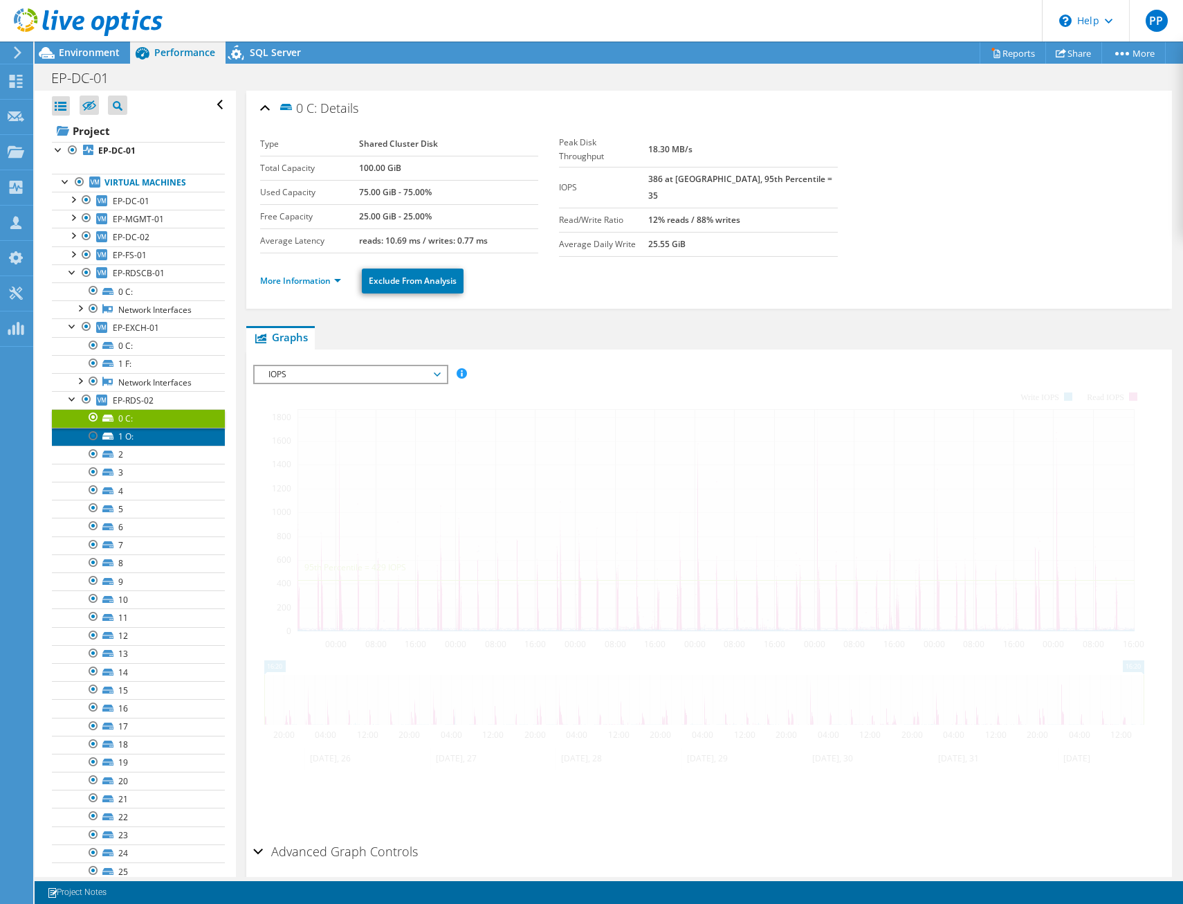
click at [152, 437] on link "1 O:" at bounding box center [138, 437] width 173 height 18
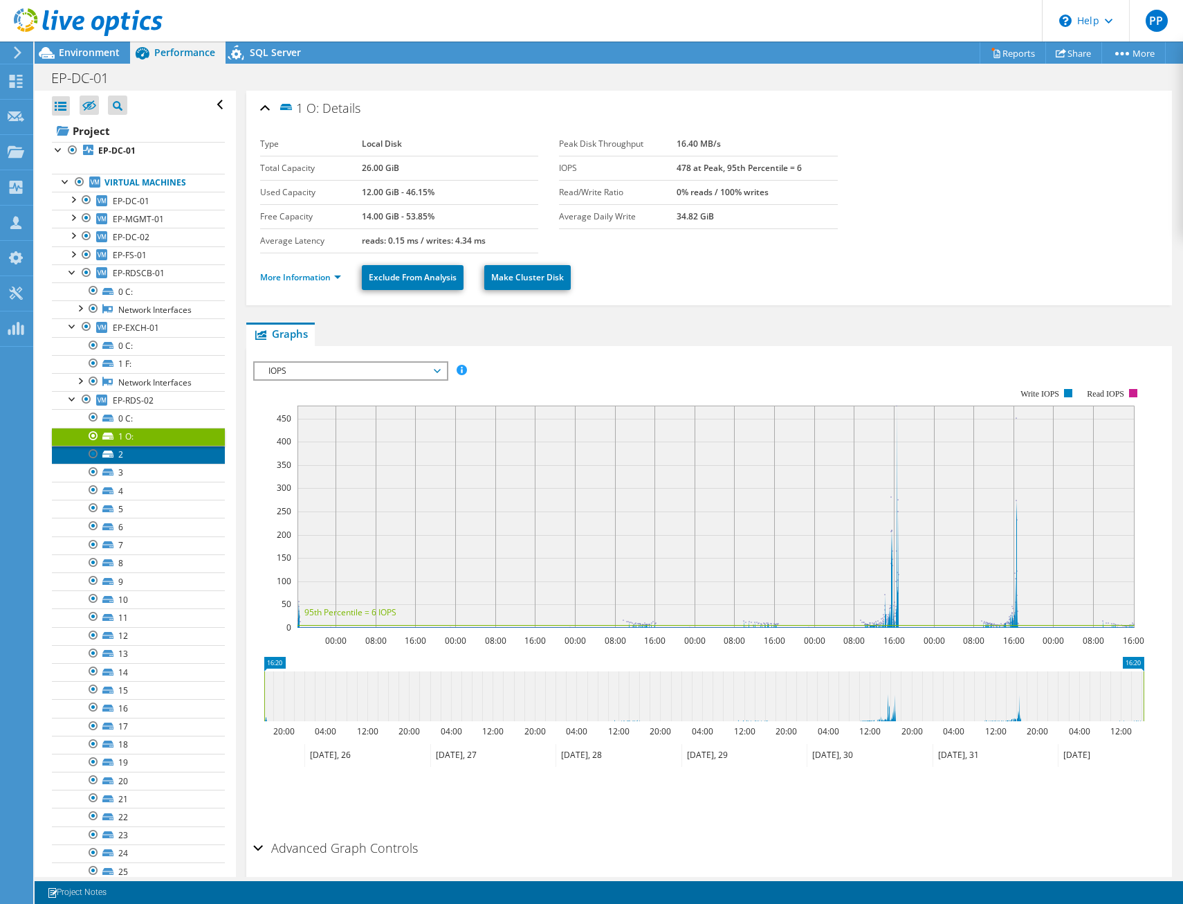
click at [143, 451] on link "2" at bounding box center [138, 455] width 173 height 18
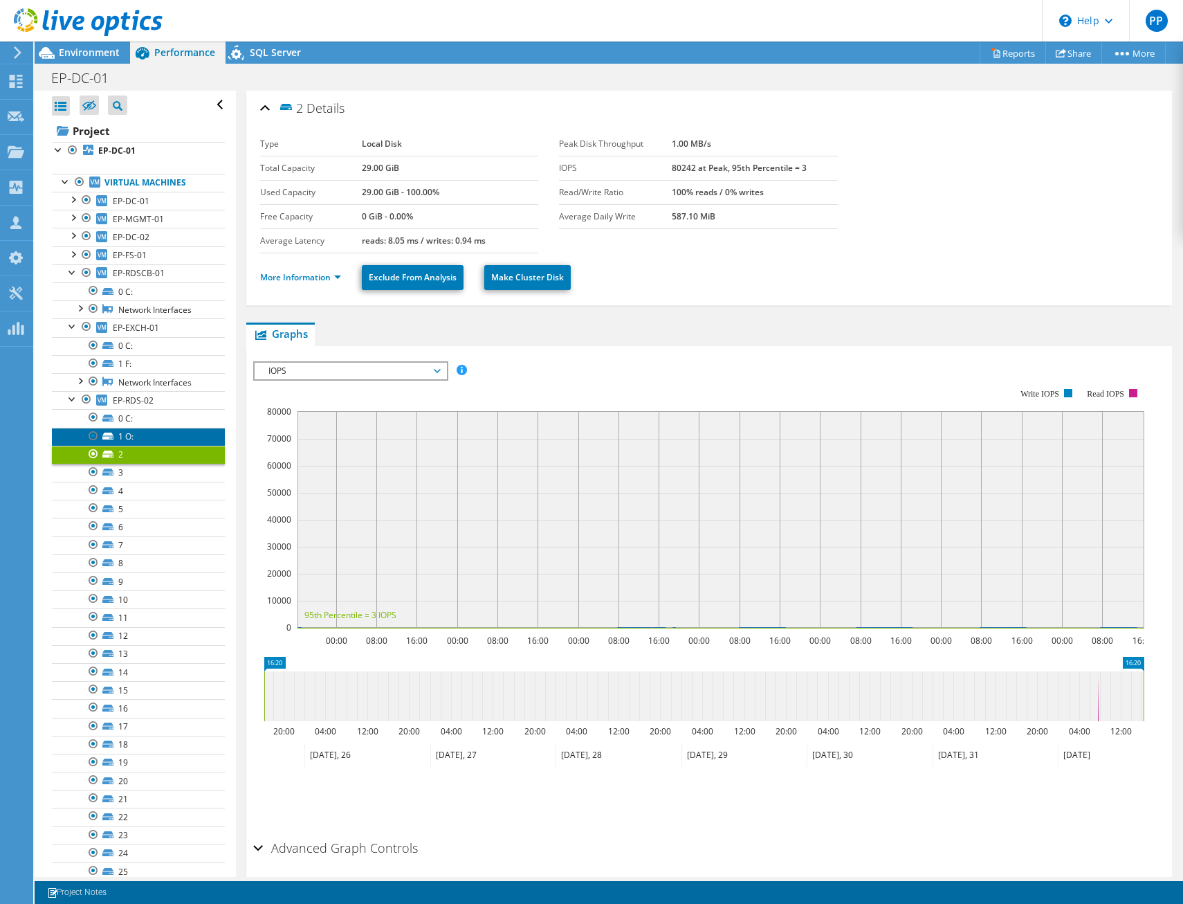
click at [166, 435] on link "1 O:" at bounding box center [138, 437] width 173 height 18
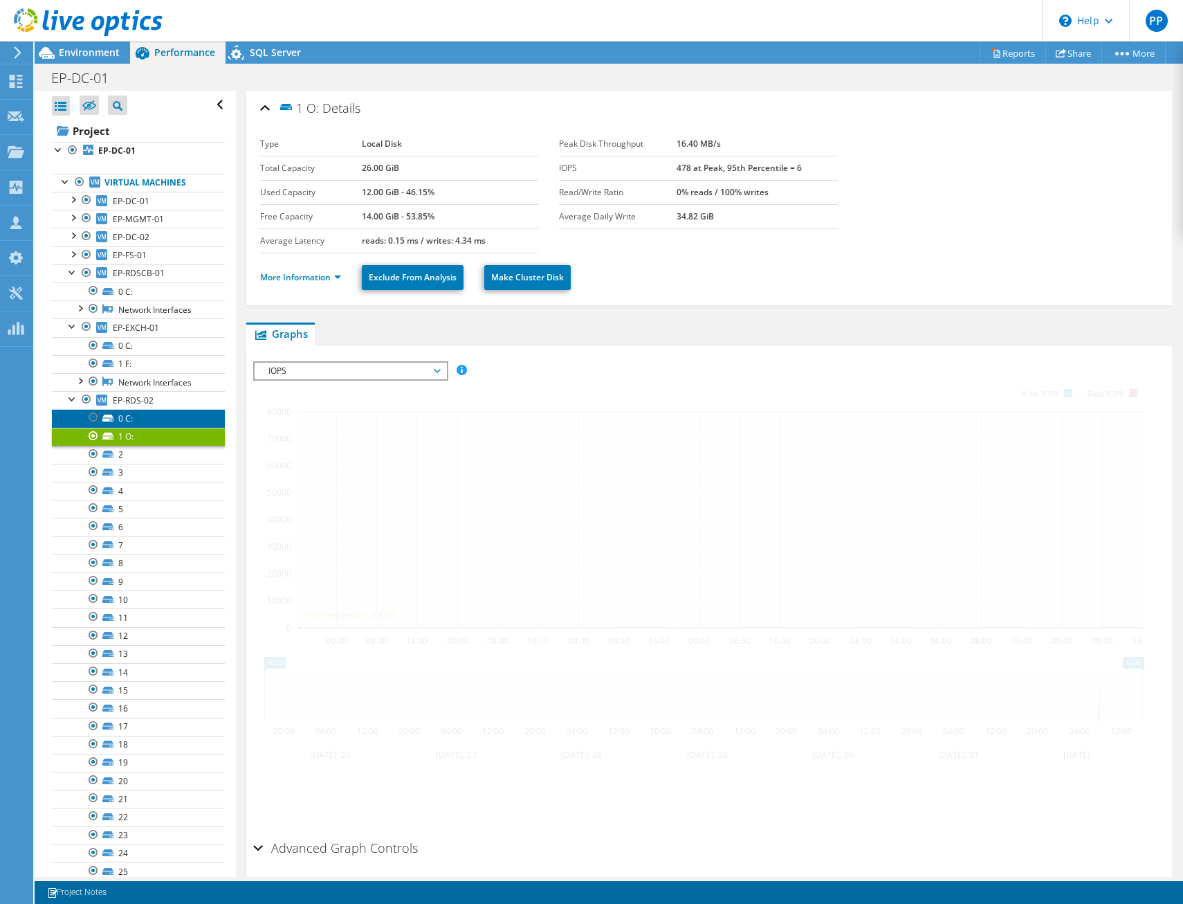
click at [172, 417] on link "0 C:" at bounding box center [138, 418] width 173 height 18
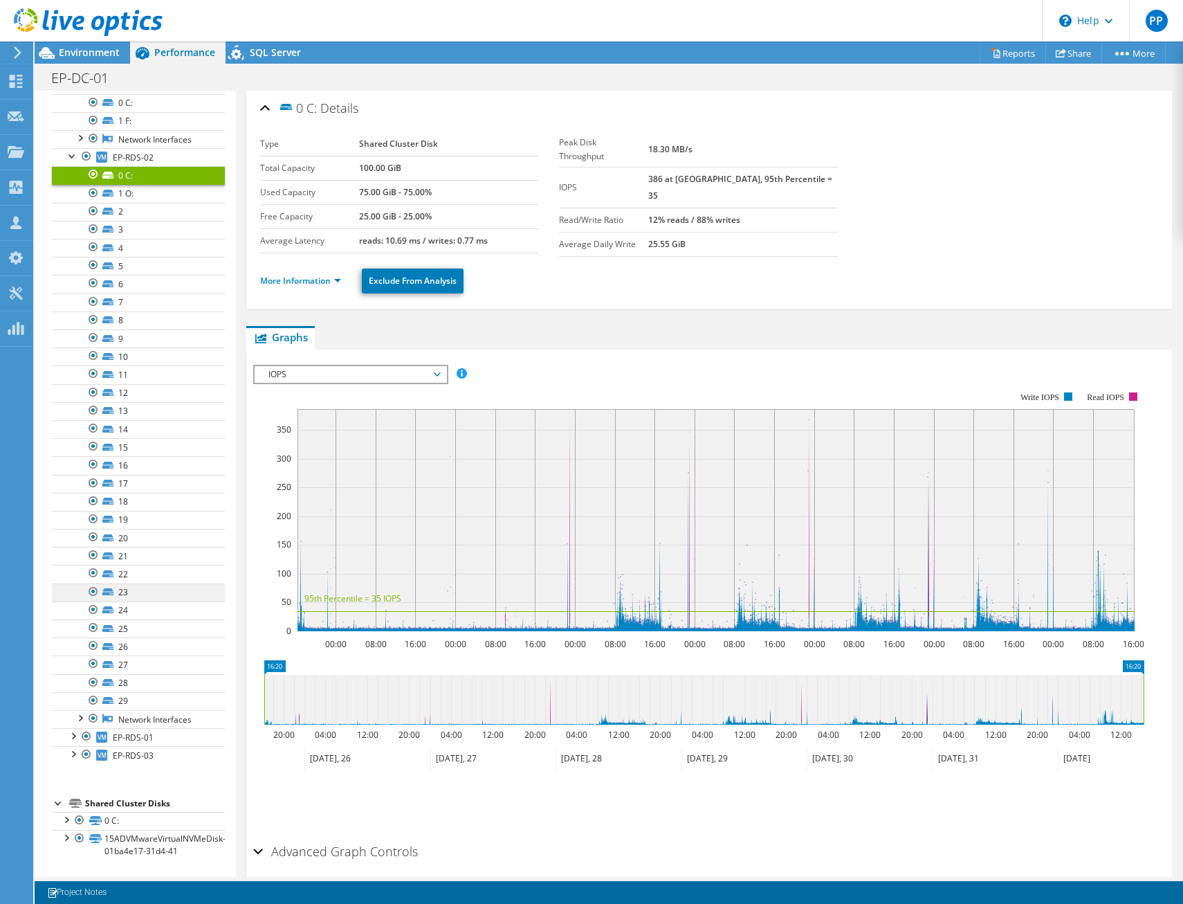
scroll to position [104, 0]
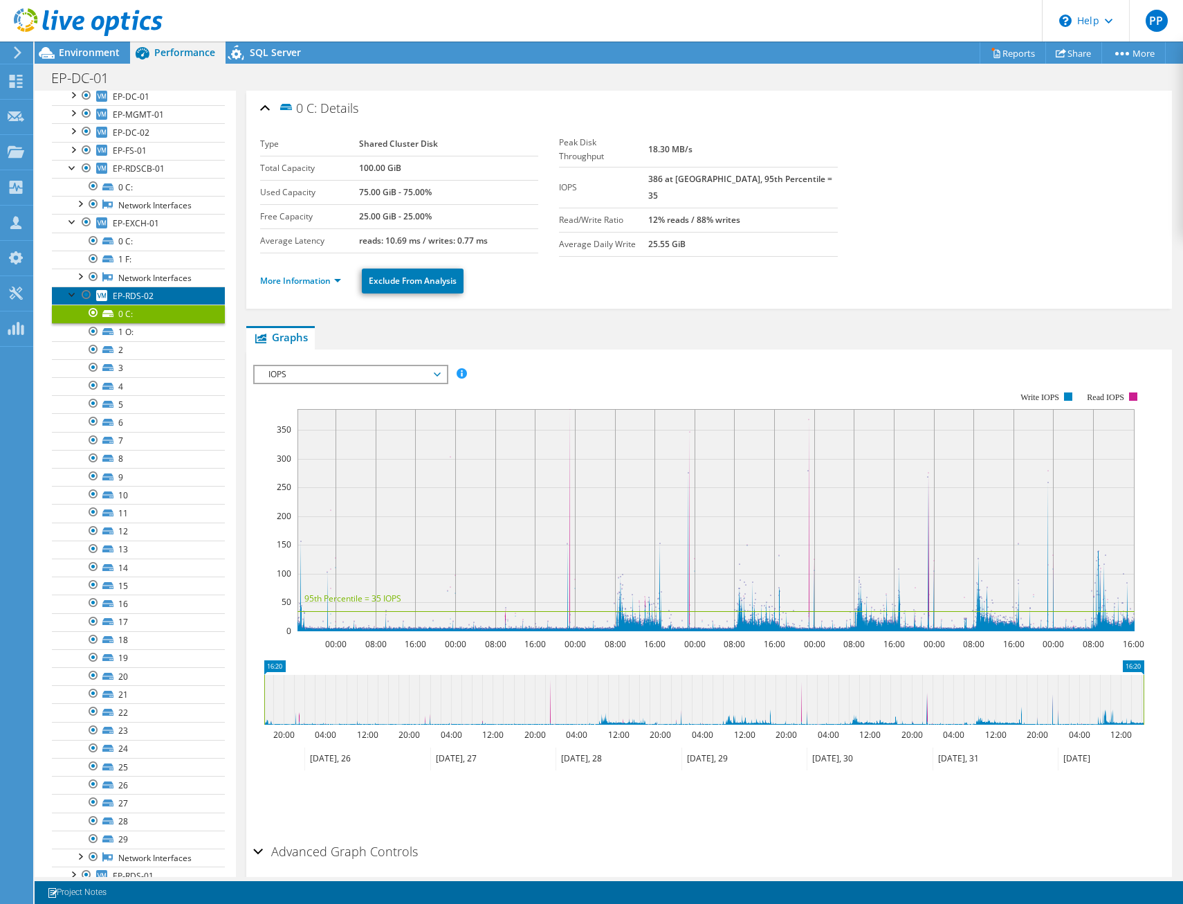
click at [148, 300] on span "EP-RDS-02" at bounding box center [133, 296] width 41 height 12
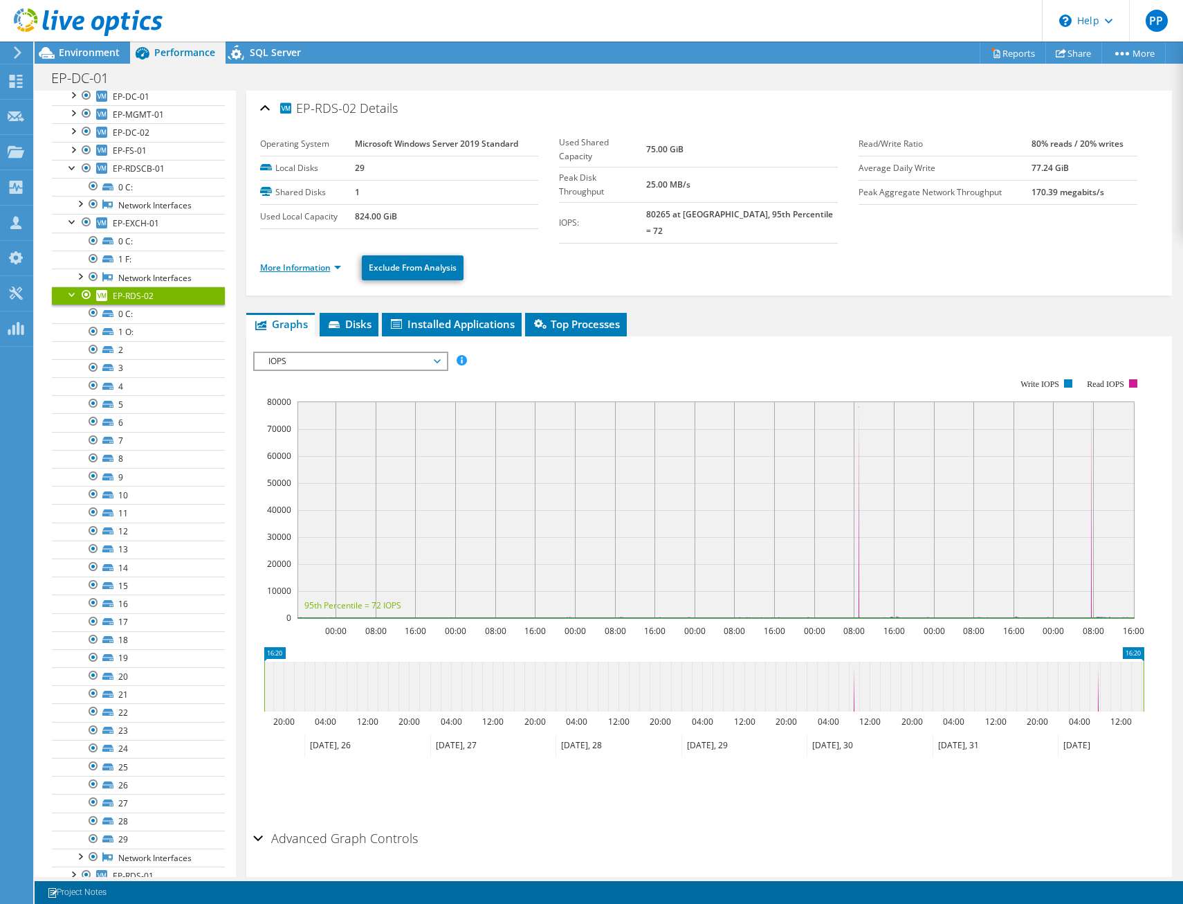
click at [338, 262] on link "More Information" at bounding box center [300, 268] width 81 height 12
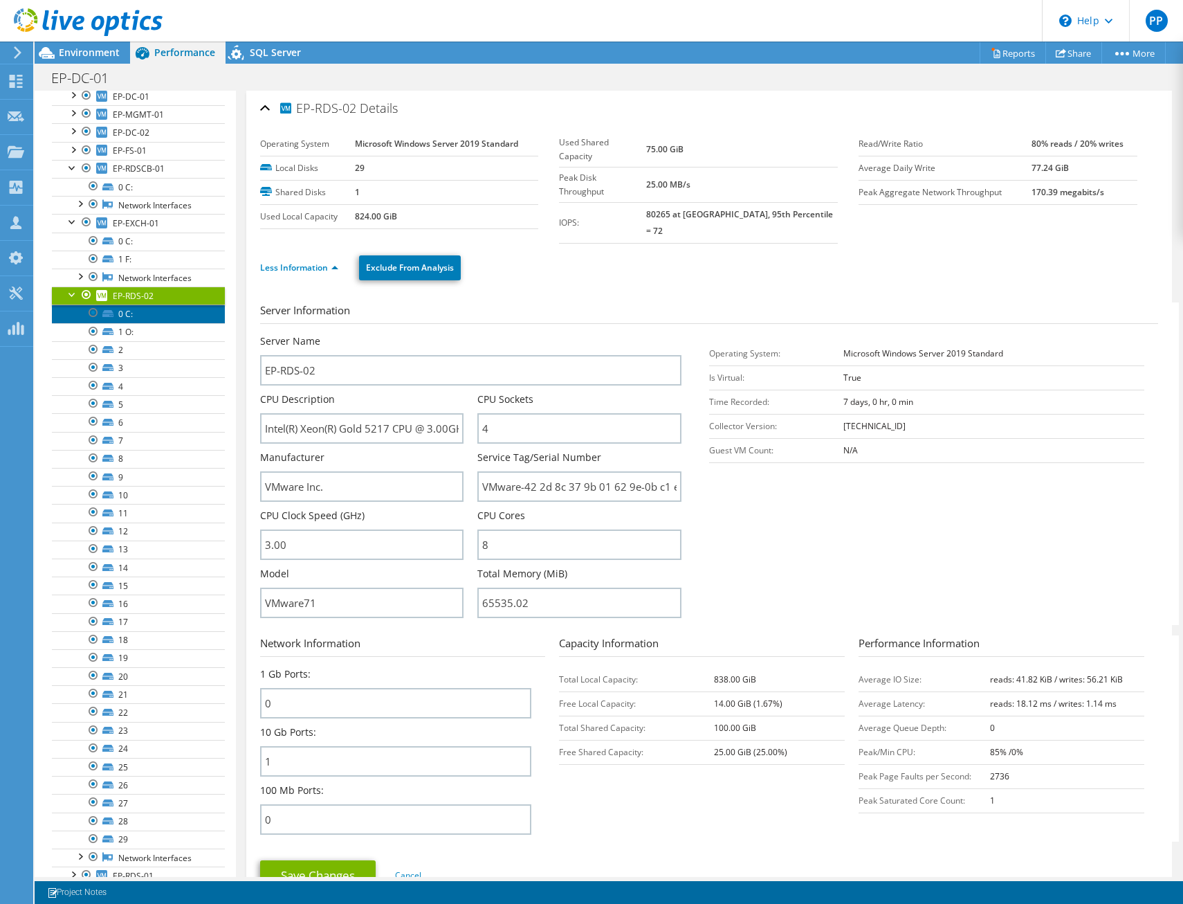
click at [160, 320] on link "0 C:" at bounding box center [138, 313] width 173 height 18
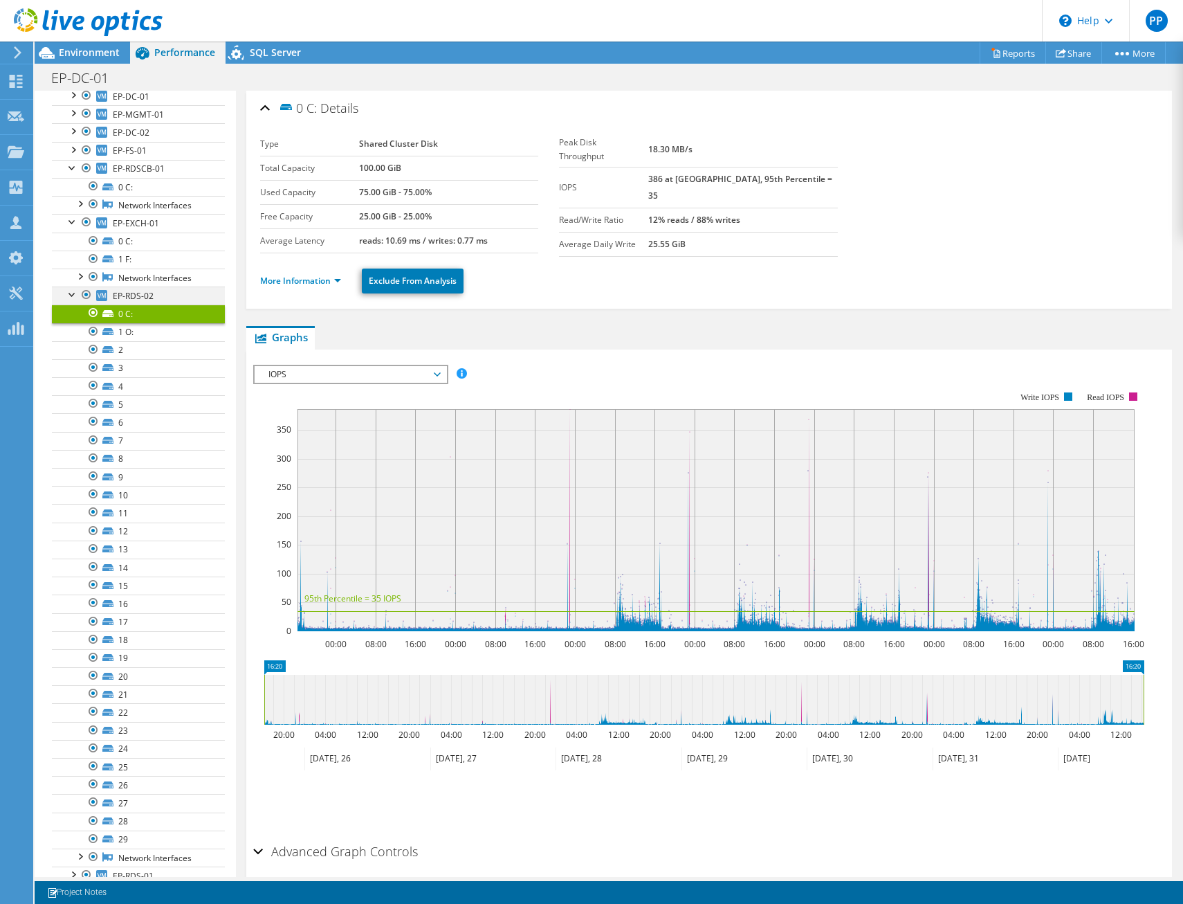
click at [68, 294] on div at bounding box center [73, 293] width 14 height 14
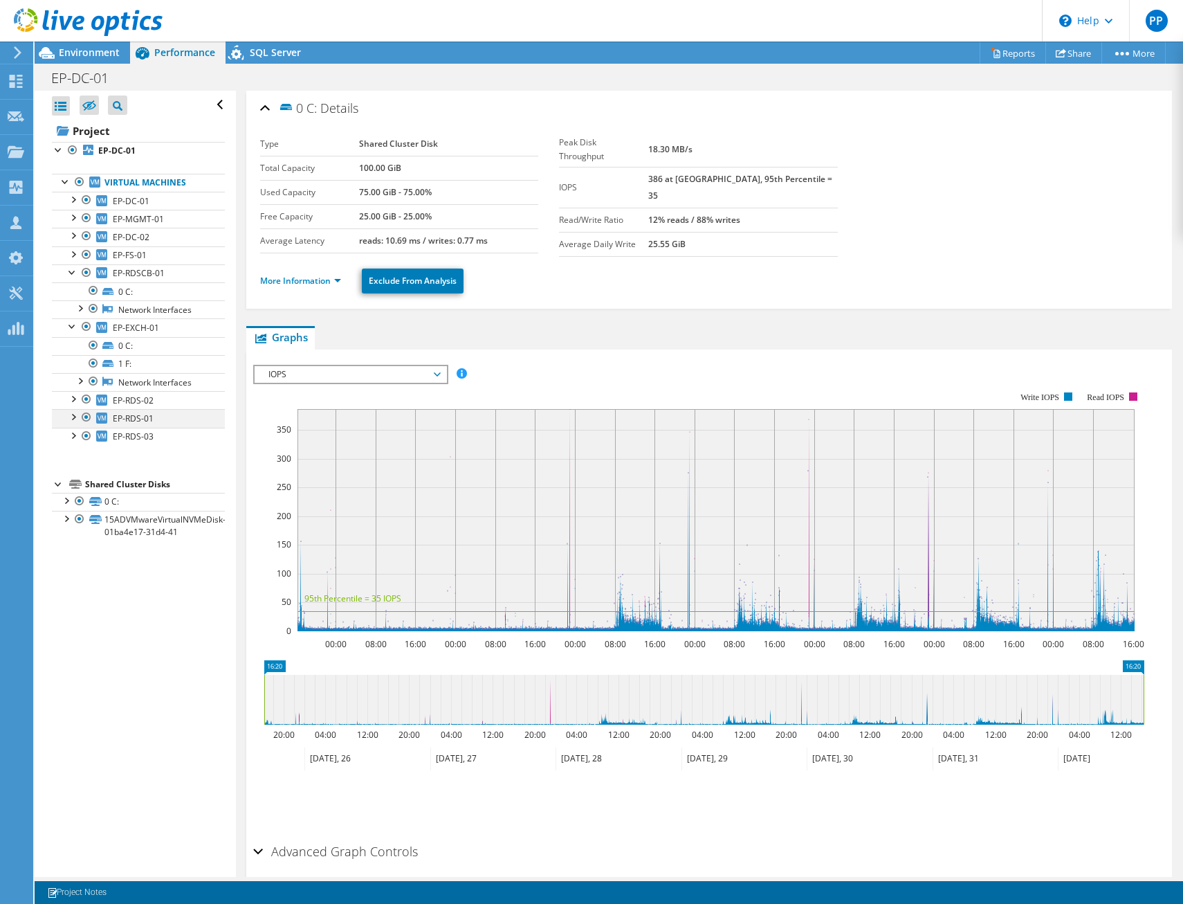
click at [68, 414] on div at bounding box center [73, 416] width 14 height 14
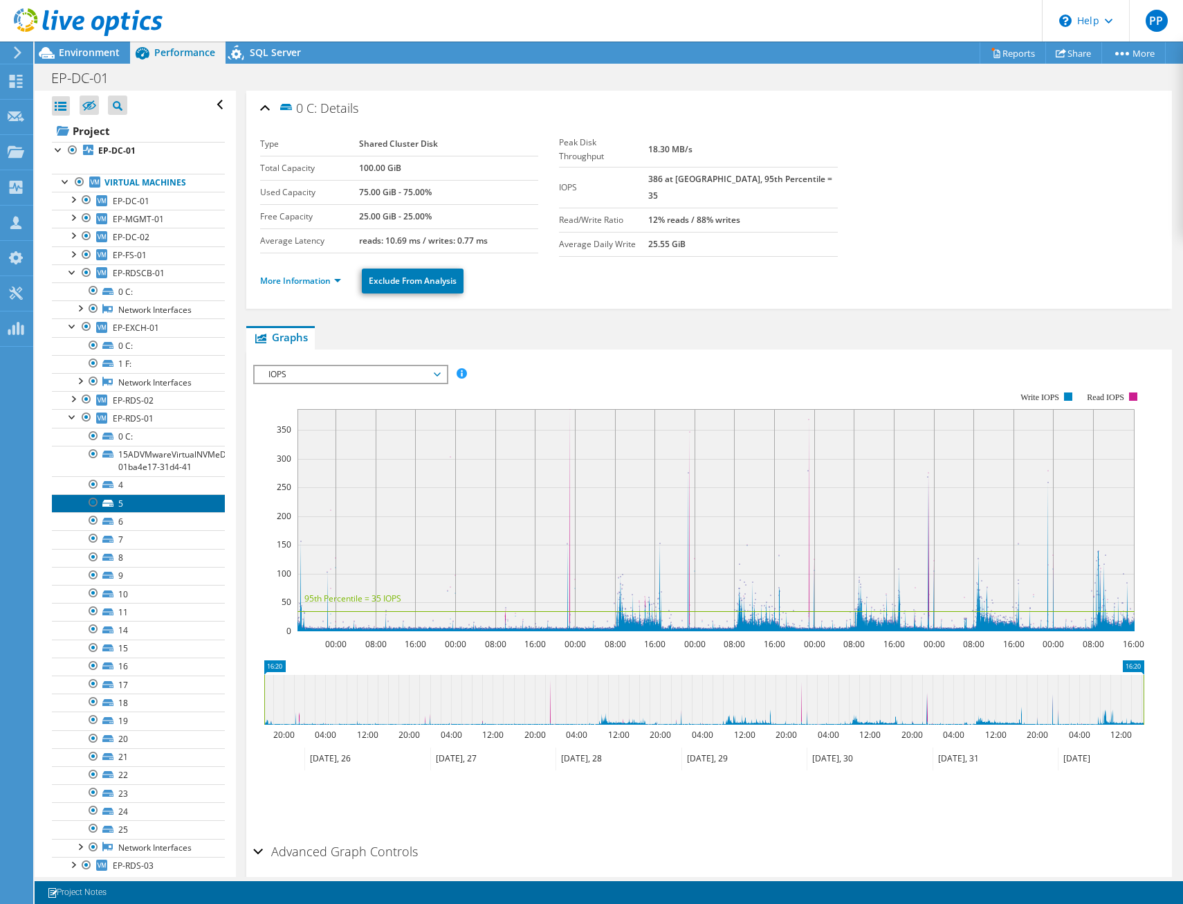
click at [138, 502] on link "5" at bounding box center [138, 503] width 173 height 18
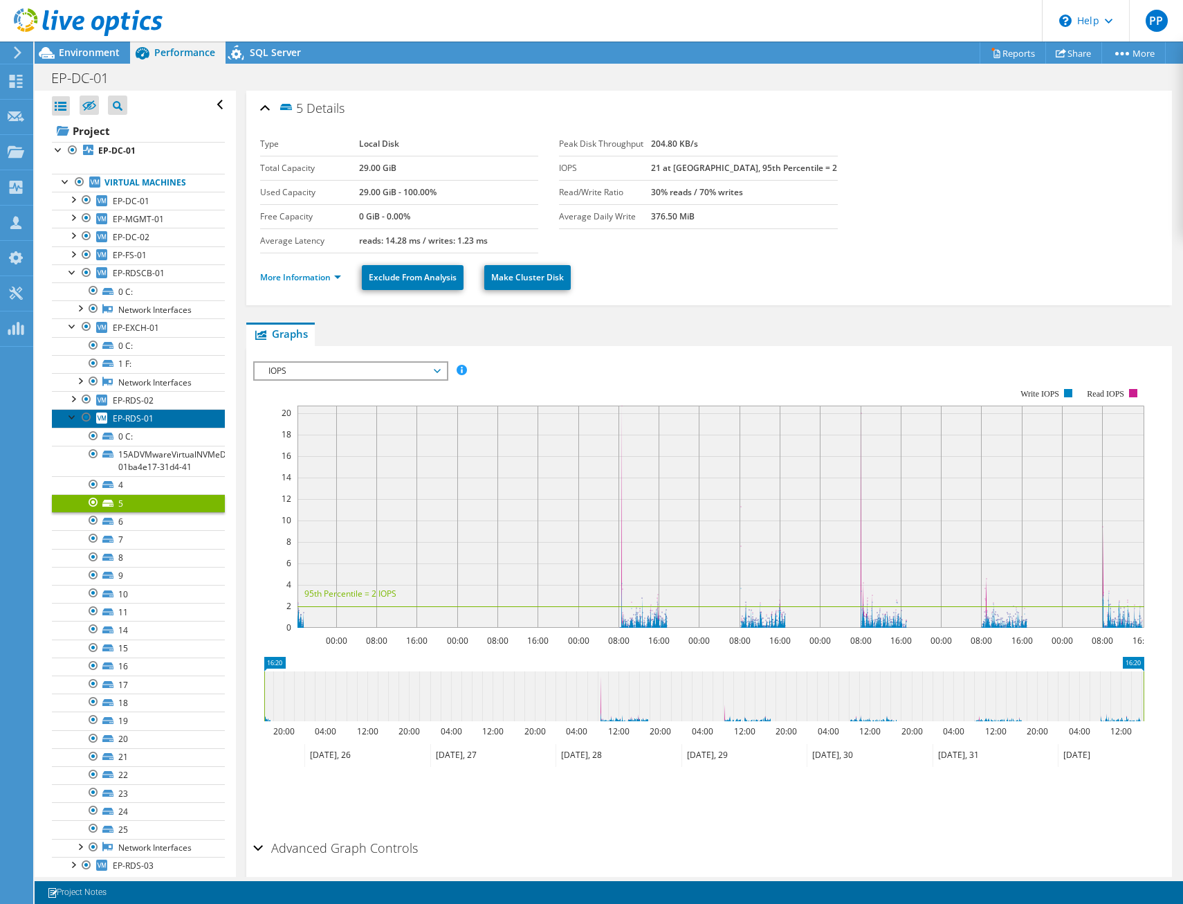
click at [137, 418] on span "EP-RDS-01" at bounding box center [133, 418] width 41 height 12
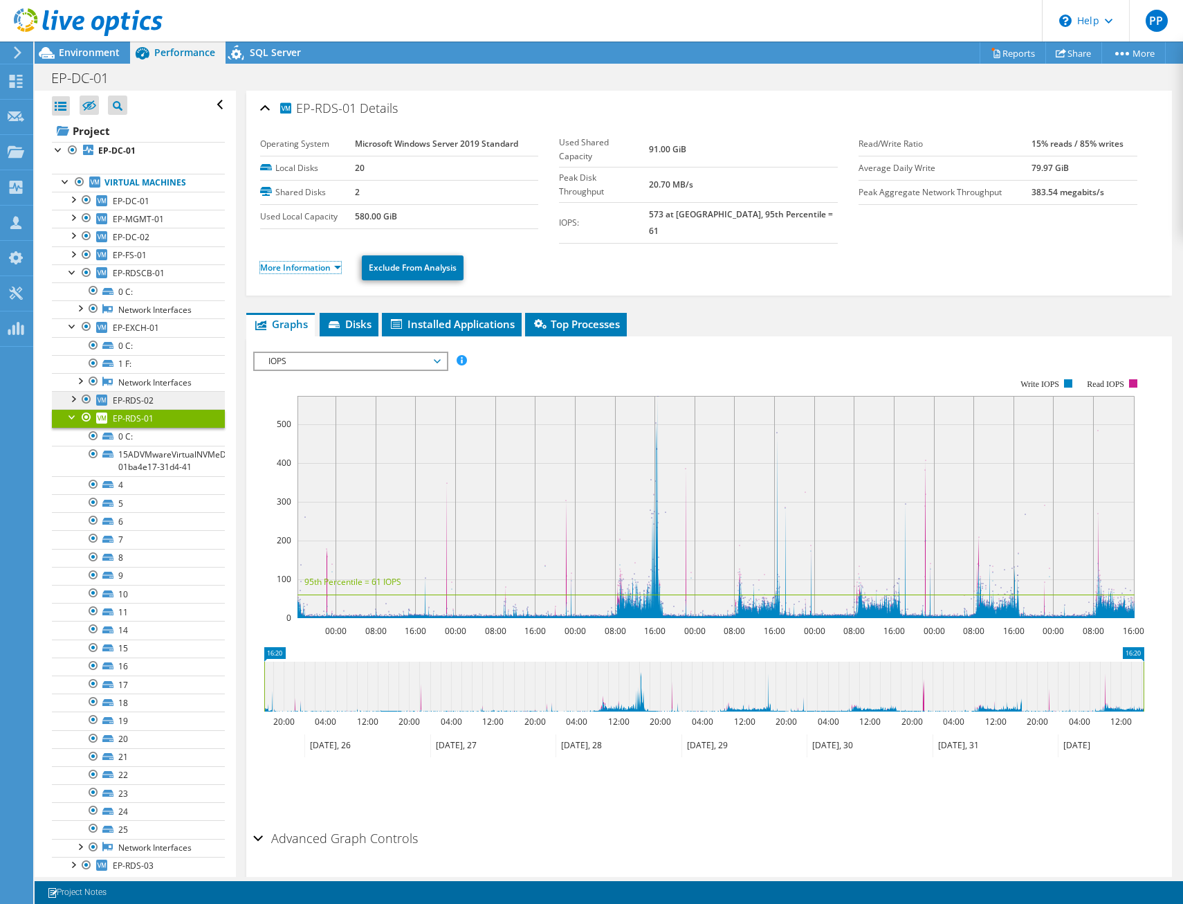
click at [314, 262] on link "More Information" at bounding box center [300, 268] width 81 height 12
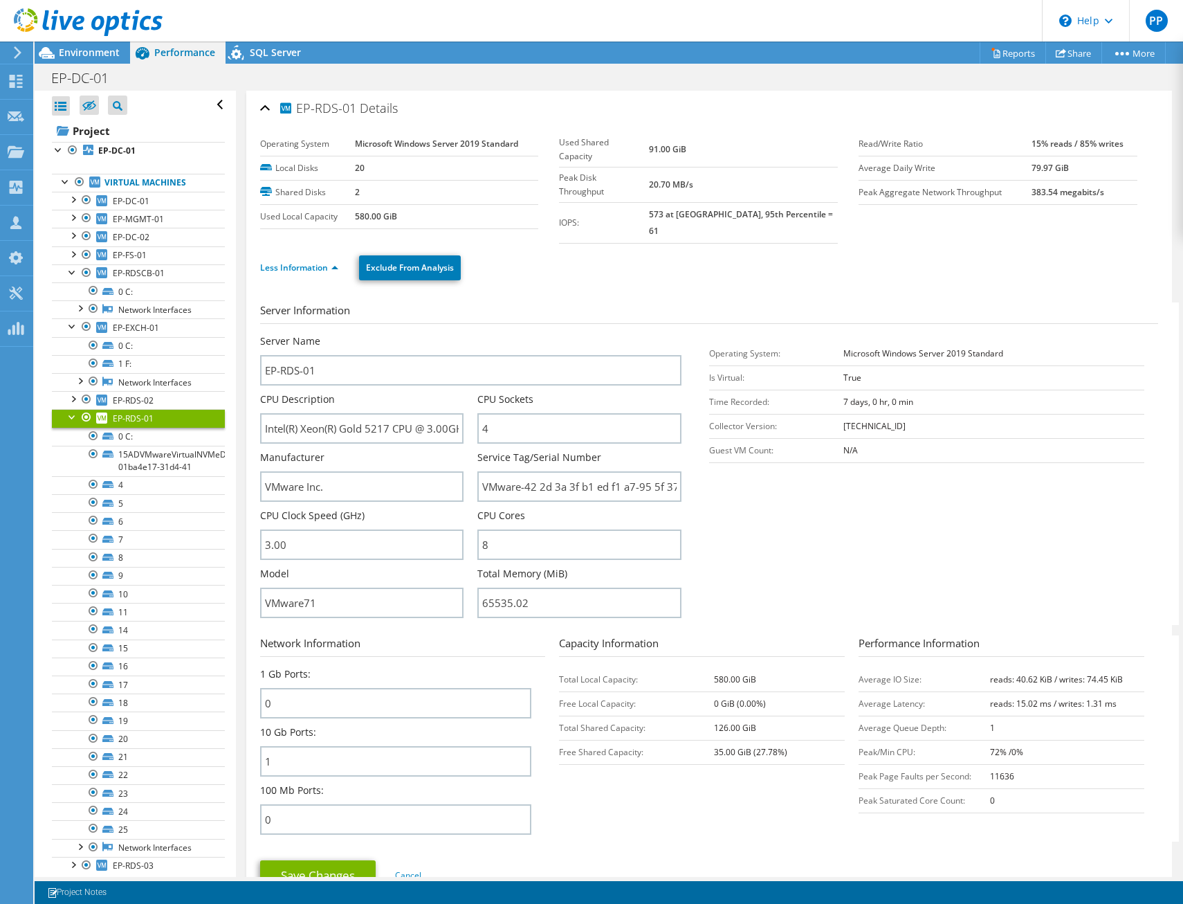
click at [67, 416] on div at bounding box center [73, 416] width 14 height 14
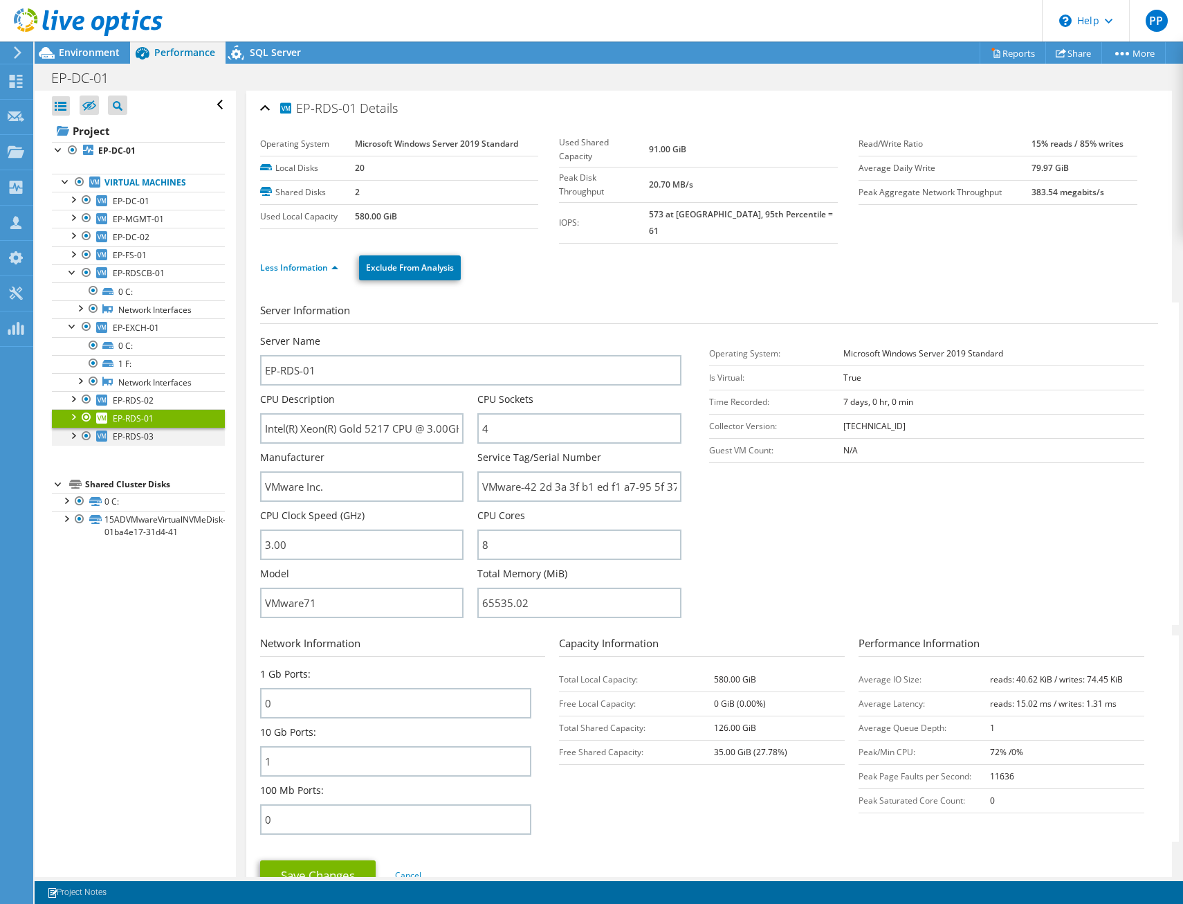
click at [68, 436] on div at bounding box center [73, 435] width 14 height 14
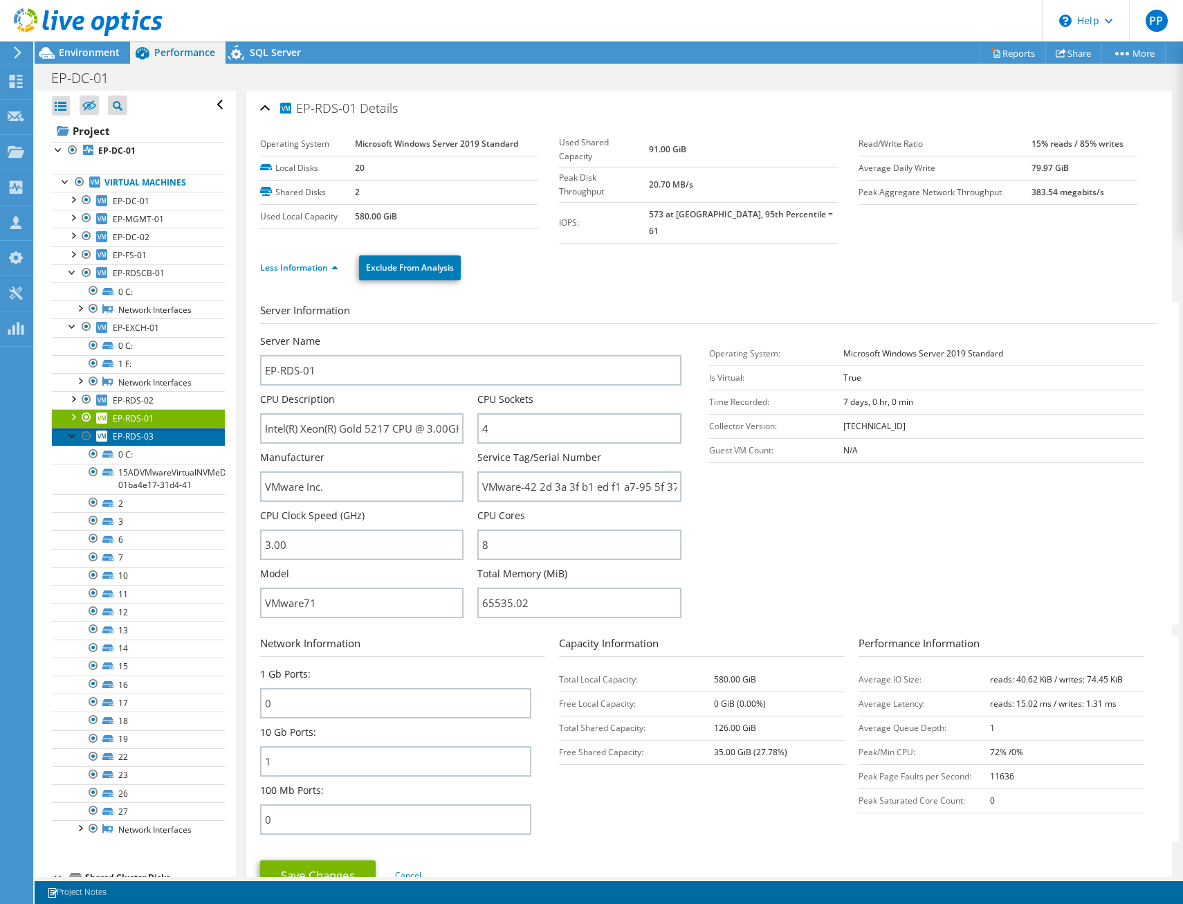
click at [175, 439] on link "EP-RDS-03" at bounding box center [138, 437] width 173 height 18
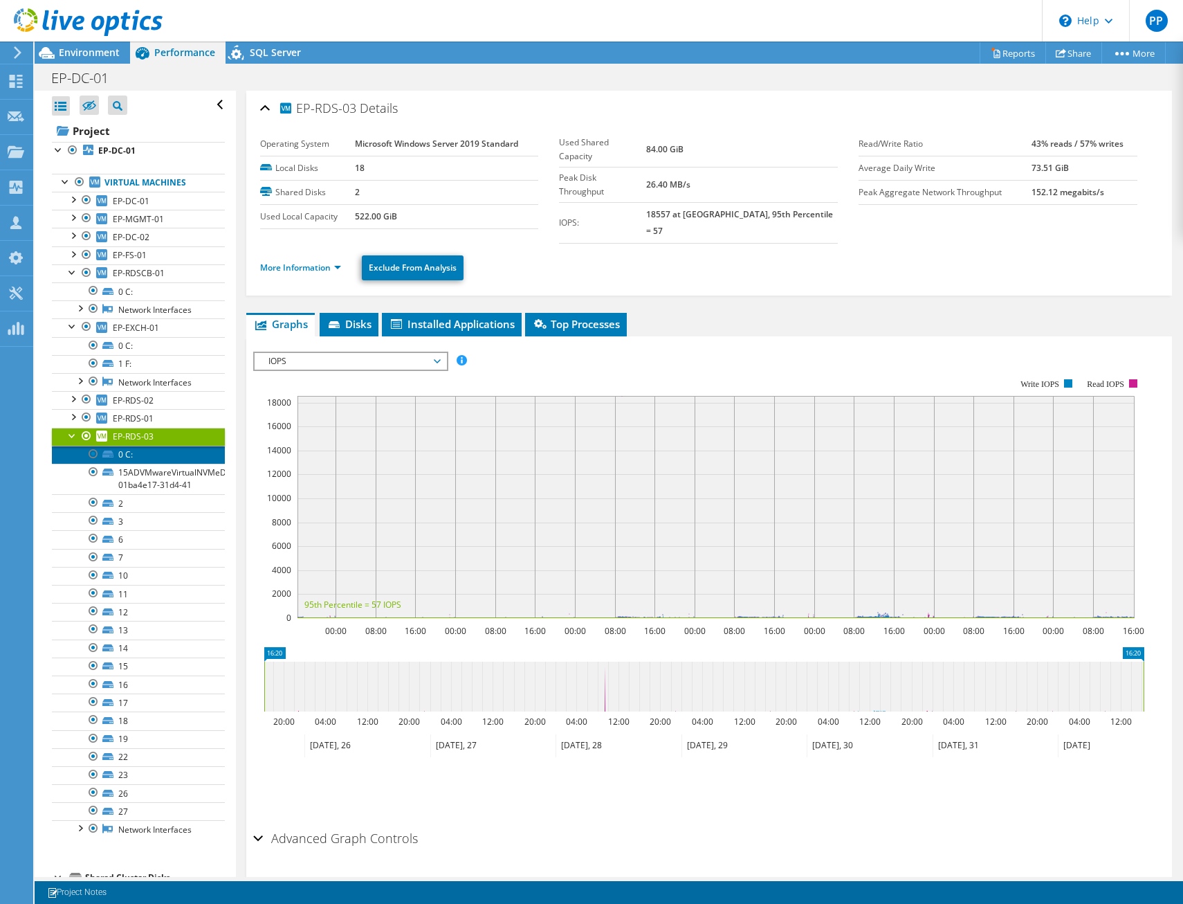
click at [143, 456] on link "0 C:" at bounding box center [138, 455] width 173 height 18
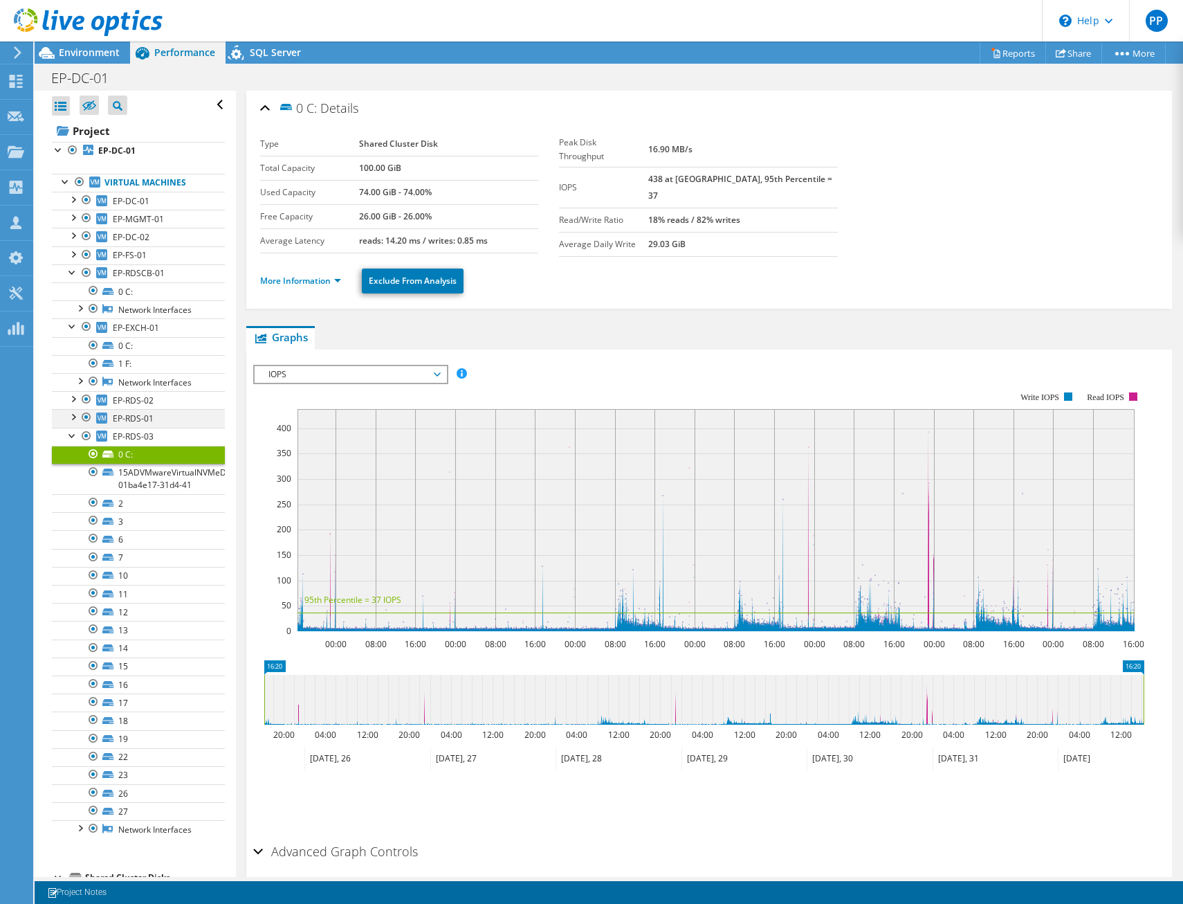
click at [72, 412] on div at bounding box center [73, 416] width 14 height 14
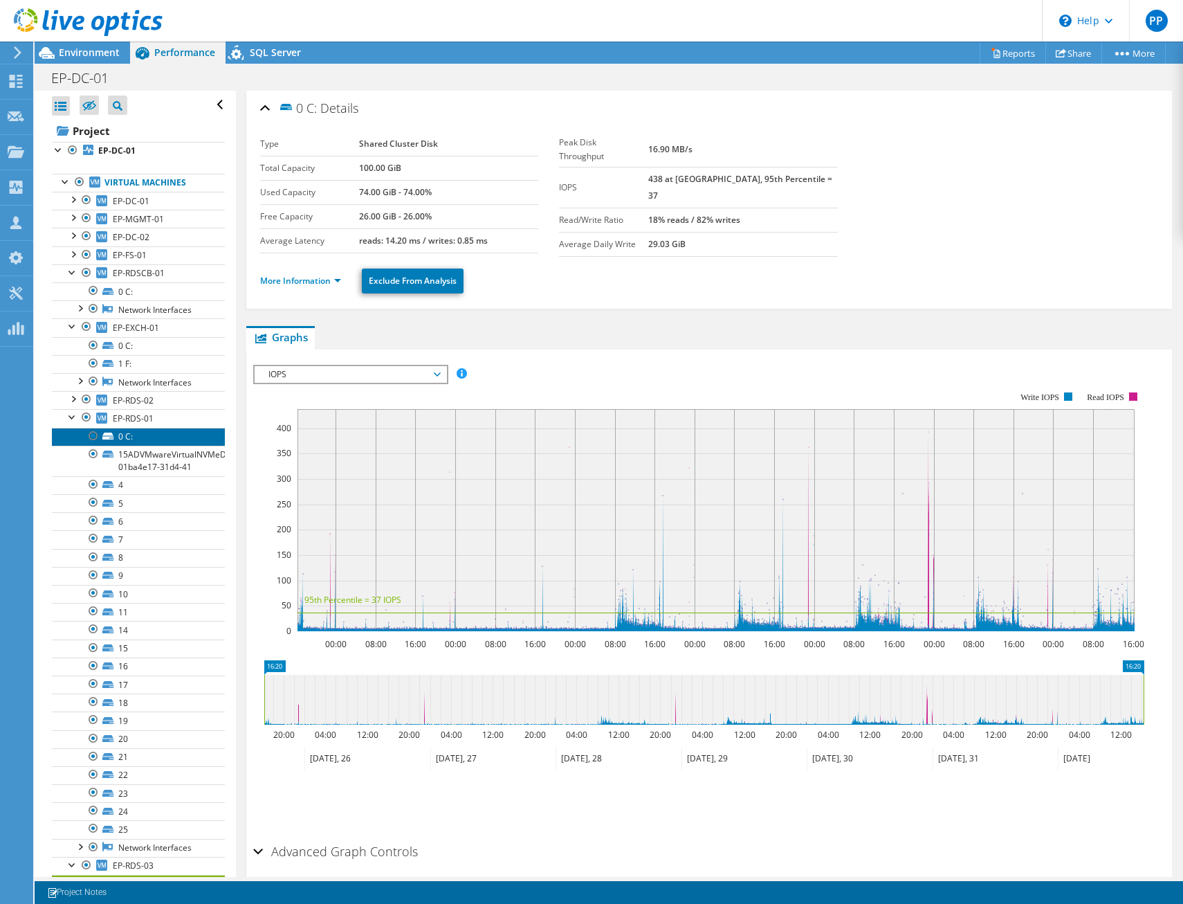
click at [157, 438] on link "0 C:" at bounding box center [138, 437] width 173 height 18
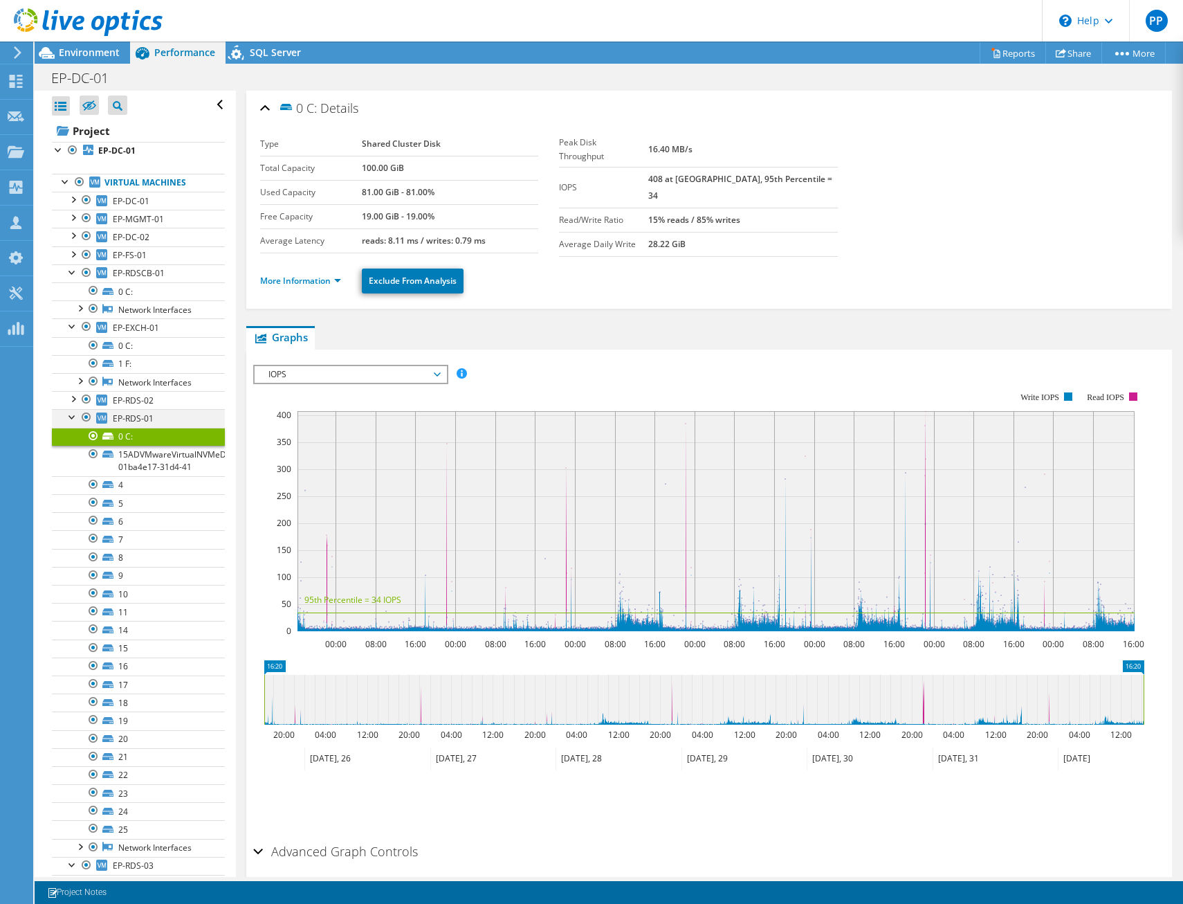
click at [72, 415] on div at bounding box center [73, 416] width 14 height 14
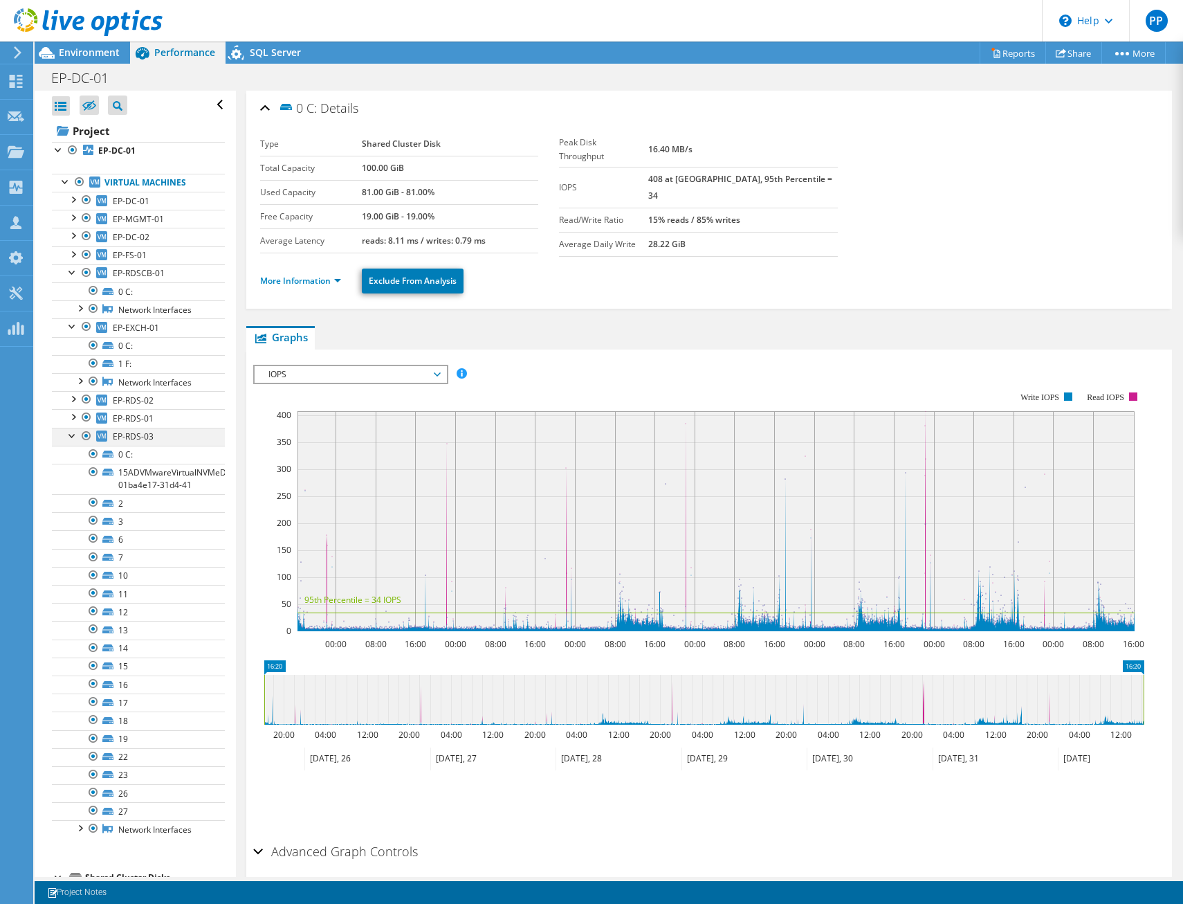
click at [66, 429] on div at bounding box center [73, 435] width 14 height 14
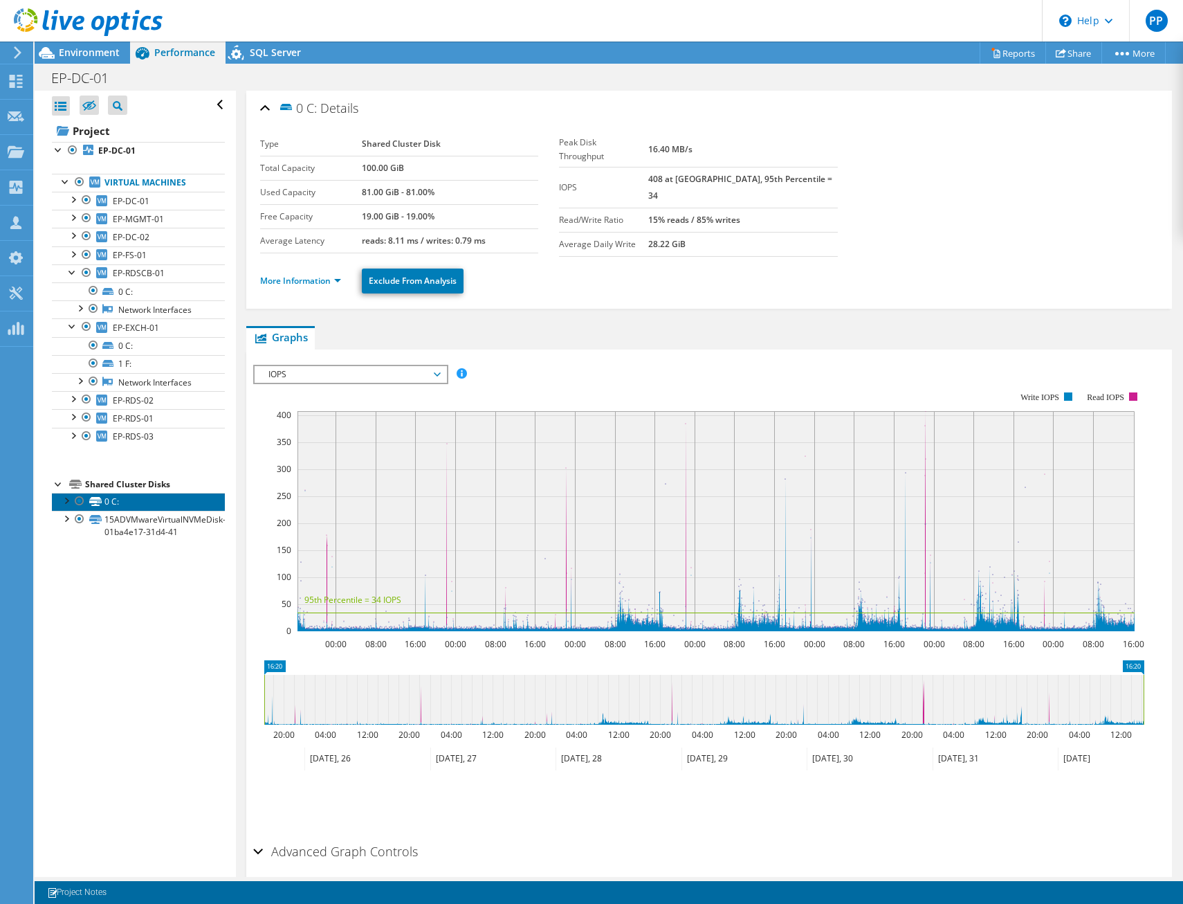
click at [130, 502] on link "0 C:" at bounding box center [138, 502] width 173 height 18
